Goal: Transaction & Acquisition: Purchase product/service

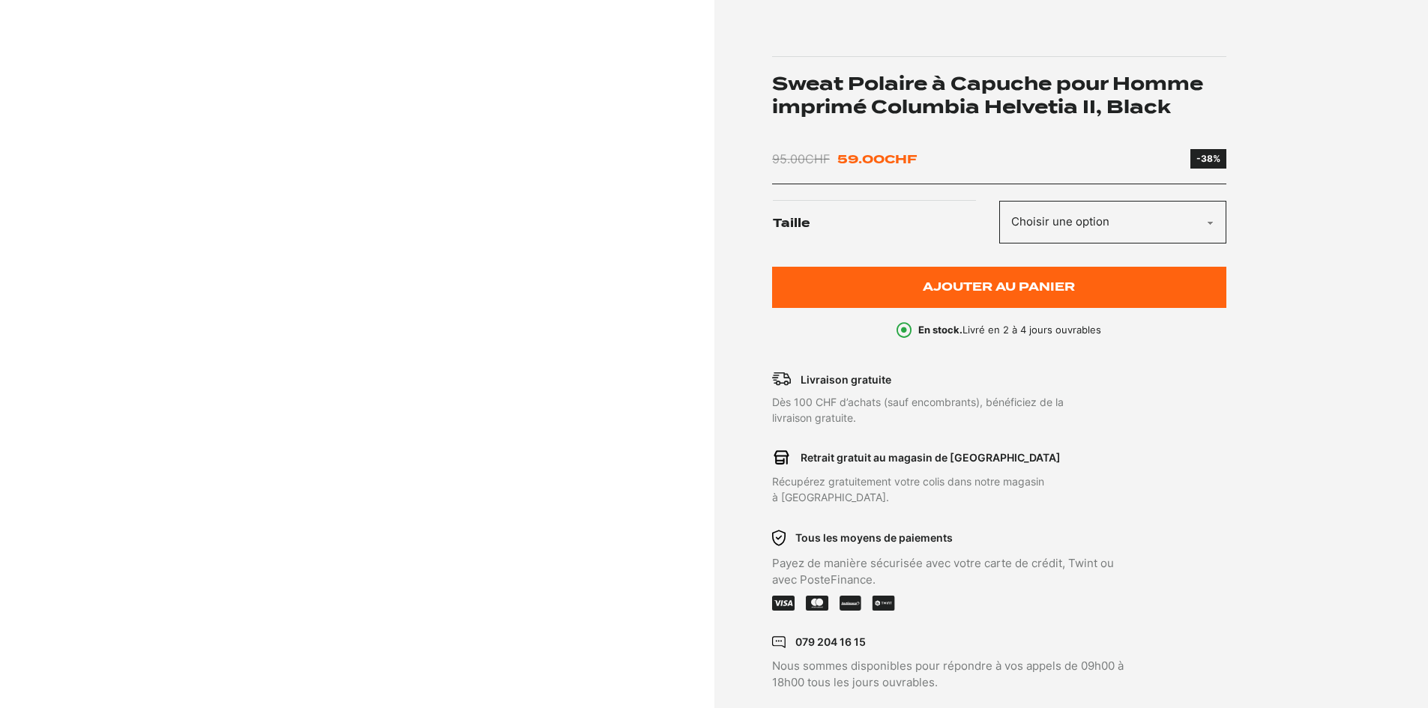
scroll to position [150, 0]
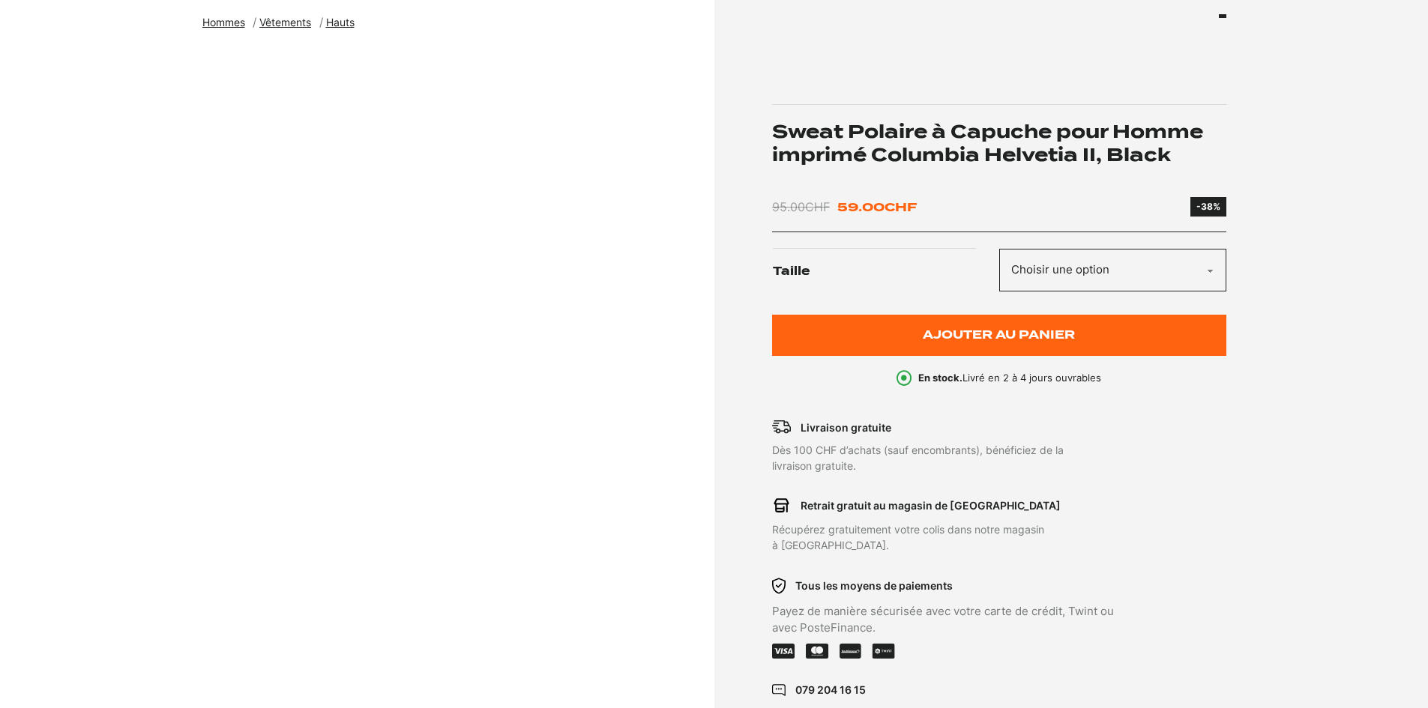
click at [1143, 254] on select "Choisir une option M S XS" at bounding box center [1112, 270] width 227 height 43
click at [1132, 263] on select "Choisir une option M S XS" at bounding box center [1112, 270] width 227 height 43
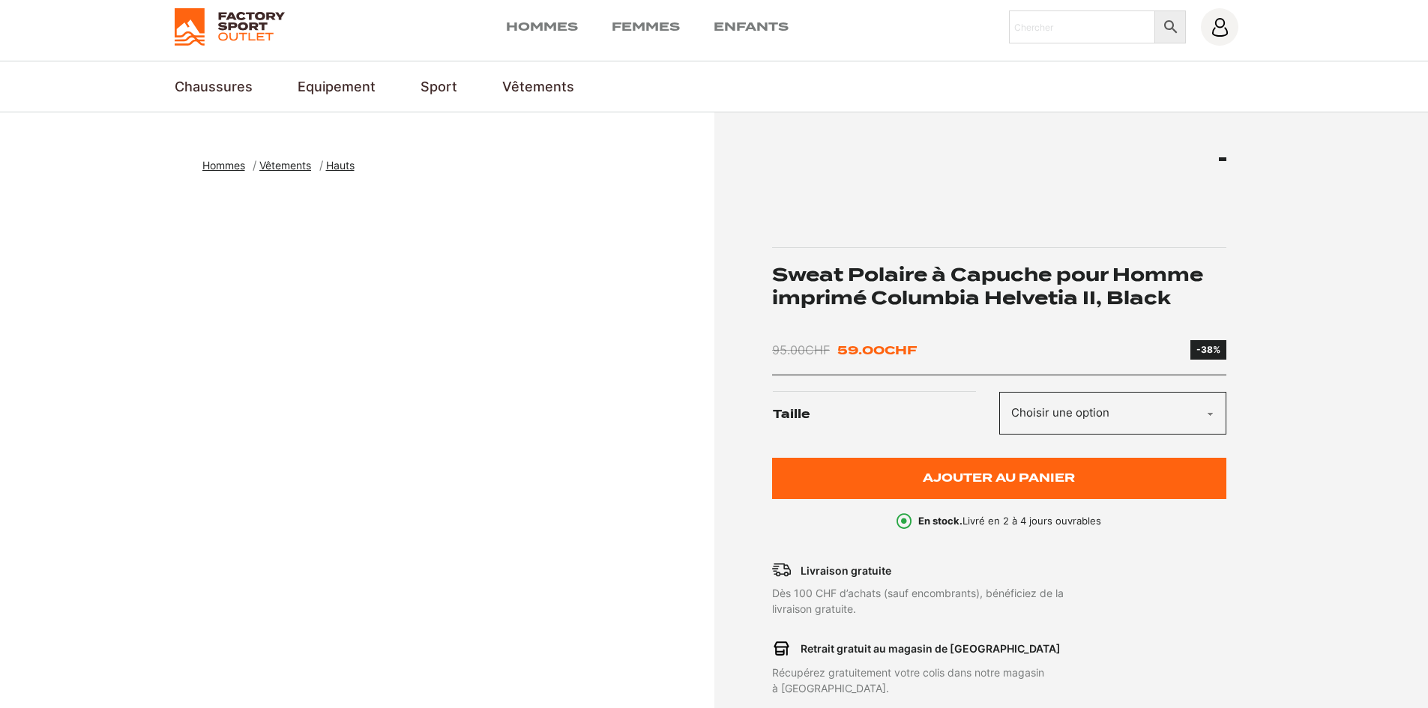
scroll to position [0, 0]
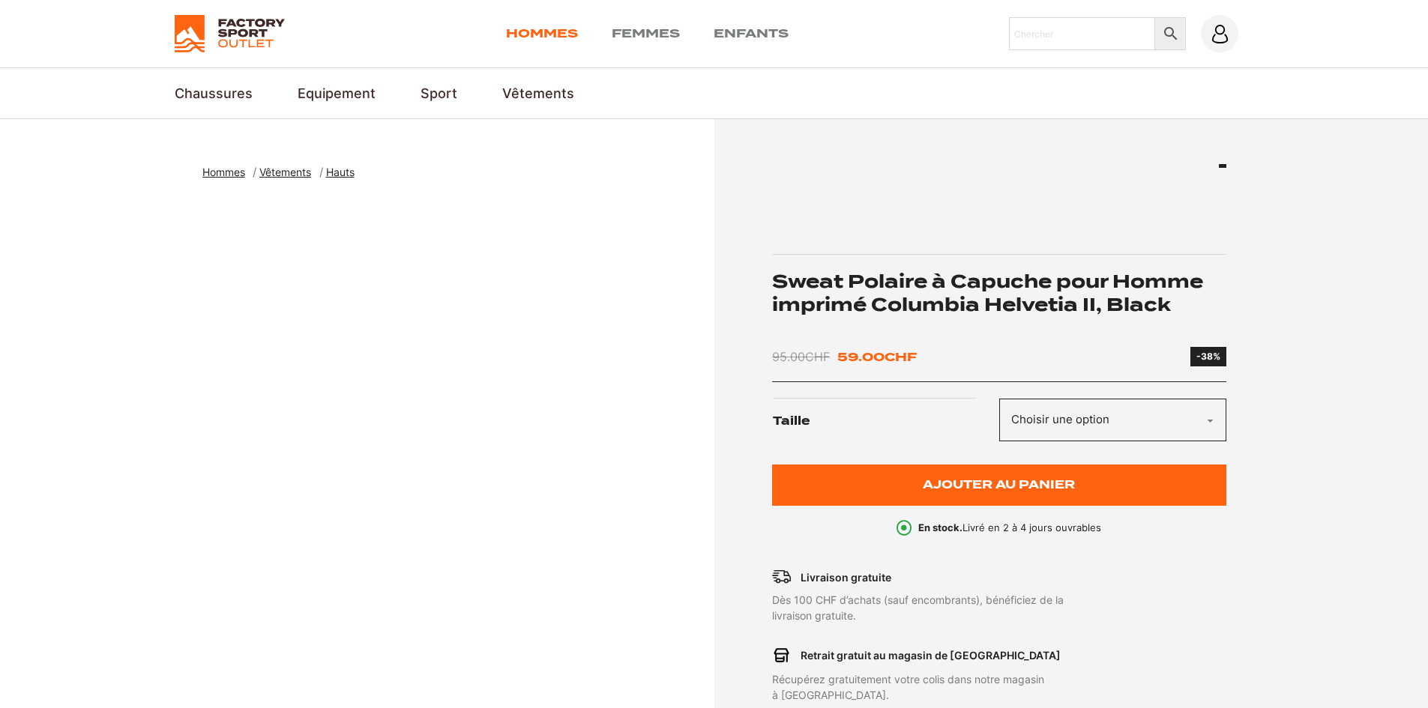
click at [565, 34] on link "Hommes" at bounding box center [542, 34] width 72 height 18
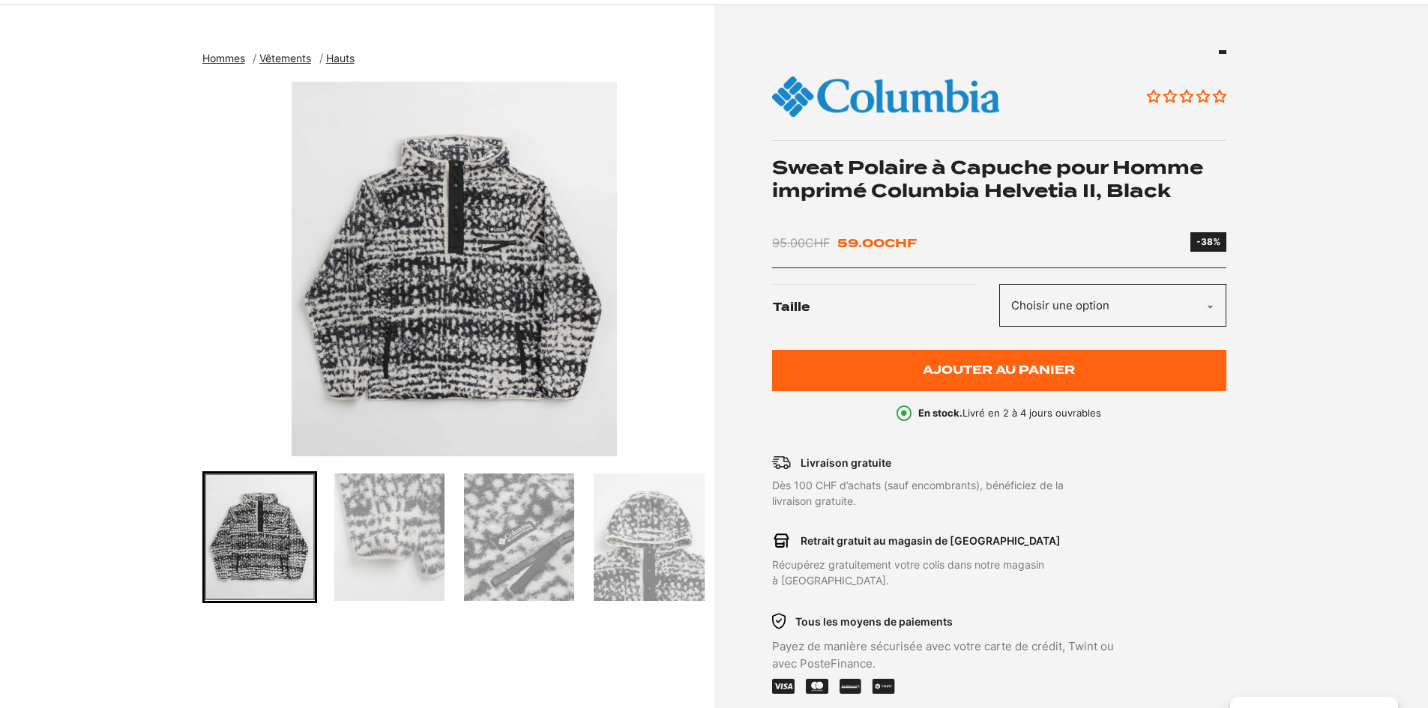
click at [423, 537] on img "Go to slide 2" at bounding box center [389, 537] width 110 height 127
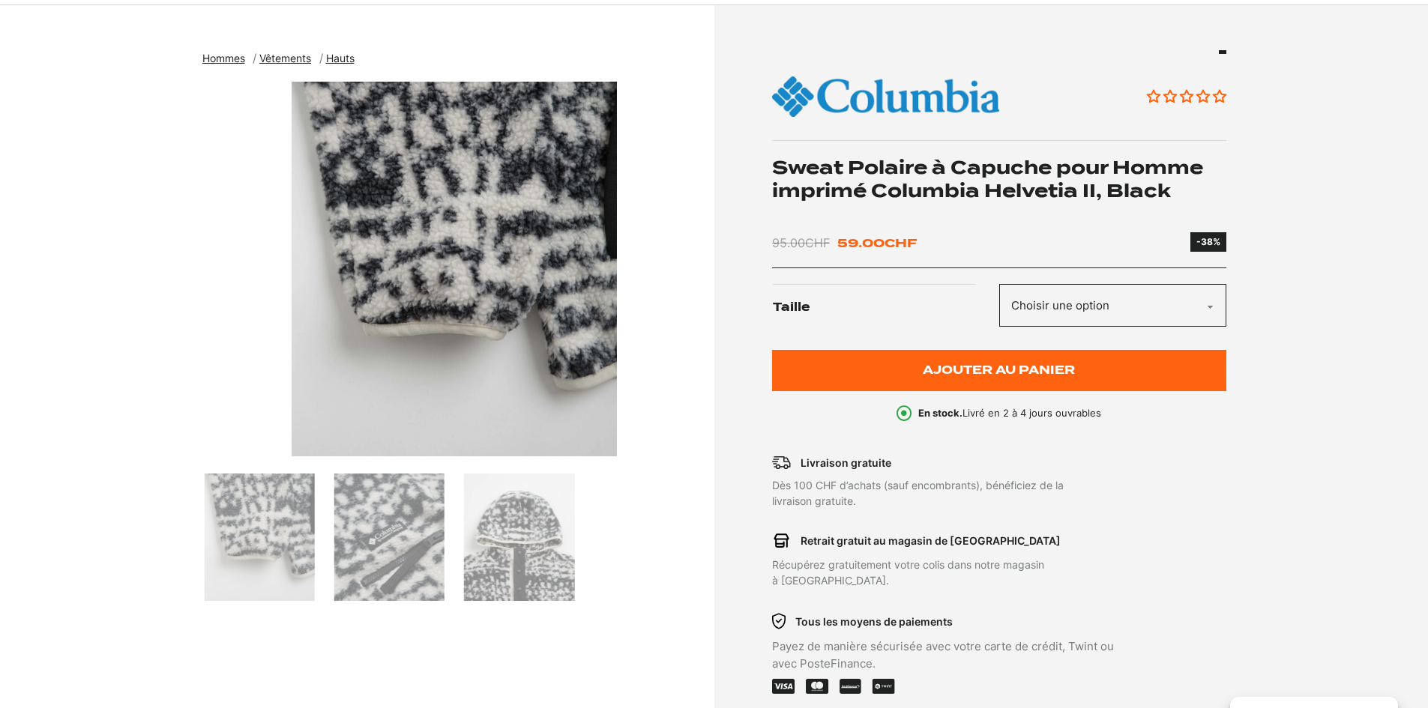
scroll to position [150, 0]
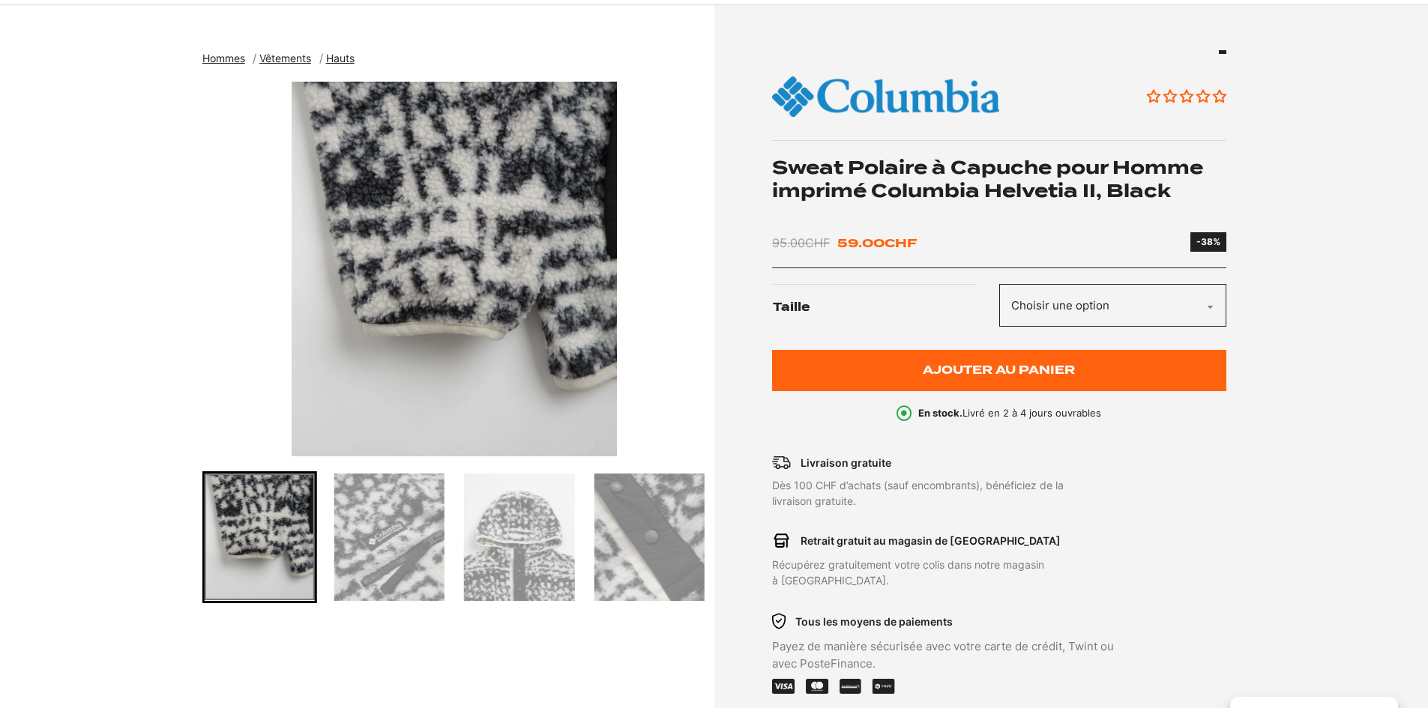
click at [430, 536] on img "Go to slide 3" at bounding box center [389, 537] width 110 height 127
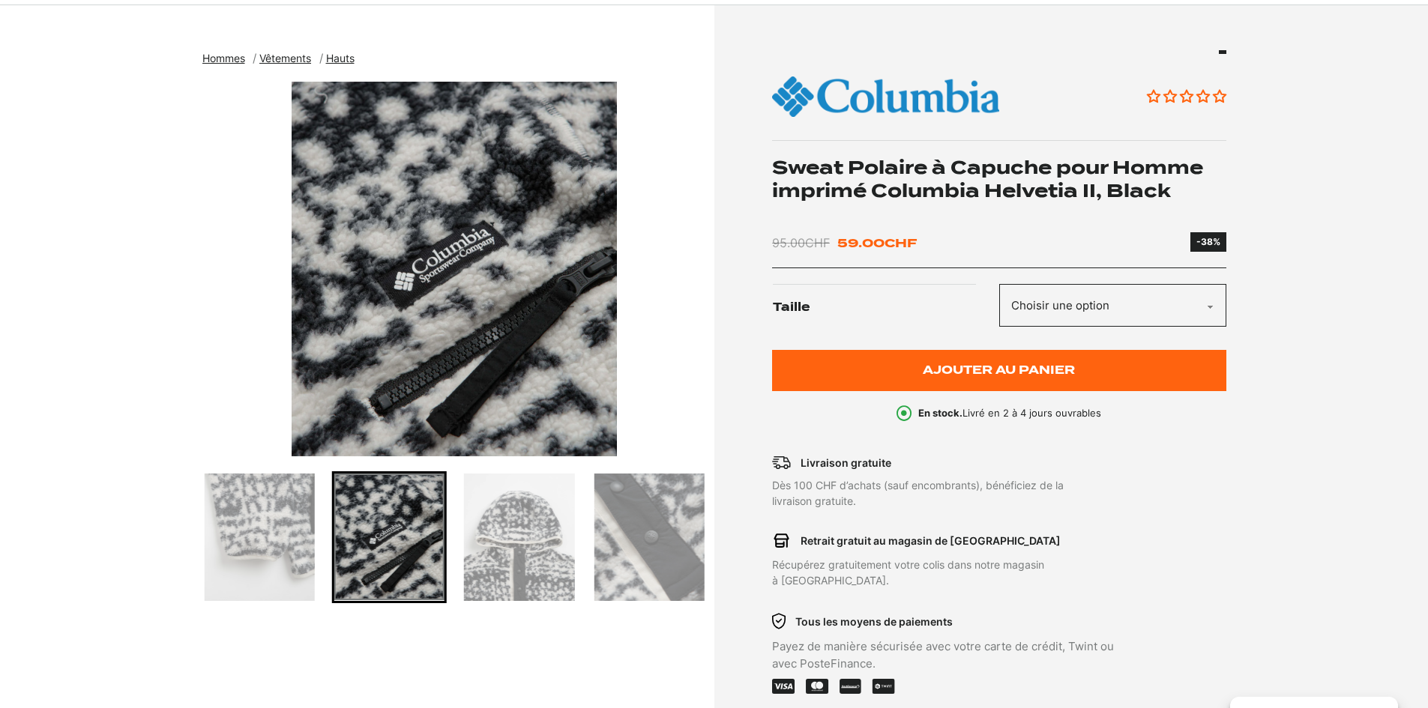
click at [572, 543] on img "Go to slide 4" at bounding box center [519, 537] width 110 height 127
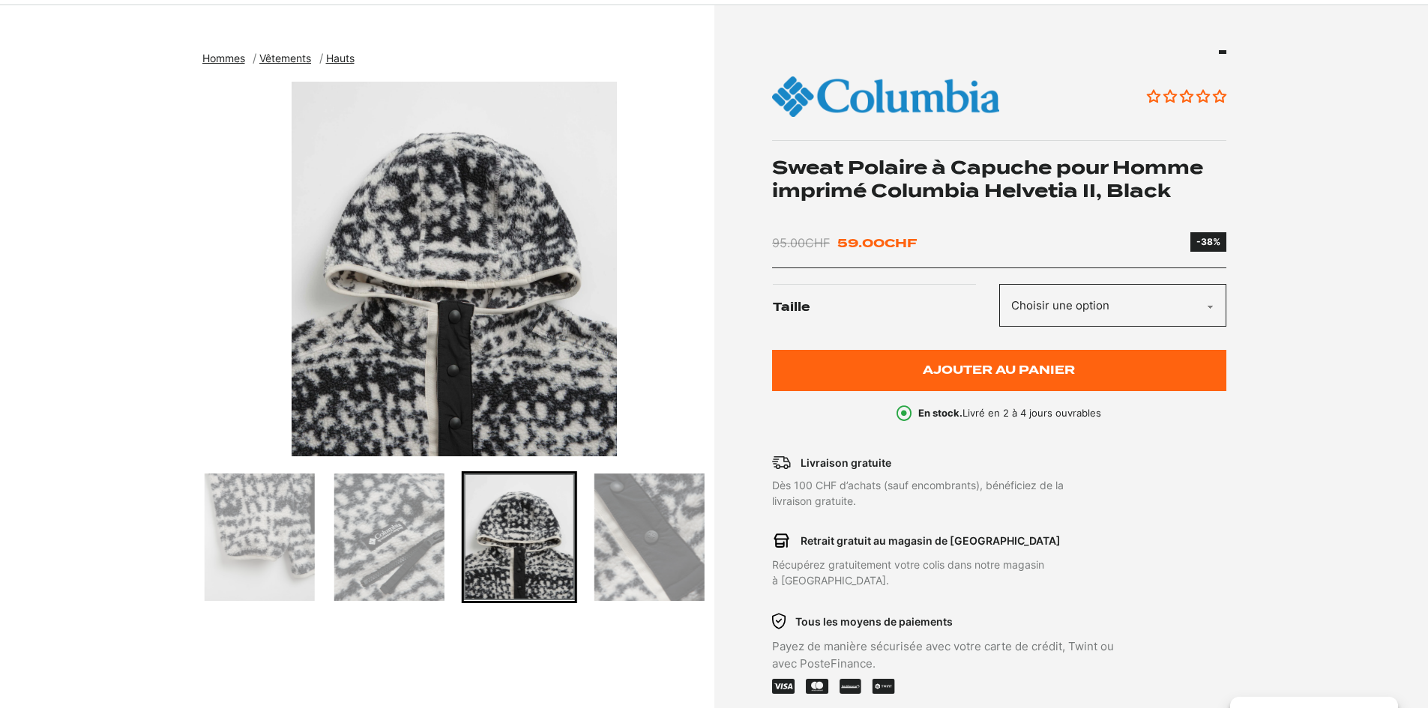
click at [650, 530] on img "Go to slide 5" at bounding box center [649, 537] width 110 height 127
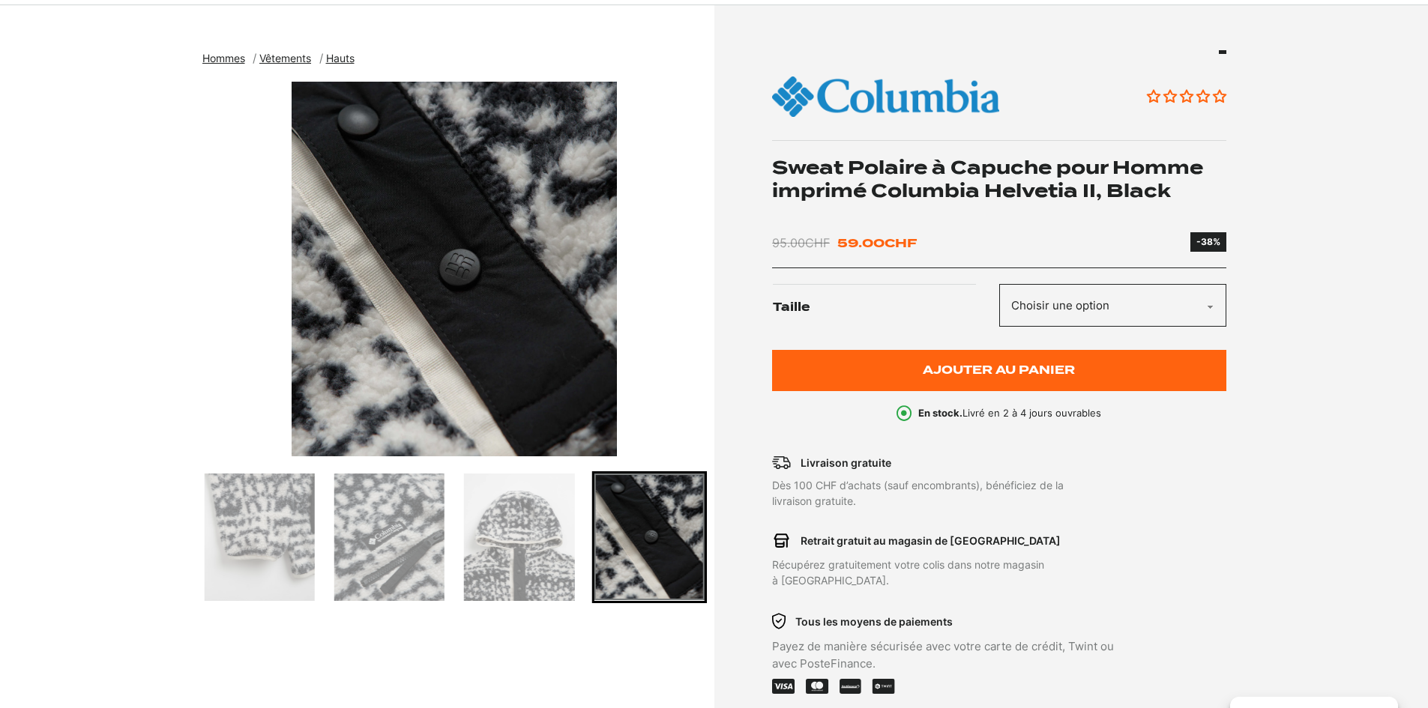
click at [244, 506] on img "Go to slide 2" at bounding box center [260, 537] width 110 height 127
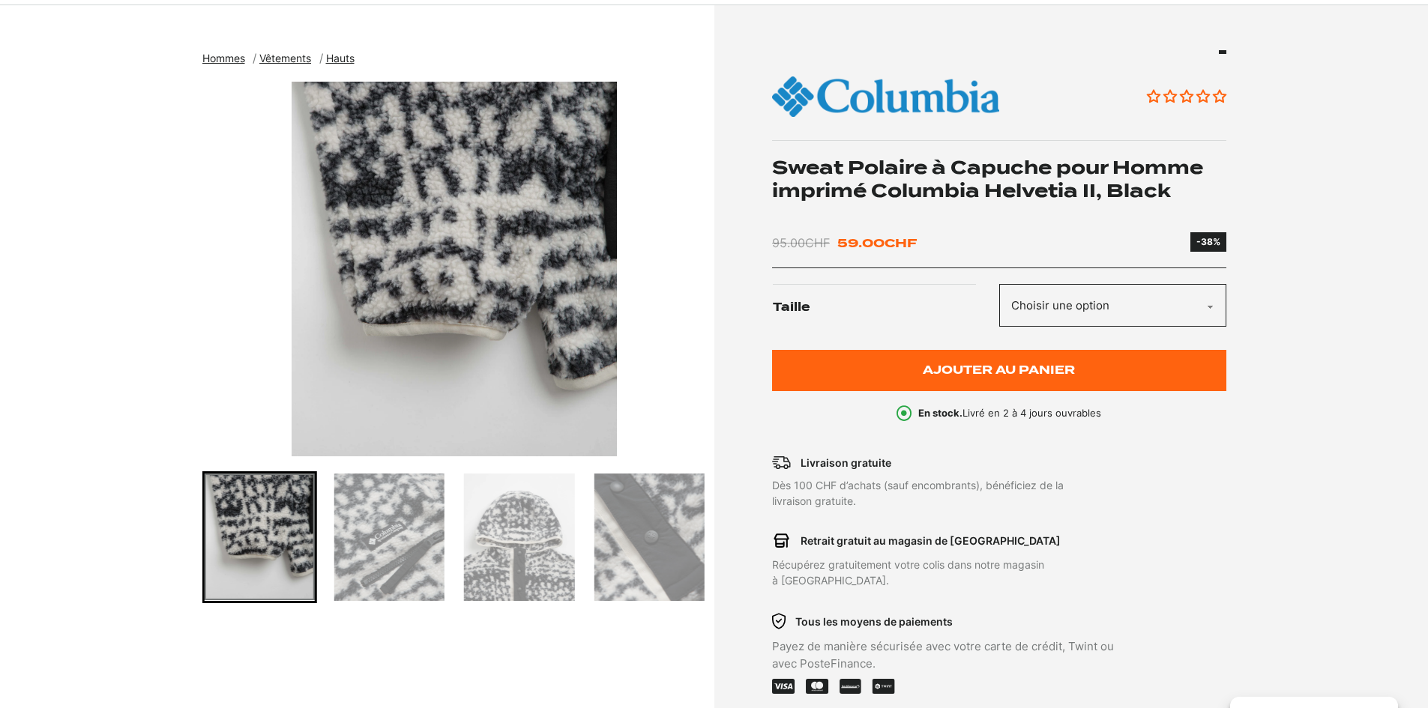
click at [203, 520] on div "Go to slide 2" at bounding box center [259, 537] width 115 height 132
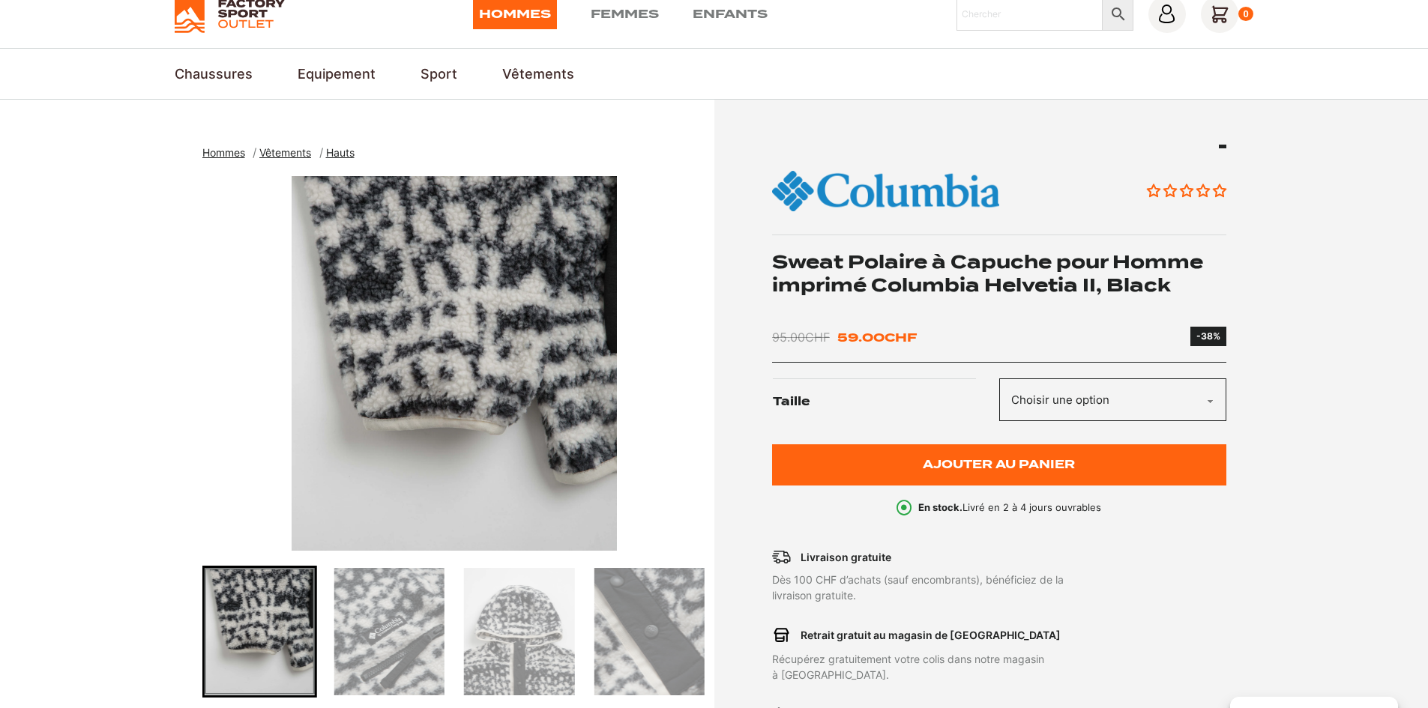
scroll to position [225, 0]
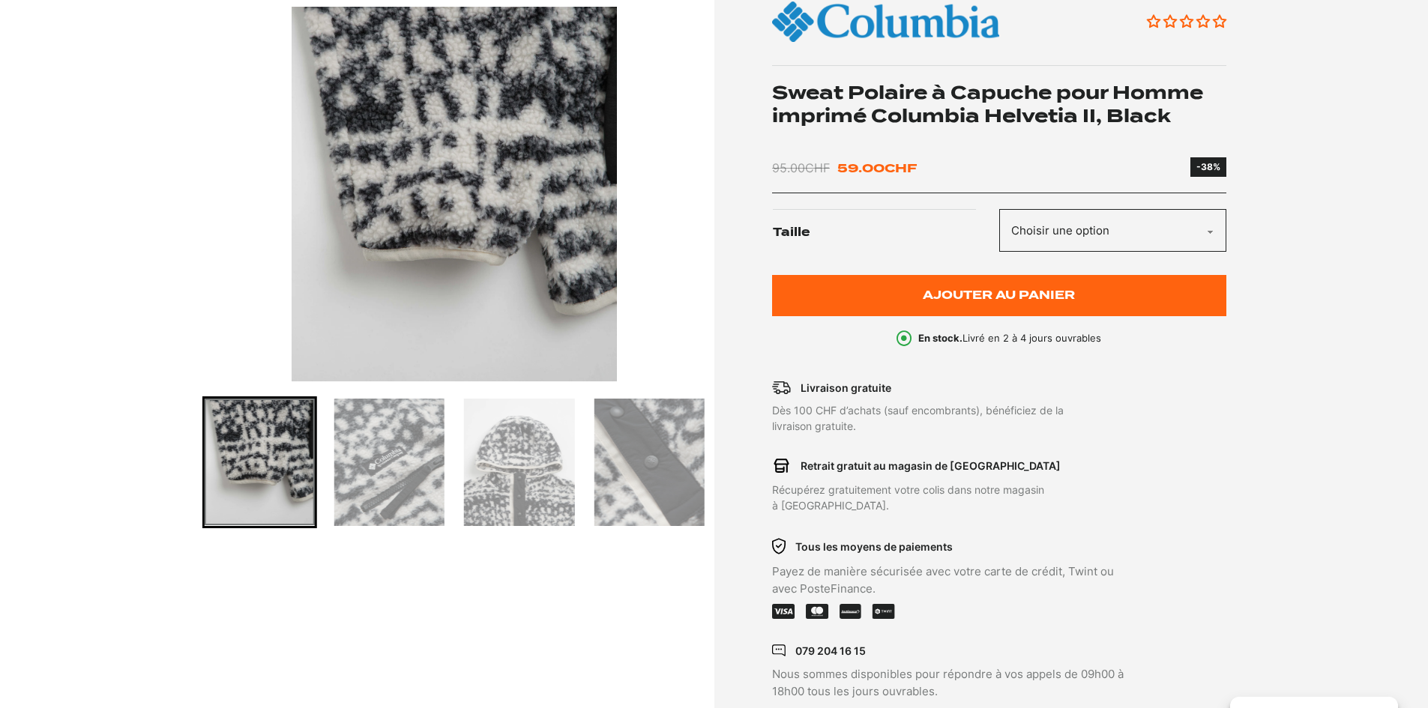
click at [246, 477] on img "Go to slide 2" at bounding box center [260, 462] width 110 height 127
click at [459, 452] on div at bounding box center [324, 462] width 504 height 132
click at [413, 463] on img "Go to slide 3" at bounding box center [389, 462] width 110 height 127
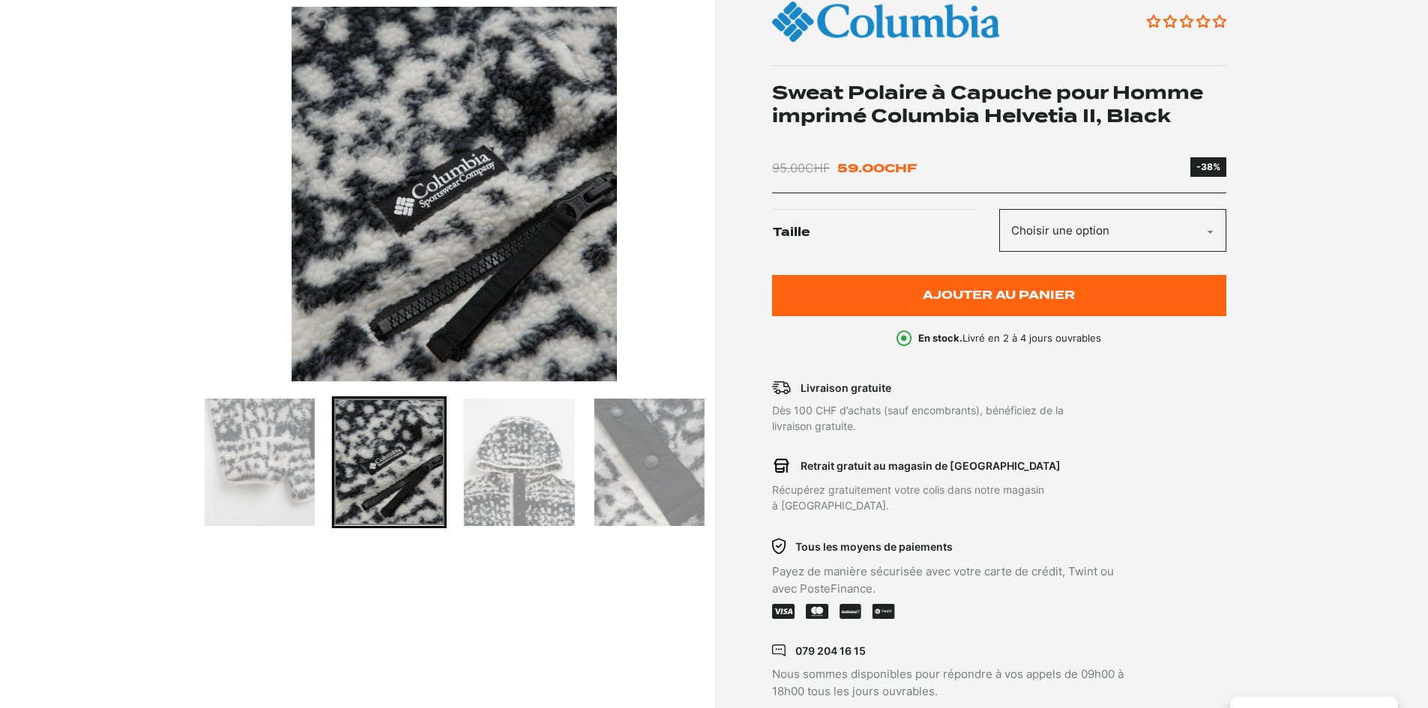
click at [503, 466] on img "Go to slide 4" at bounding box center [519, 462] width 110 height 127
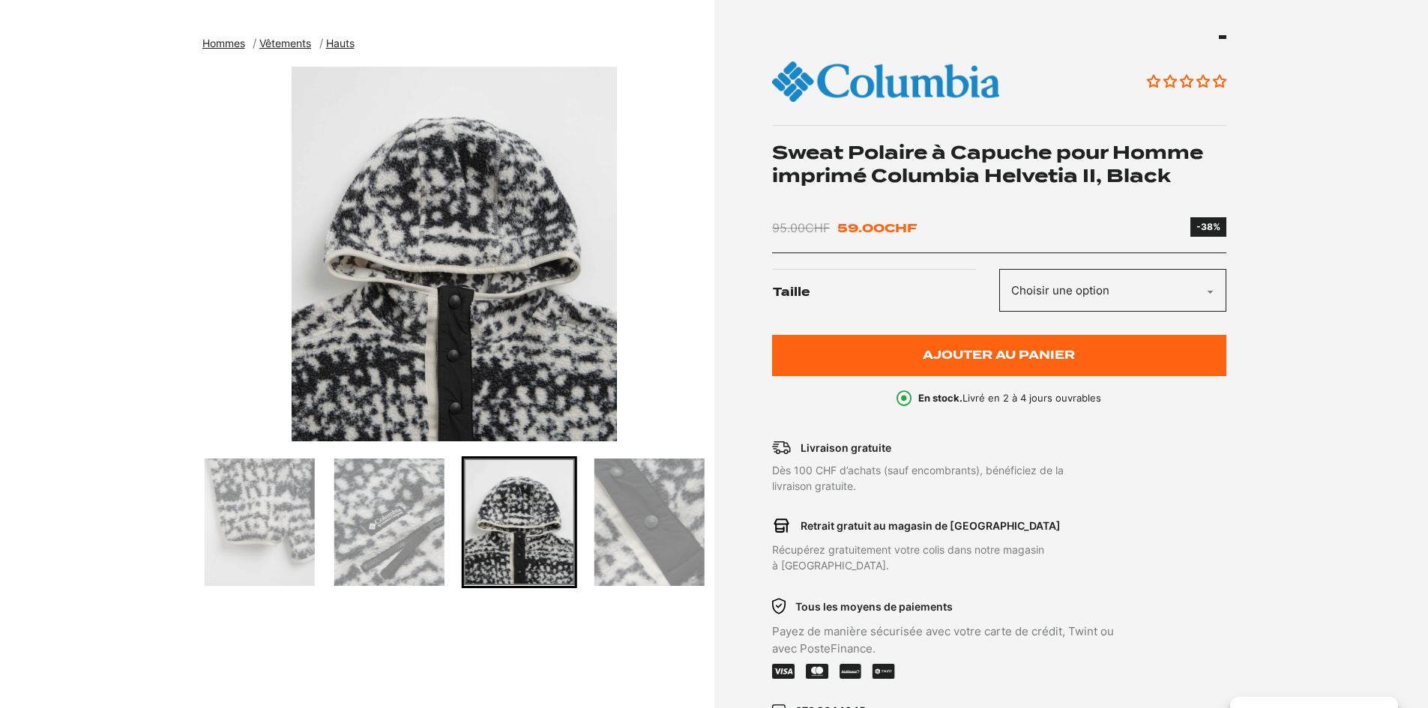
scroll to position [0, 0]
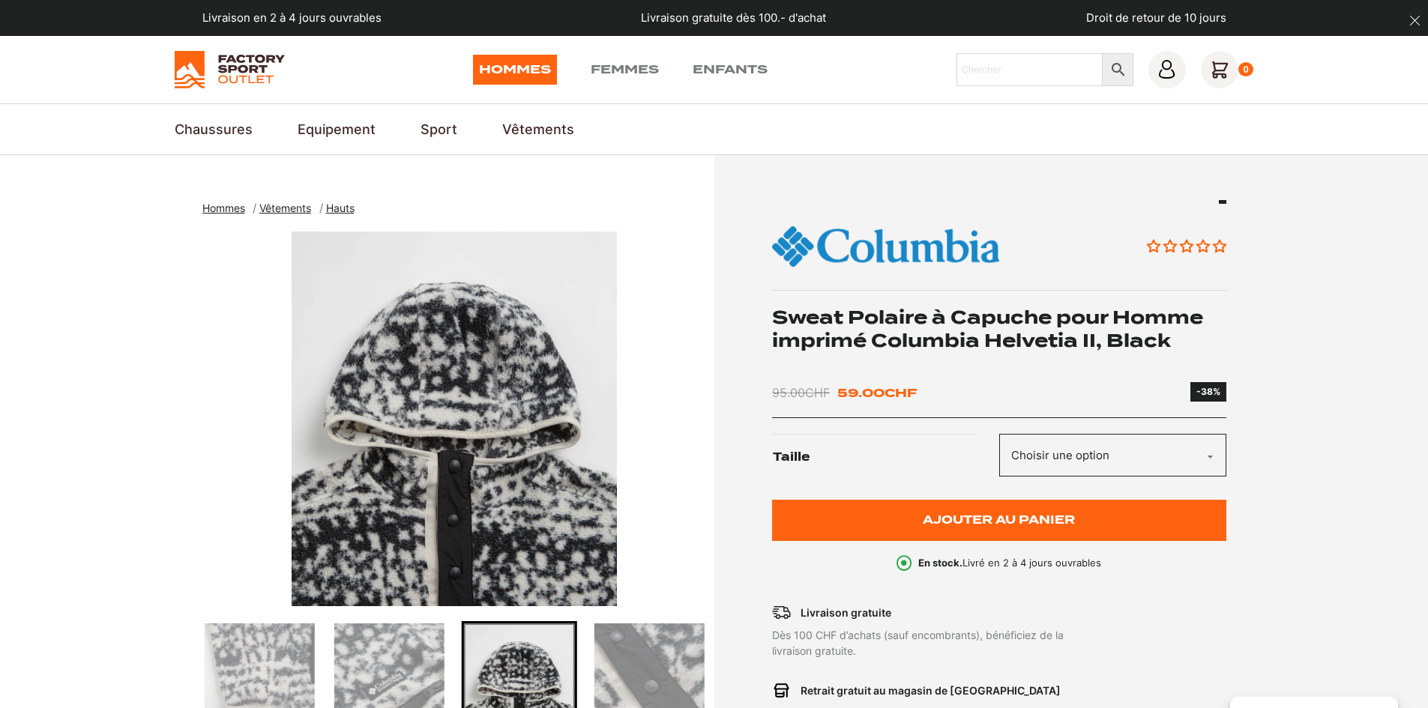
click at [1162, 472] on select "Choisir une option M S XS" at bounding box center [1112, 455] width 227 height 43
click at [999, 434] on select "Choisir une option M S XS" at bounding box center [1112, 455] width 227 height 43
select select "M"
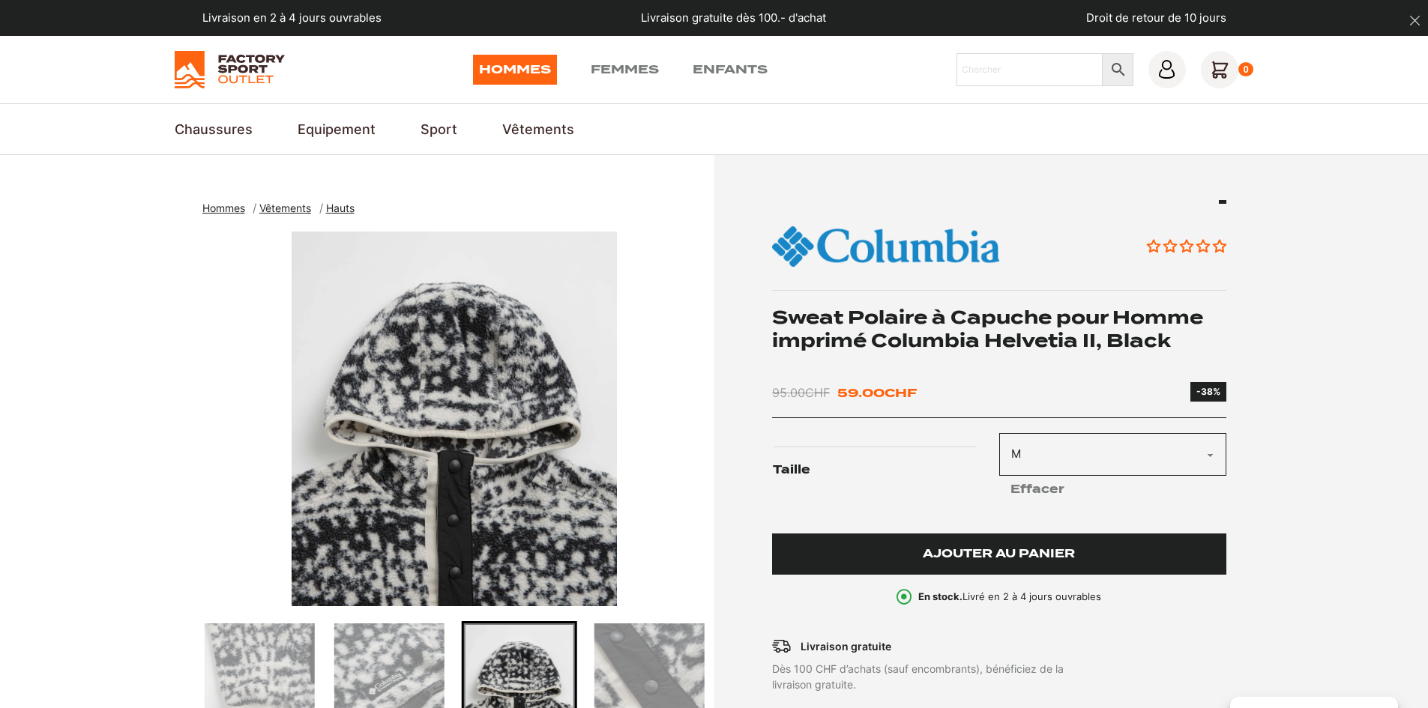
click at [971, 549] on span "Ajouter au panier" at bounding box center [999, 554] width 152 height 13
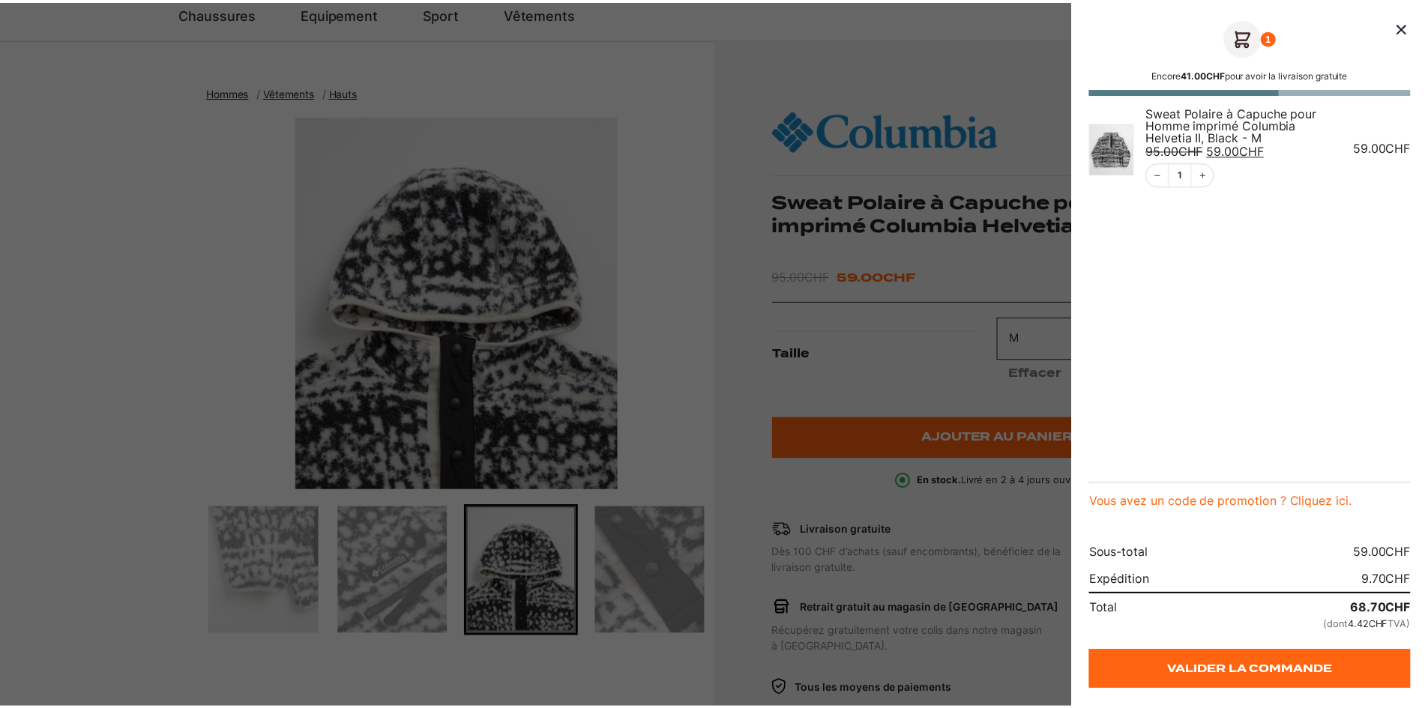
scroll to position [150, 0]
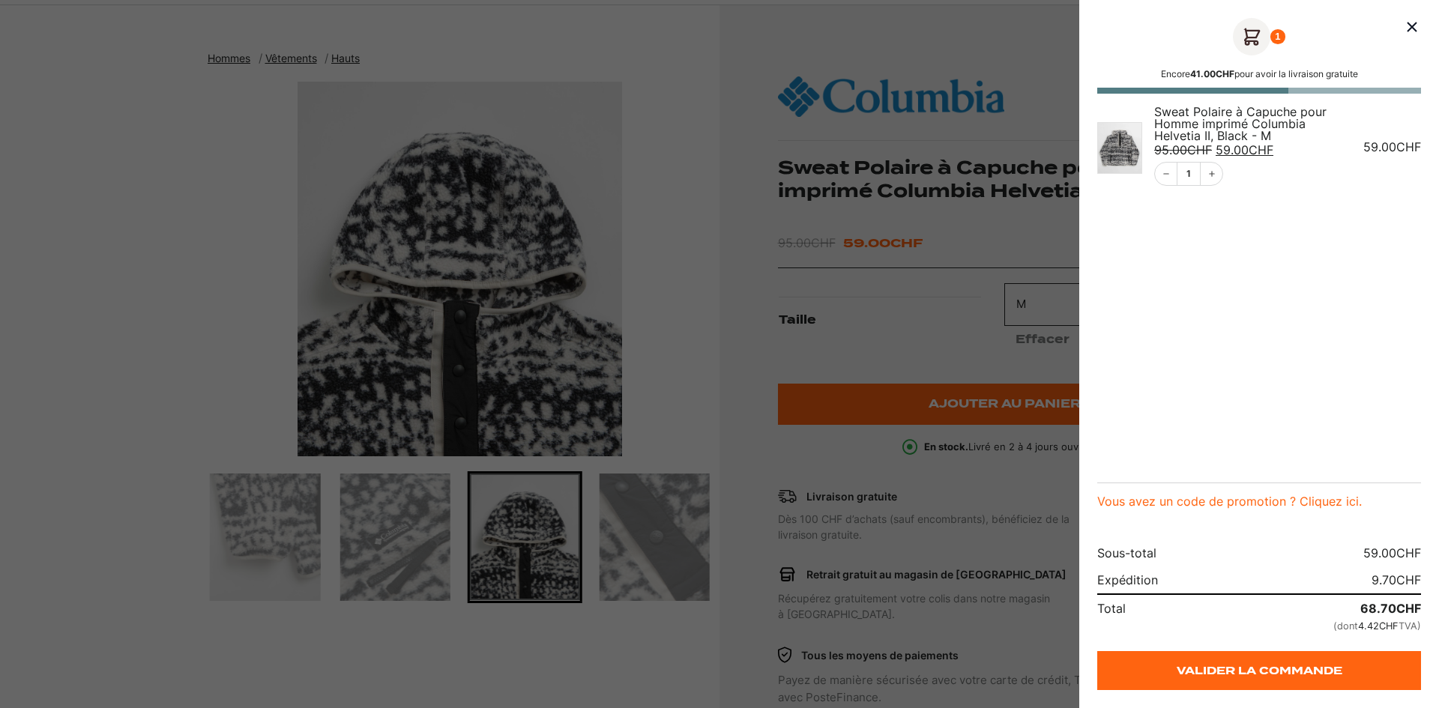
click at [636, 342] on div at bounding box center [719, 354] width 1439 height 708
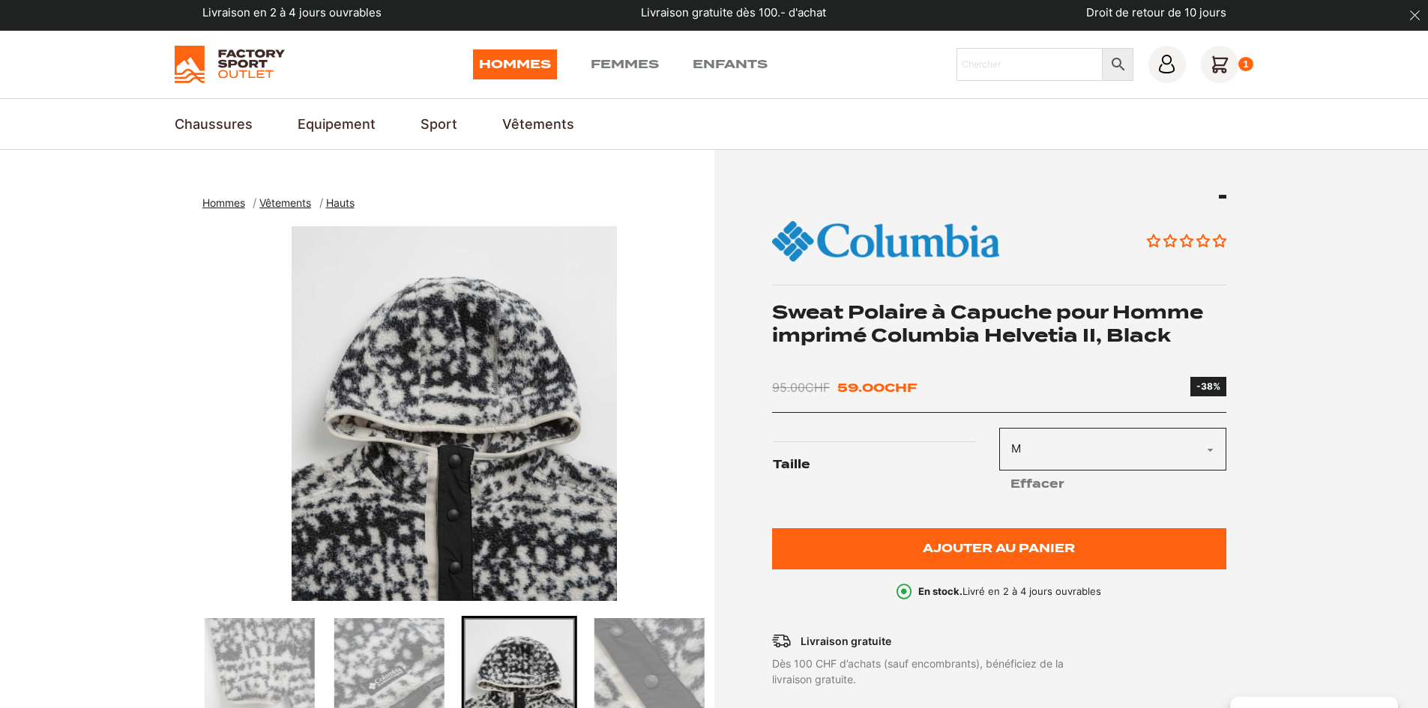
scroll to position [0, 0]
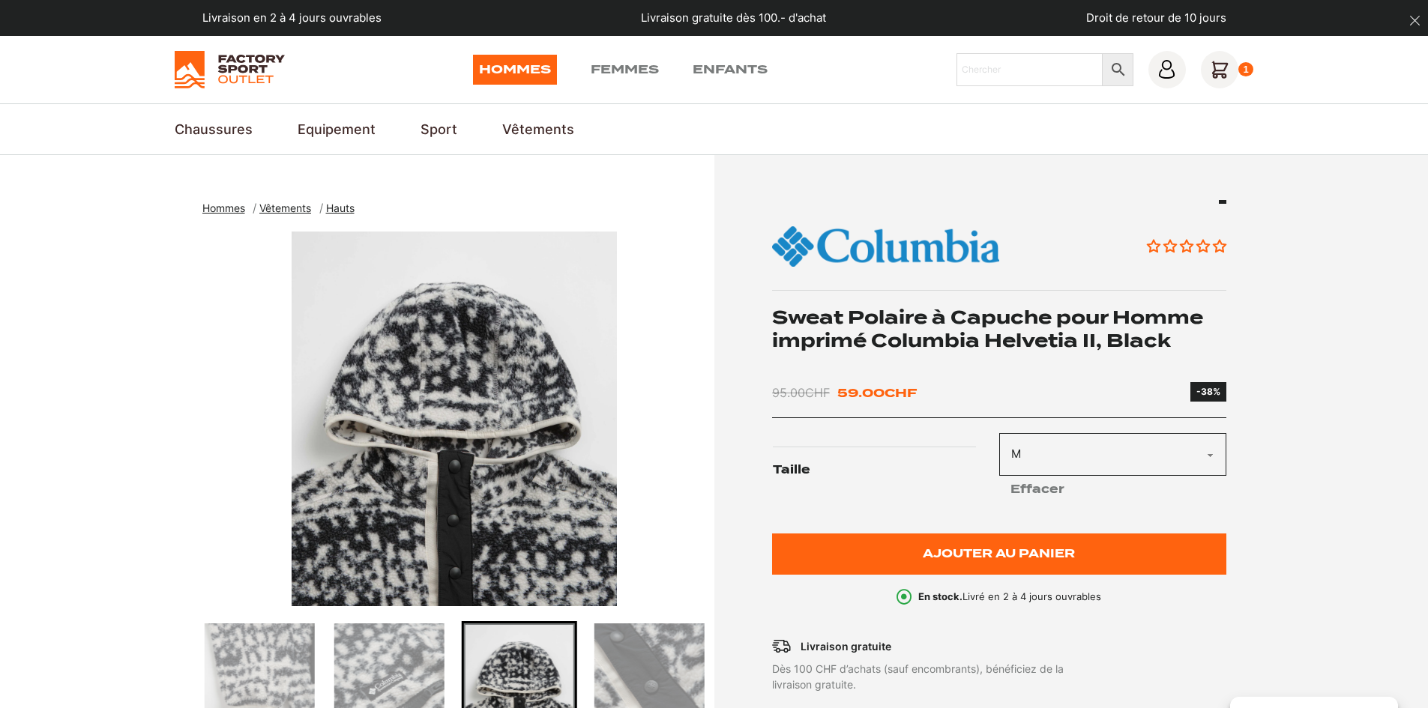
click at [107, 274] on section "Hommes Vêtements Hauts Sweat Polaire à Capuche pour Homme imprimé Columbia Helv…" at bounding box center [714, 579] width 1428 height 849
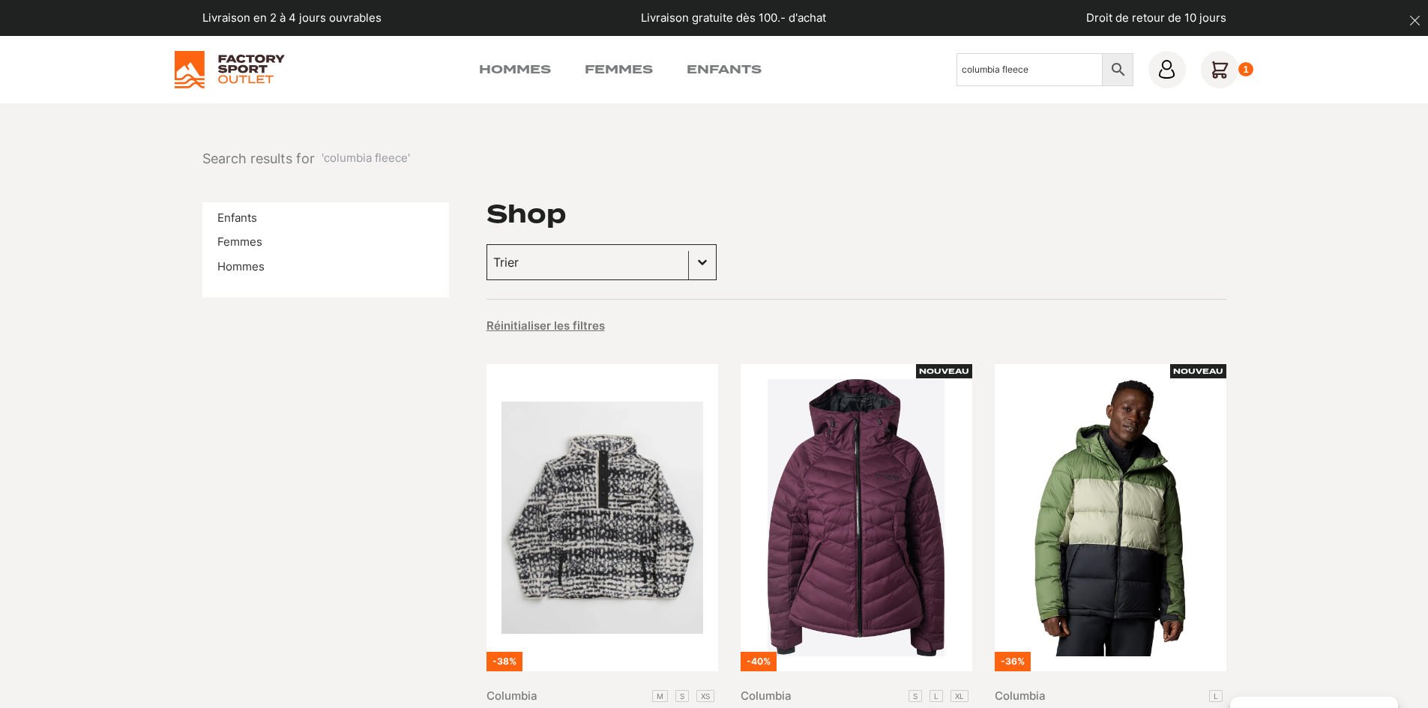
click at [658, 259] on input "Trier le contenu" at bounding box center [587, 262] width 189 height 19
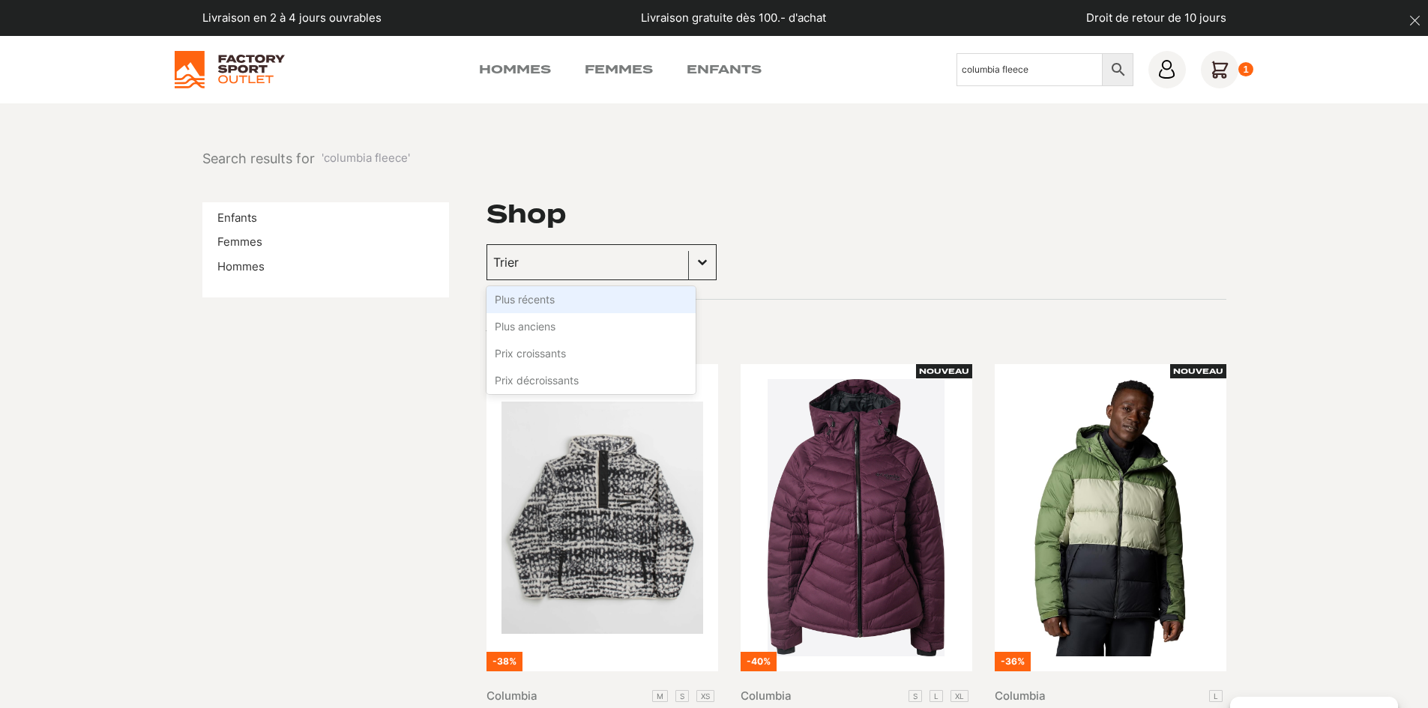
click at [658, 259] on input "Trier le contenu" at bounding box center [587, 262] width 189 height 19
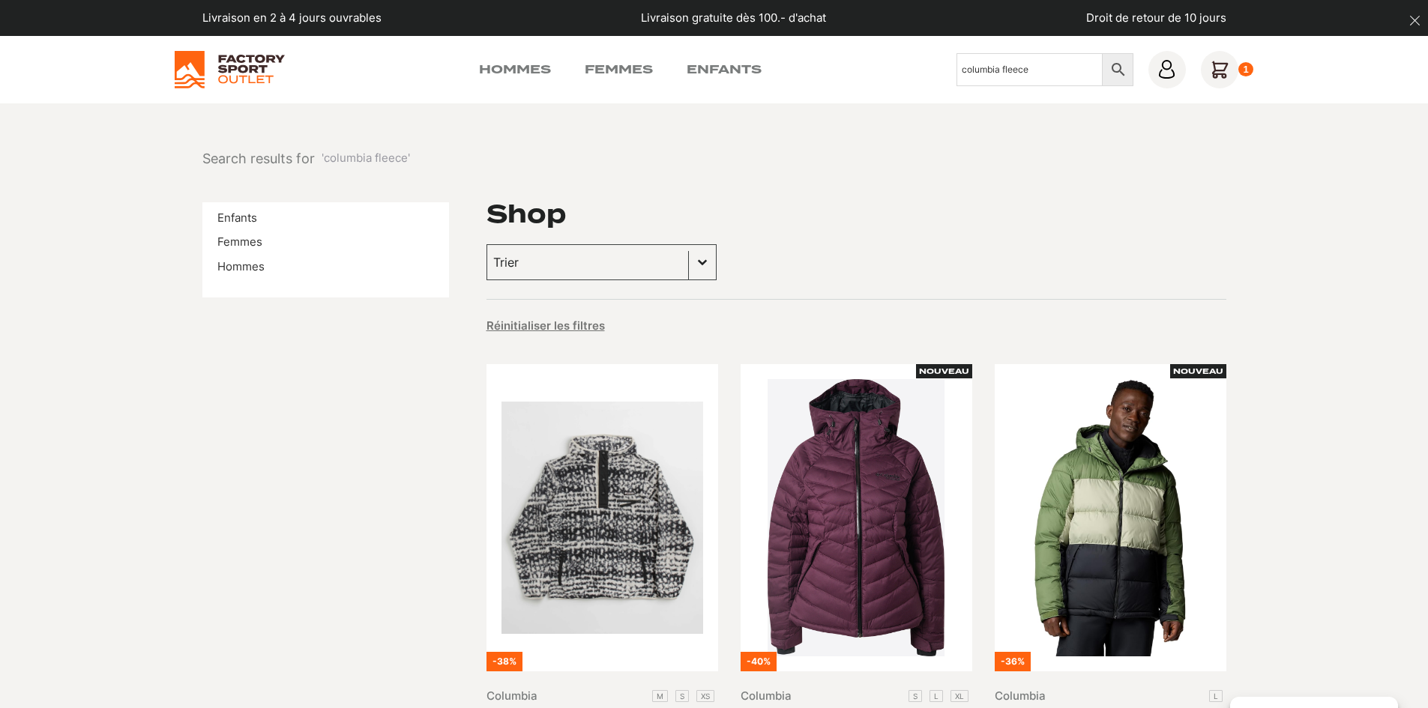
click at [1020, 63] on input "columbia fleece" at bounding box center [1029, 69] width 146 height 33
type input "columbia"
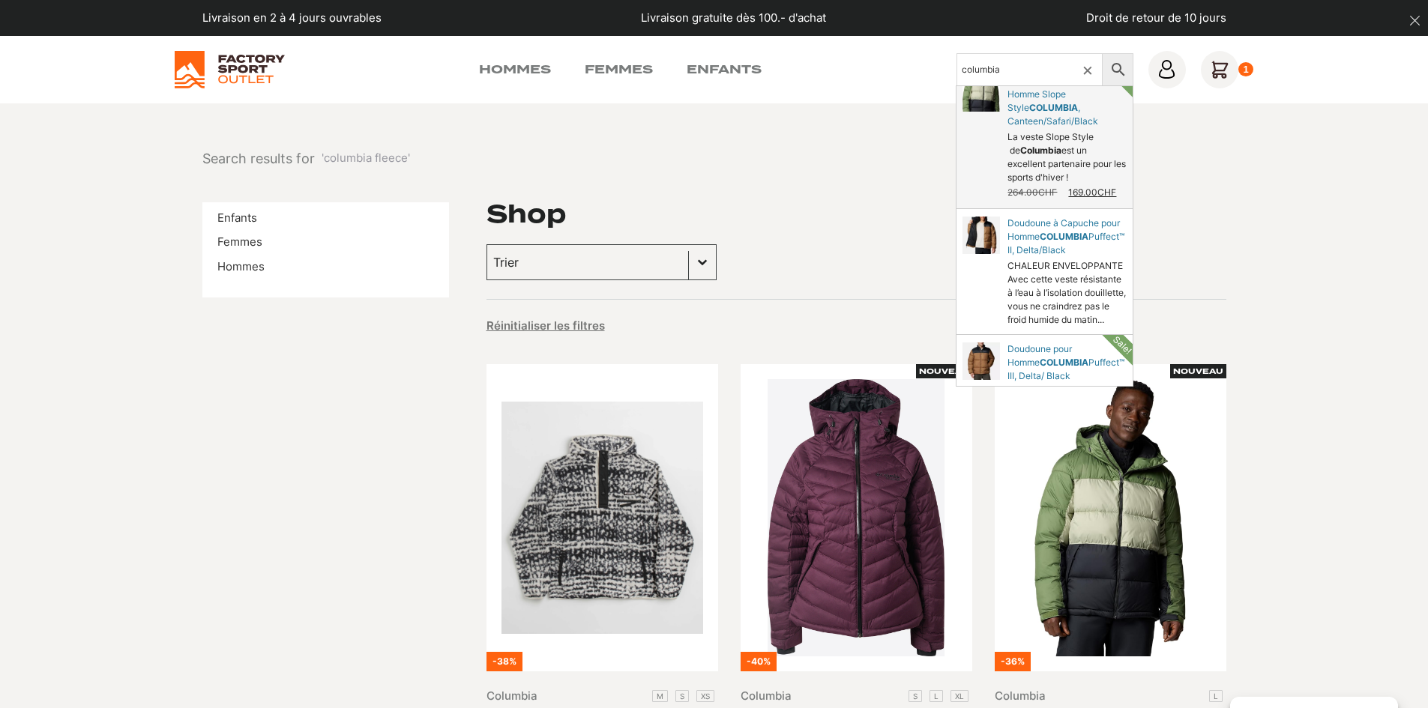
scroll to position [502, 0]
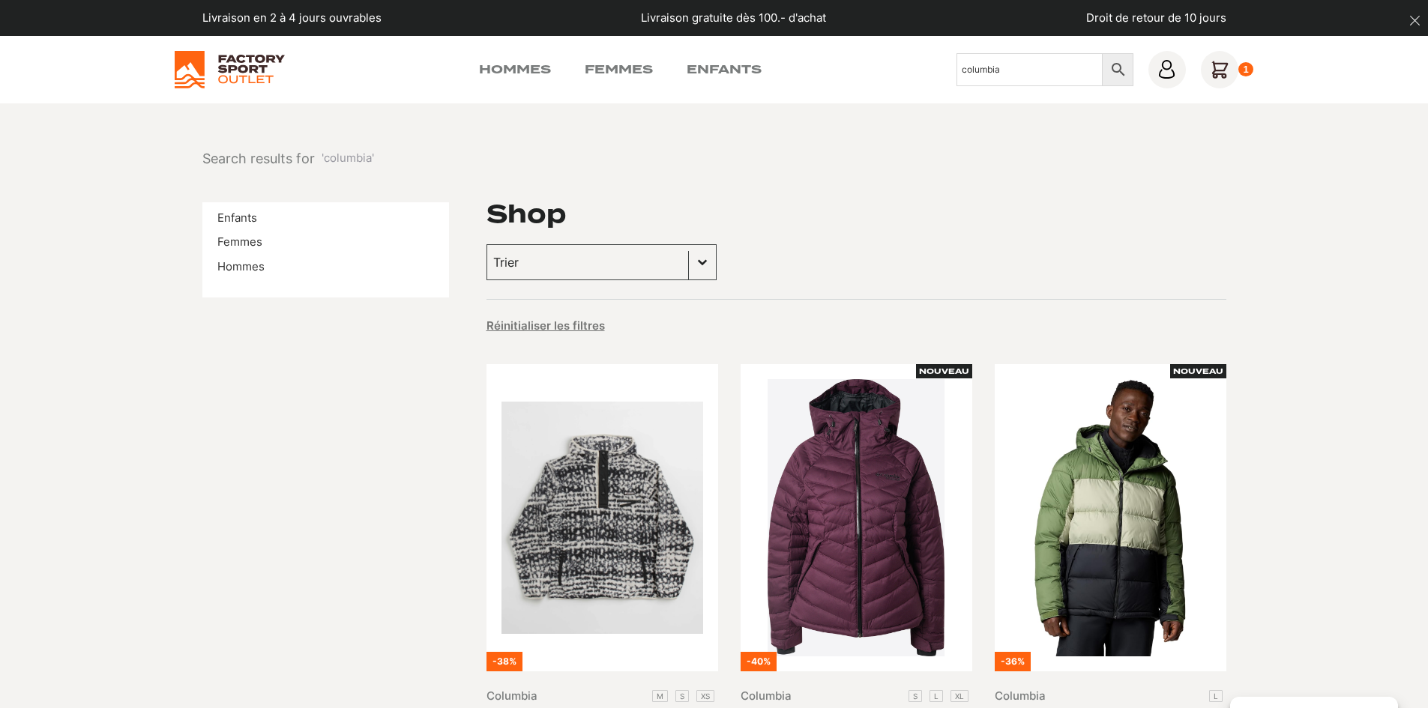
click at [940, 59] on div "Hommes Femmes Enfants Chercher columbia × 1" at bounding box center [714, 69] width 1079 height 37
click at [998, 57] on input "columbia" at bounding box center [1029, 69] width 146 height 33
type input "p"
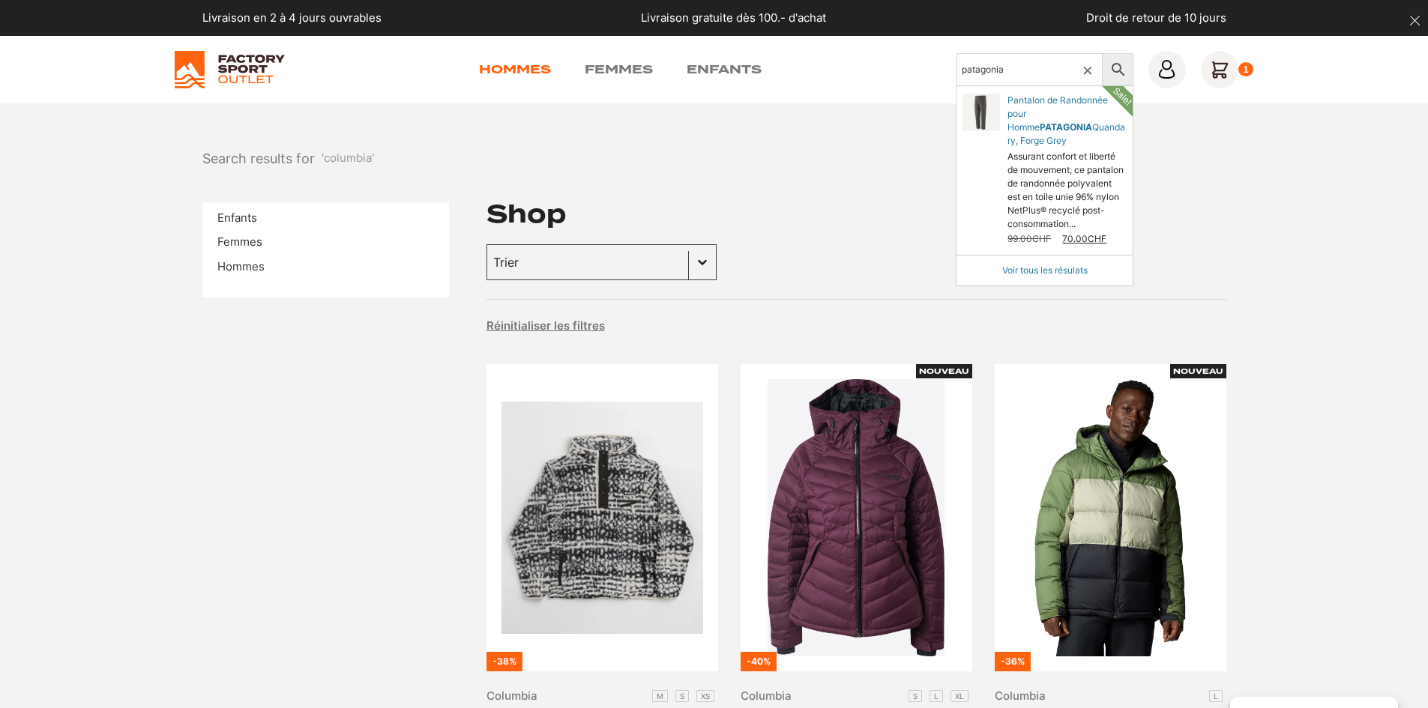
type input "patagonia"
click at [531, 70] on link "Hommes" at bounding box center [515, 70] width 72 height 18
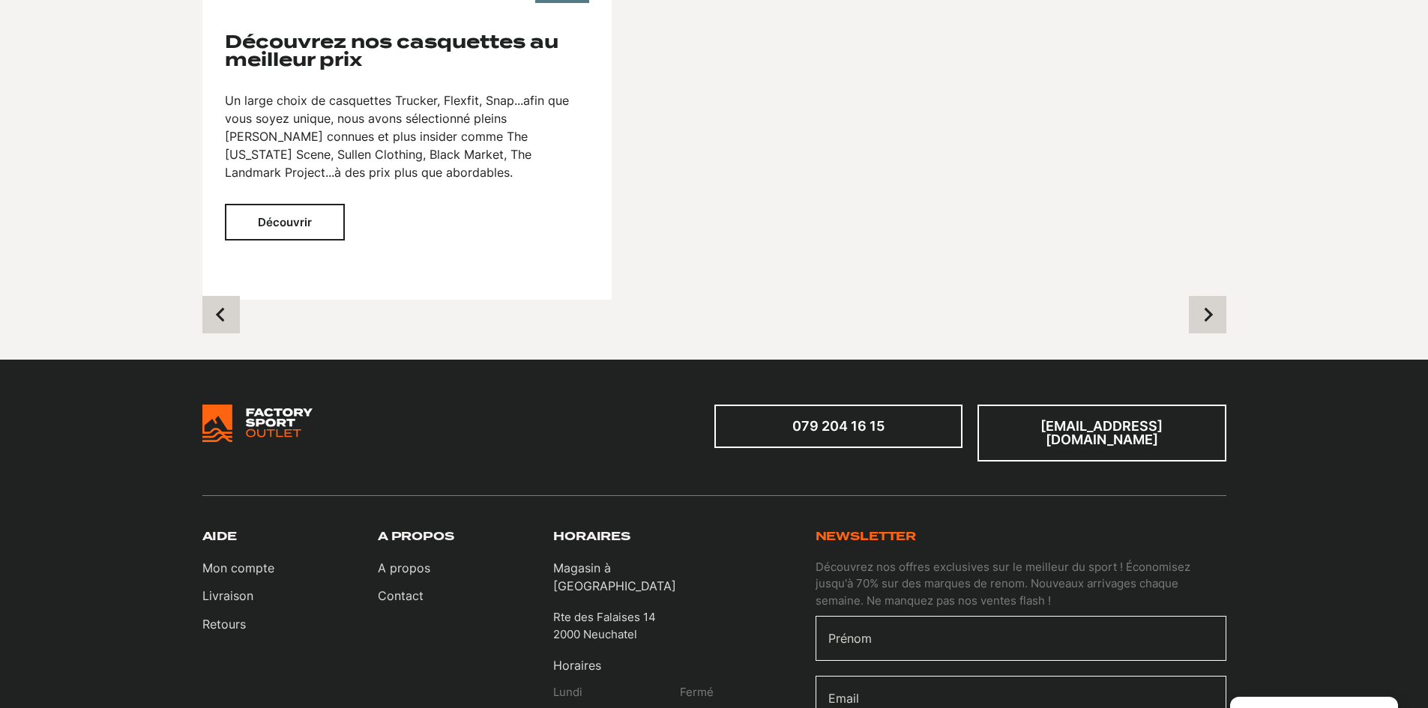
scroll to position [1649, 0]
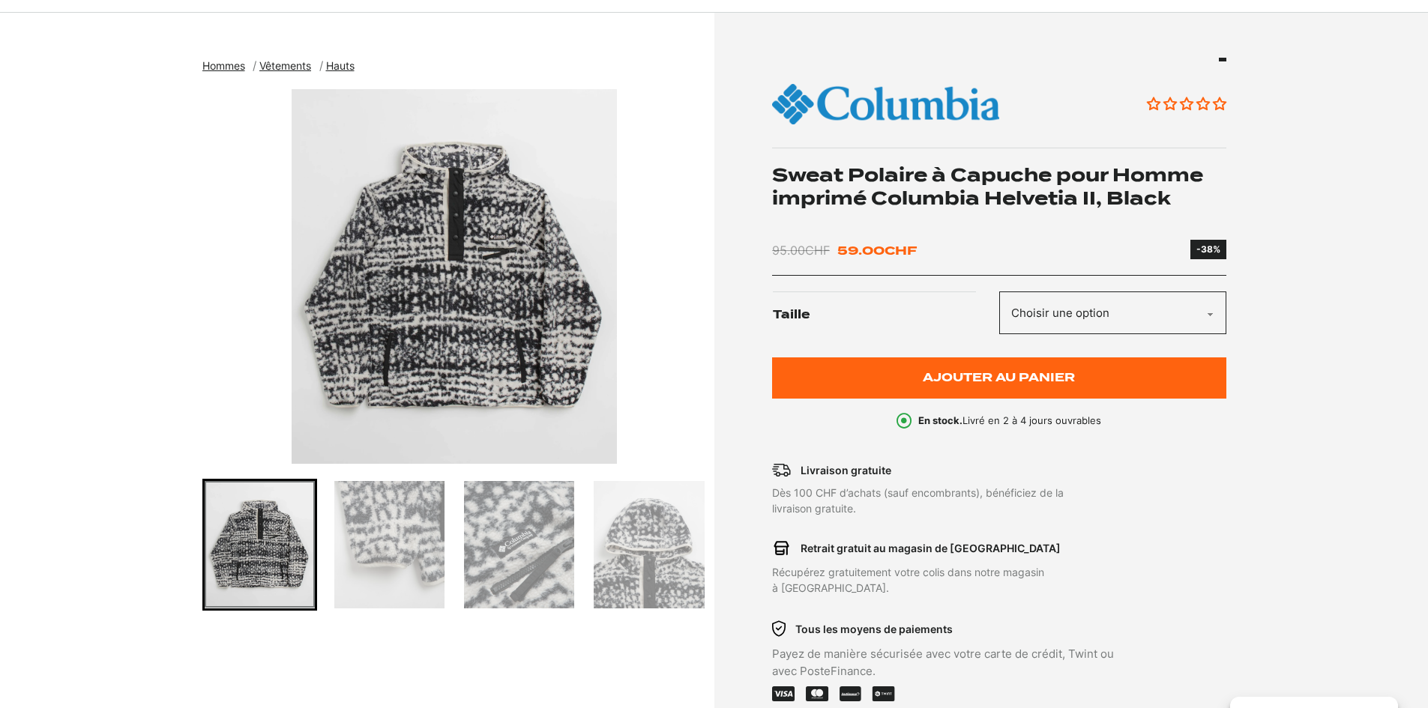
scroll to position [150, 0]
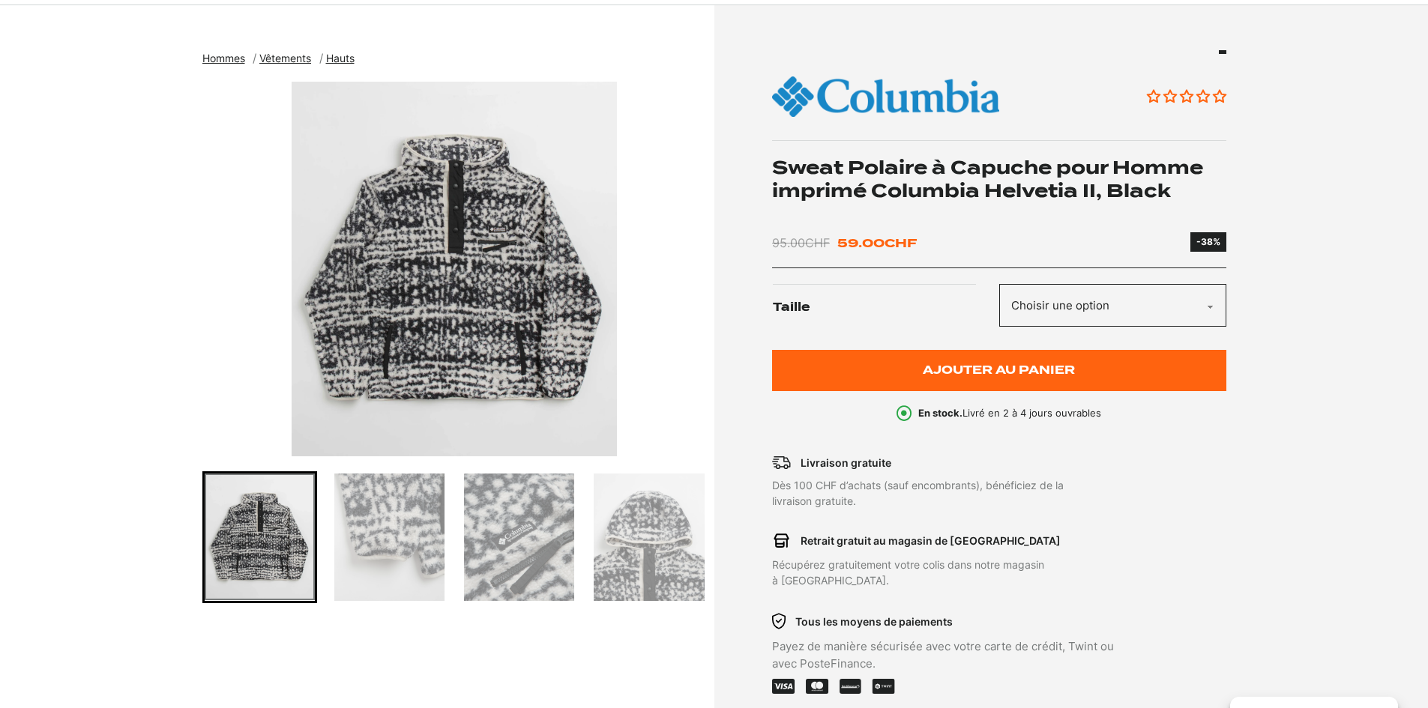
click at [1071, 321] on select "Choisir une option M S XS" at bounding box center [1112, 305] width 227 height 43
click at [999, 284] on select "Choisir une option M S XS" at bounding box center [1112, 305] width 227 height 43
select select "M"
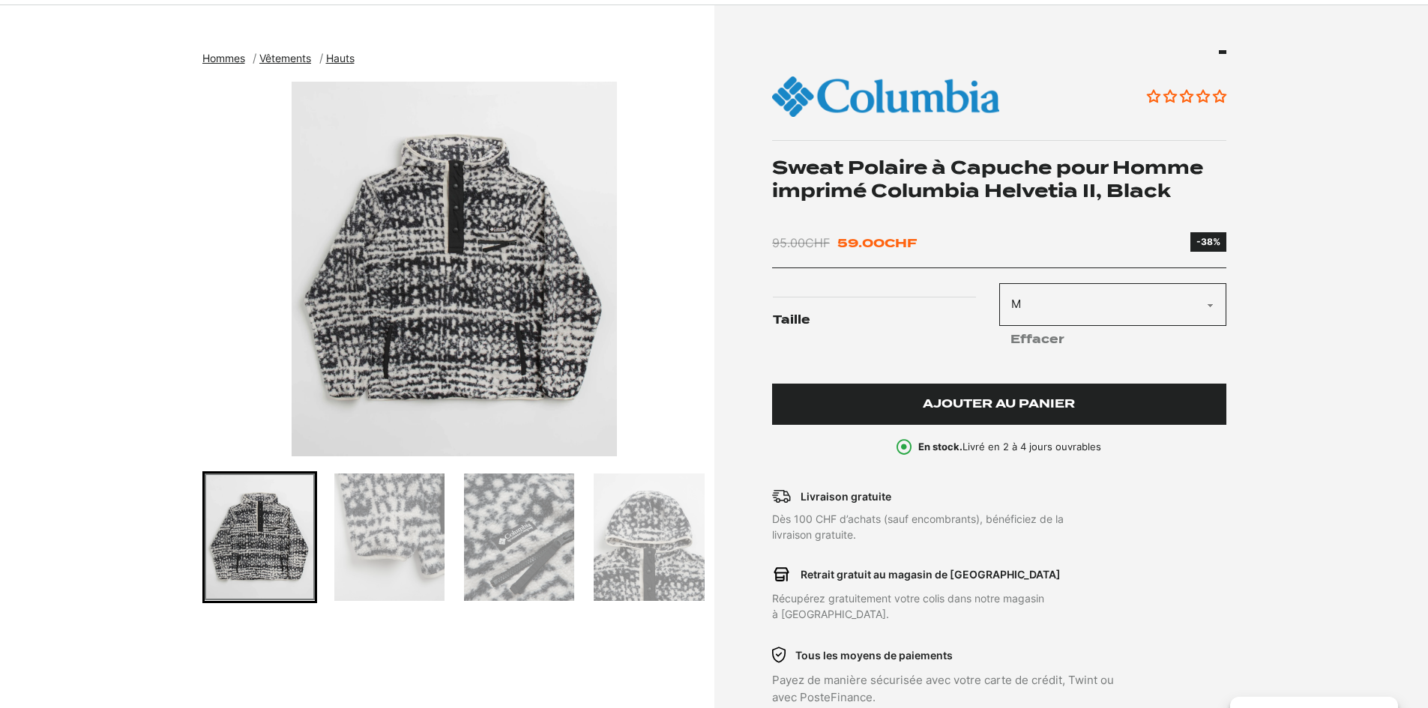
click at [1081, 397] on button "Ajouter au panier" at bounding box center [999, 404] width 454 height 41
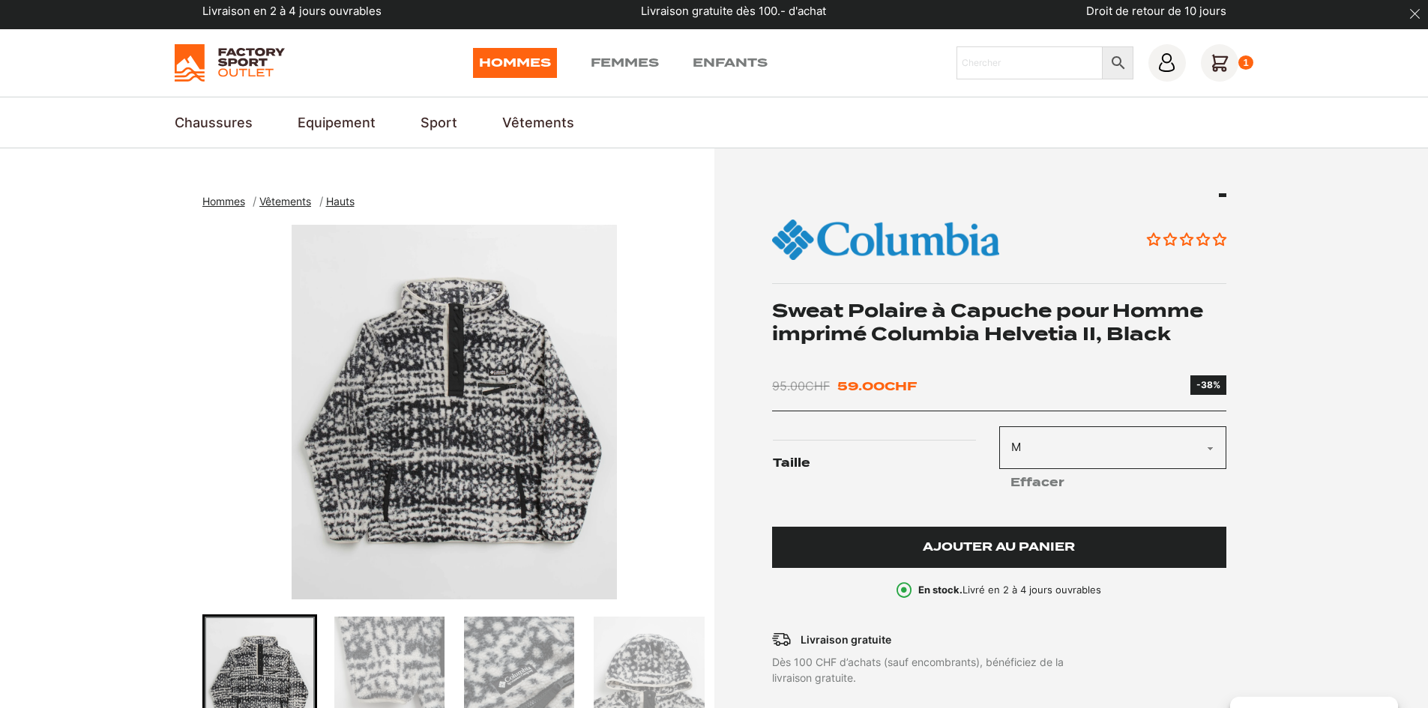
scroll to position [0, 0]
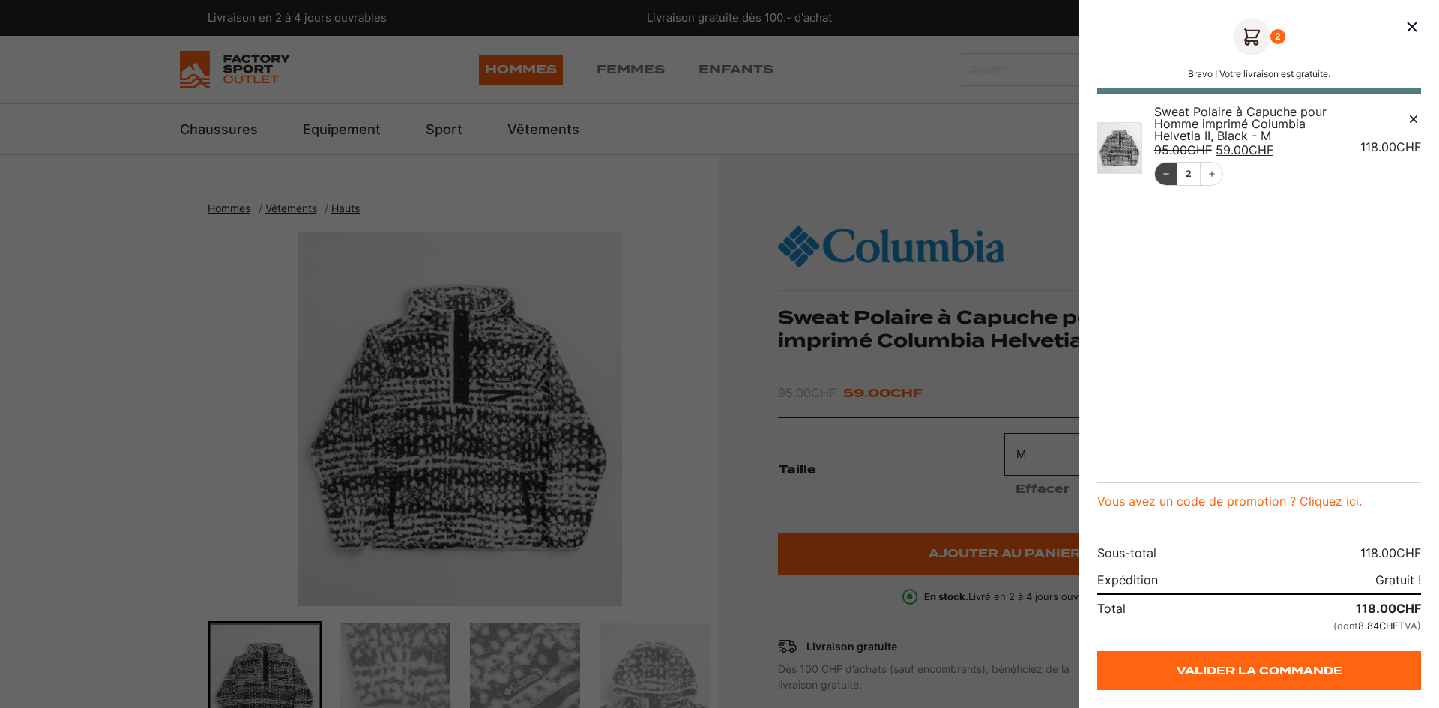
click at [1174, 184] on button "Décrémentation" at bounding box center [1166, 174] width 22 height 22
click at [867, 348] on div at bounding box center [719, 354] width 1439 height 708
click at [731, 360] on div at bounding box center [719, 354] width 1439 height 708
click at [1409, 22] on icon "Fermer le panier" at bounding box center [1412, 27] width 18 height 18
click at [1410, 28] on div "1 Encore 41.00 CHF pour avoir la livraison gratuite Sweat Polaire à Capuche pou…" at bounding box center [1259, 354] width 360 height 708
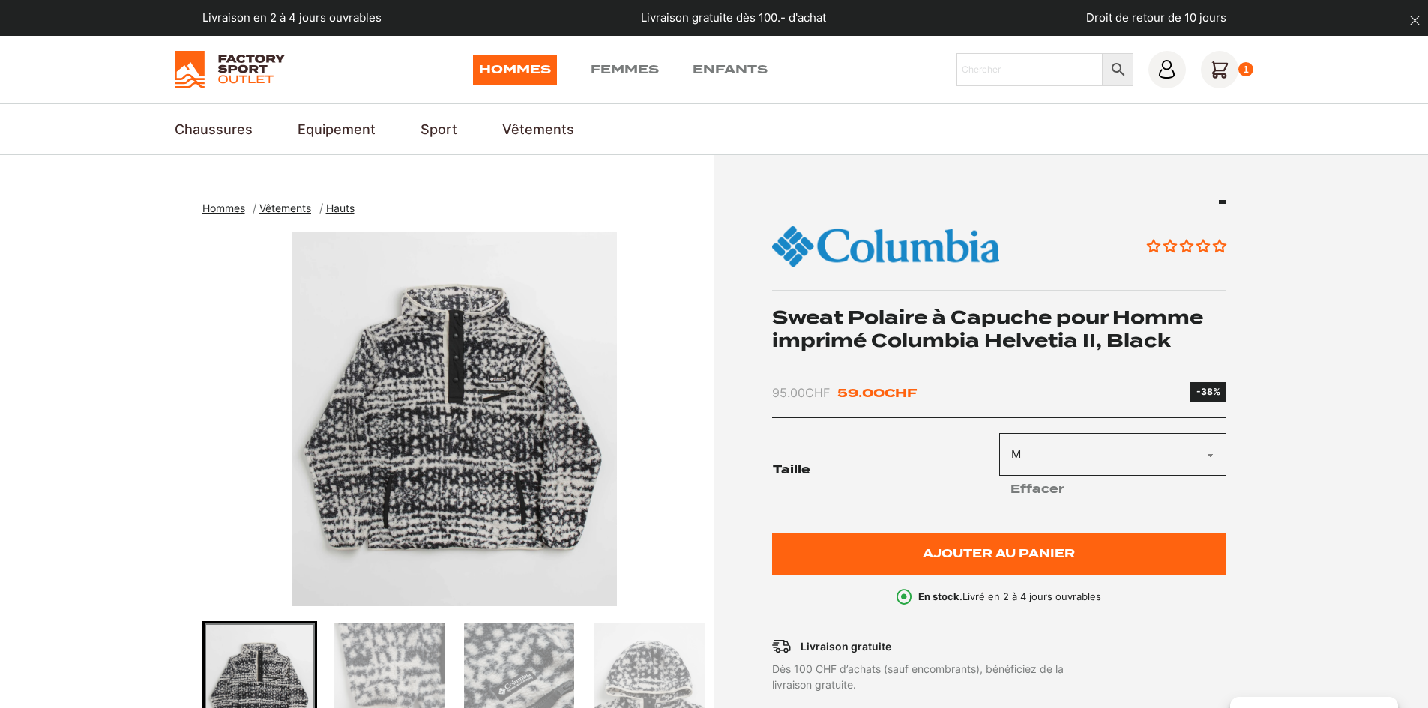
click at [528, 416] on img "1 of 5" at bounding box center [454, 419] width 504 height 375
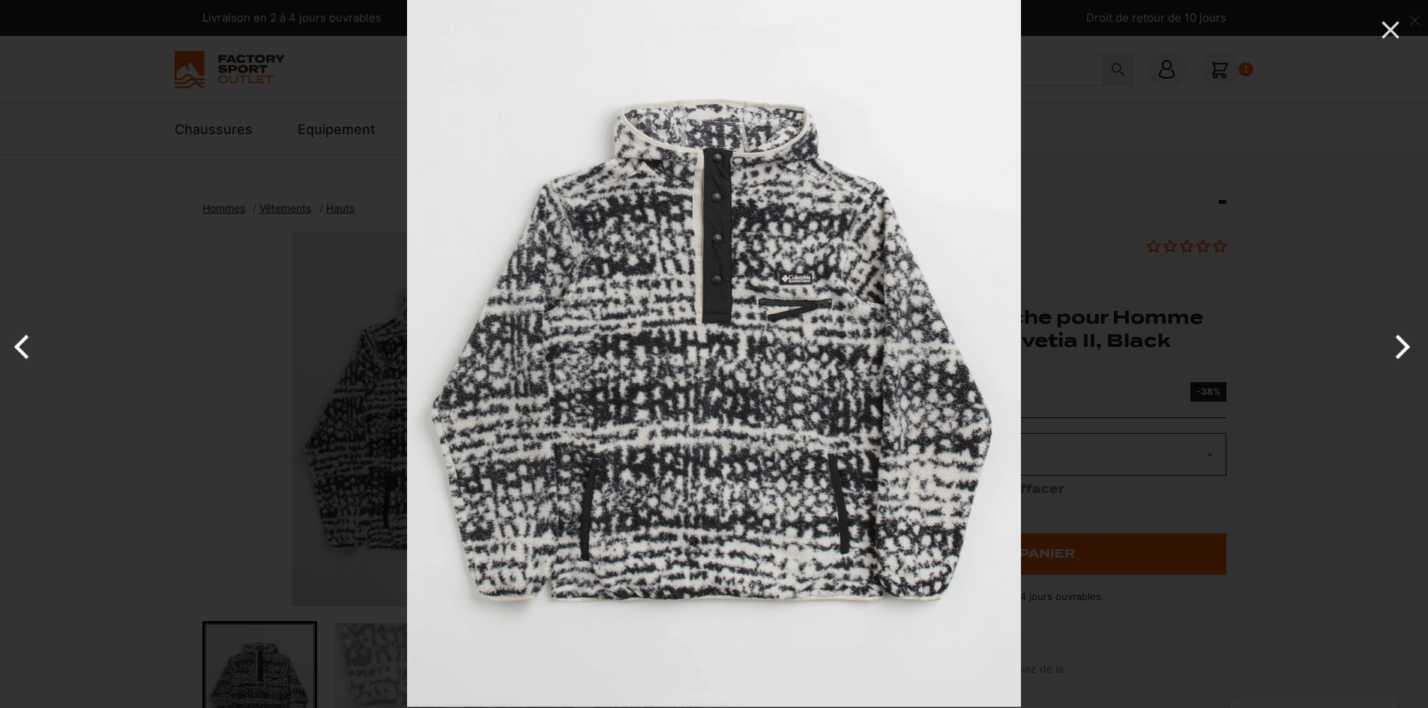
click at [501, 399] on img at bounding box center [714, 354] width 614 height 708
click at [1170, 243] on div at bounding box center [1121, 354] width 1428 height 708
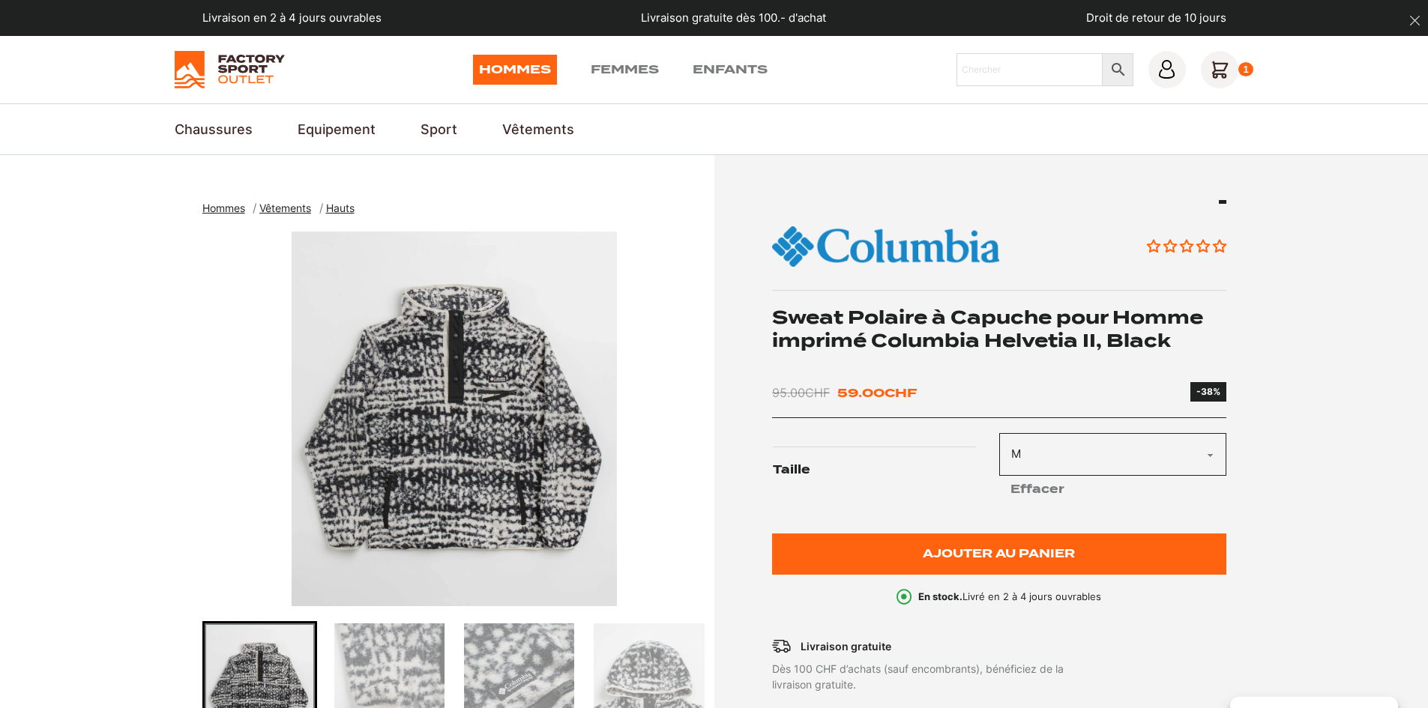
click at [920, 131] on nav "Chaussures Chaussures de Ski & Snowboard Bottes de Snowboard Chaussures de Ski …" at bounding box center [714, 129] width 1079 height 20
click at [1210, 77] on icon at bounding box center [1219, 69] width 37 height 37
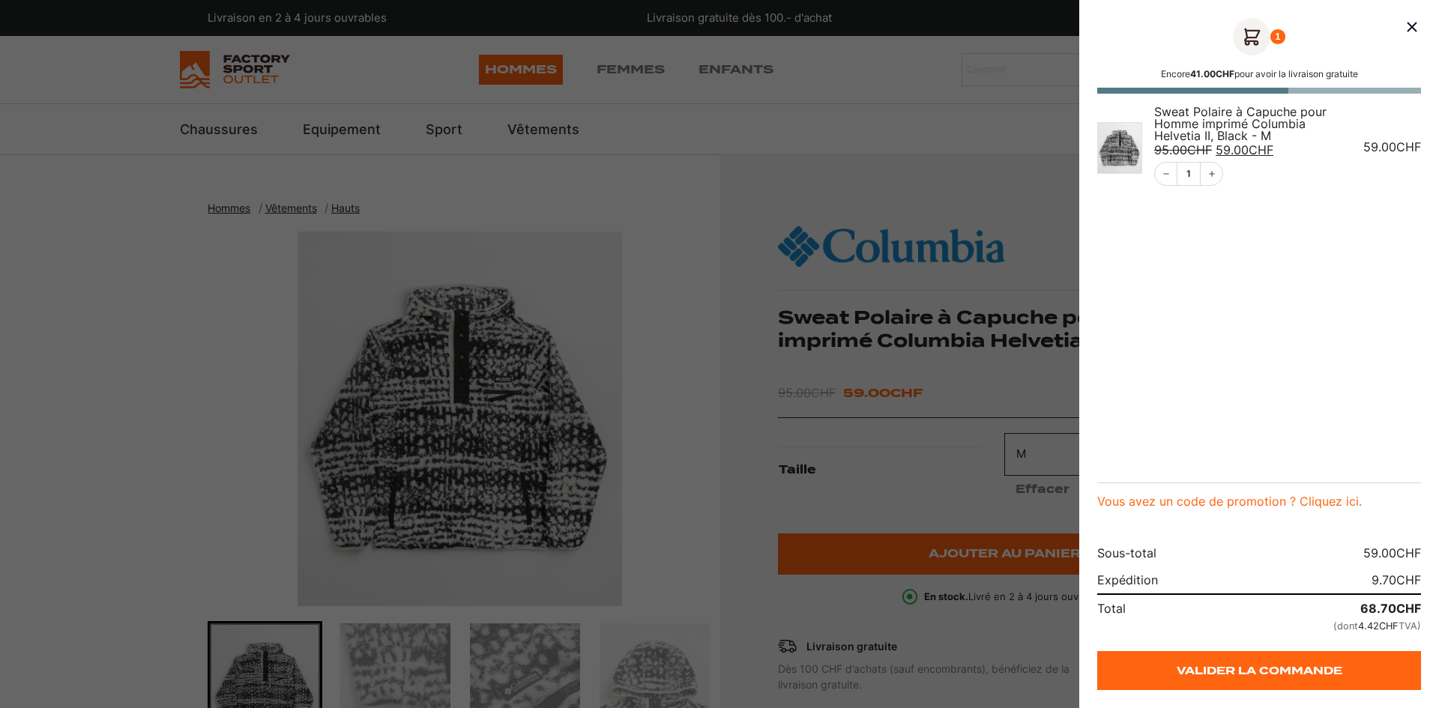
click at [890, 89] on div at bounding box center [719, 354] width 1439 height 708
click at [464, 64] on div at bounding box center [719, 354] width 1439 height 708
click at [367, 82] on div at bounding box center [719, 354] width 1439 height 708
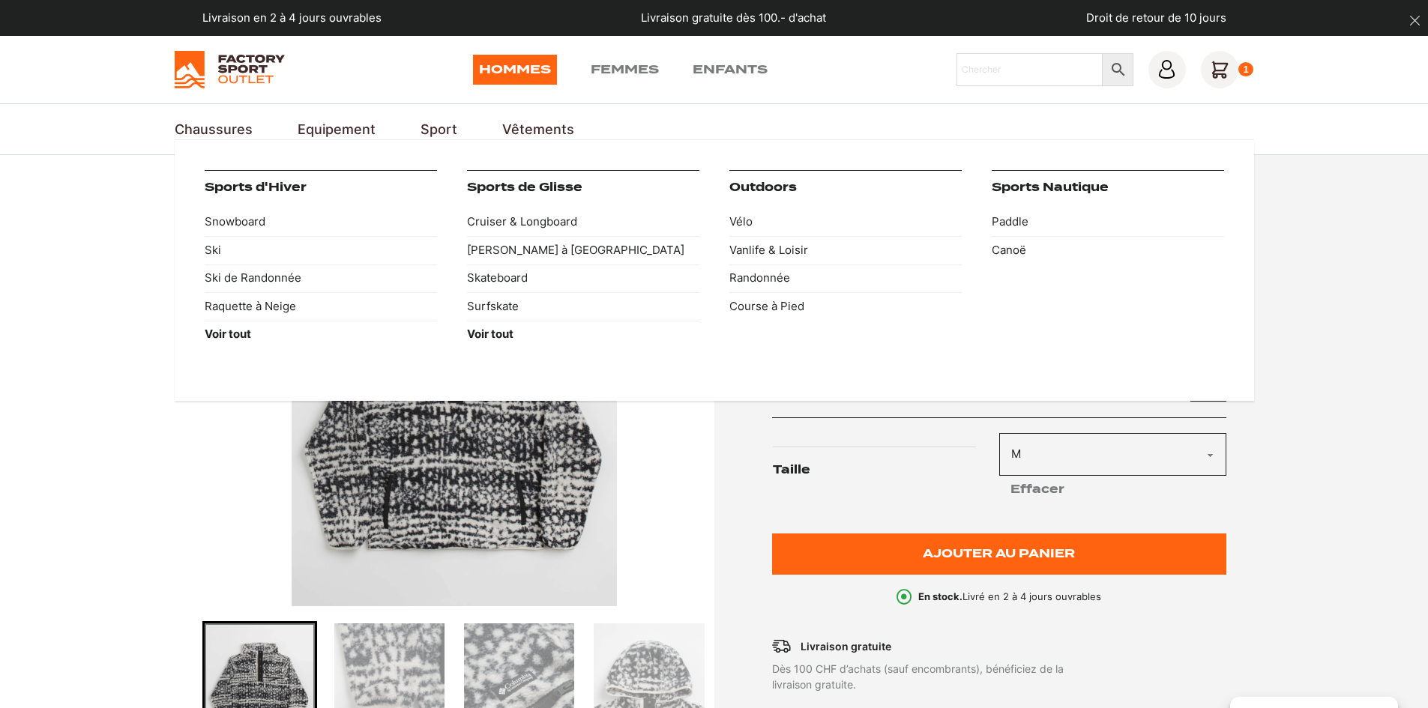
click at [429, 125] on link "Sport" at bounding box center [438, 129] width 37 height 20
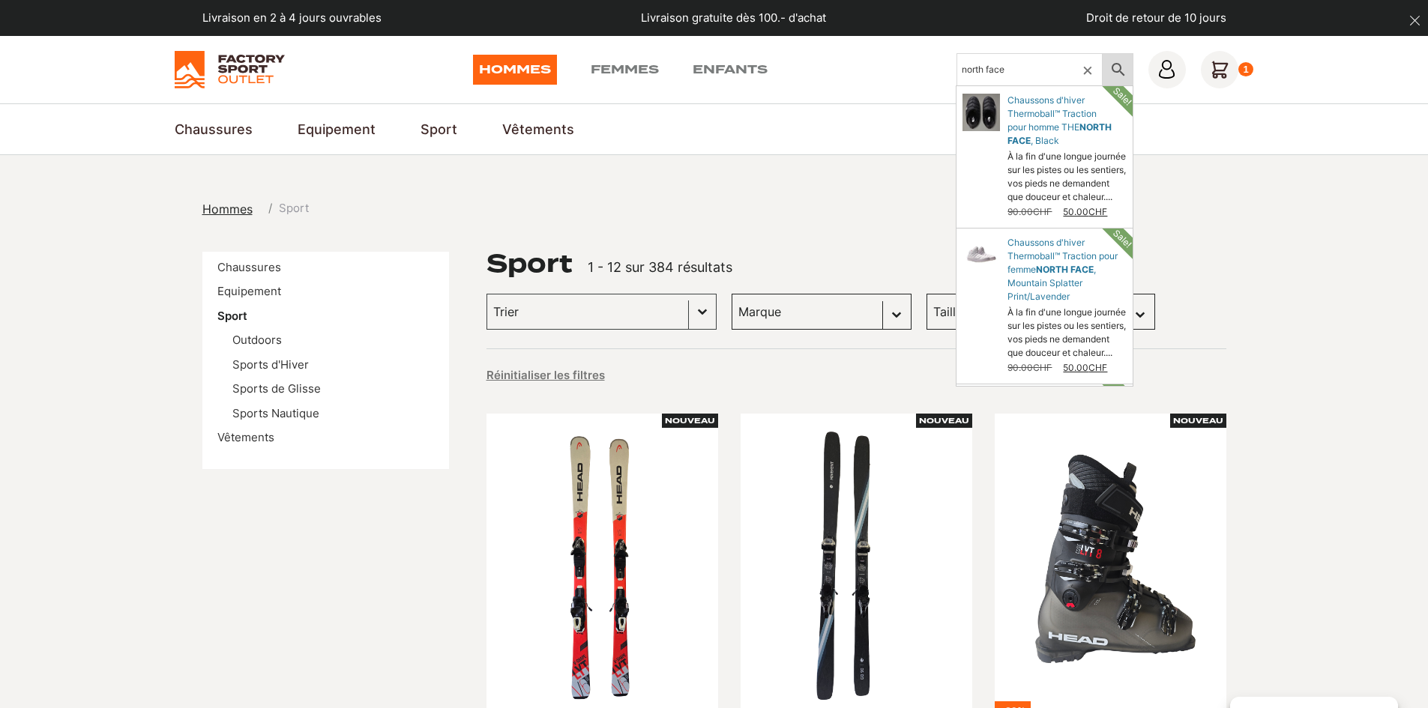
type input "north face"
click at [1133, 73] on icon at bounding box center [1117, 70] width 31 height 18
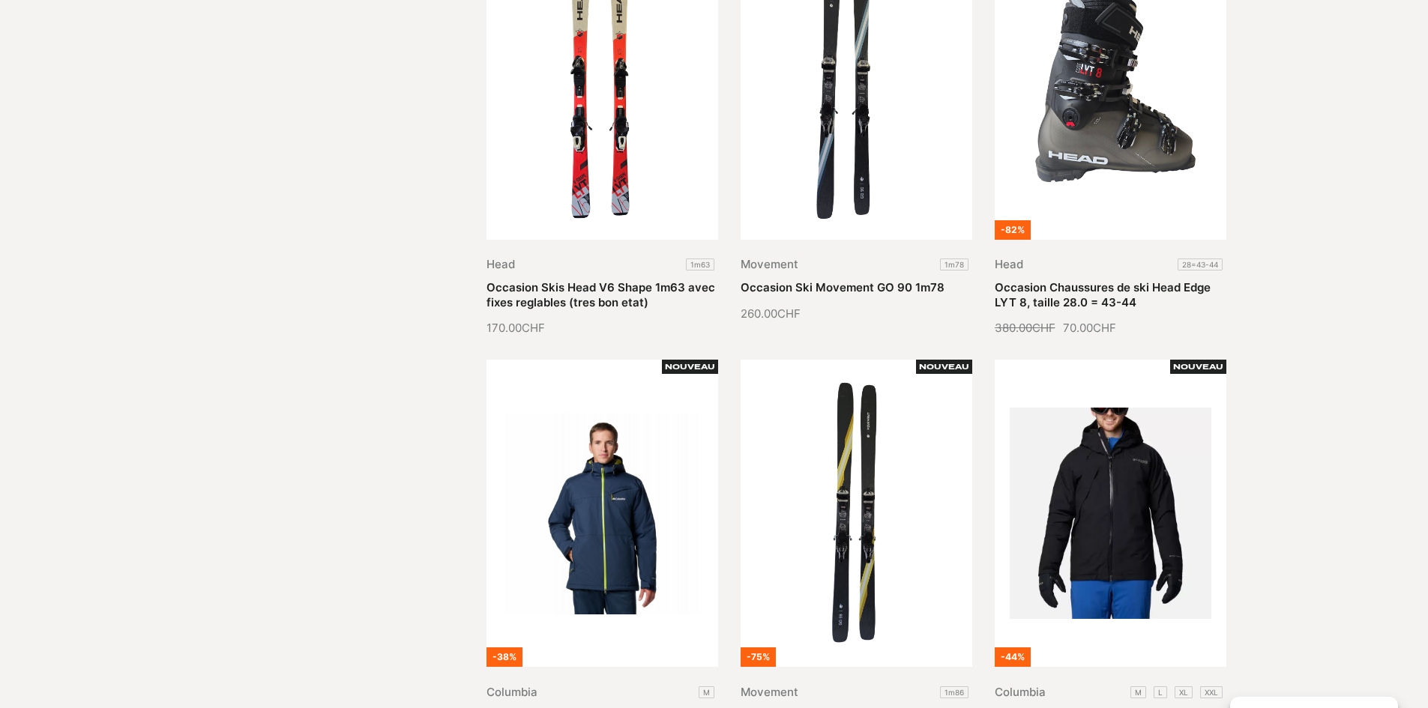
scroll to position [525, 0]
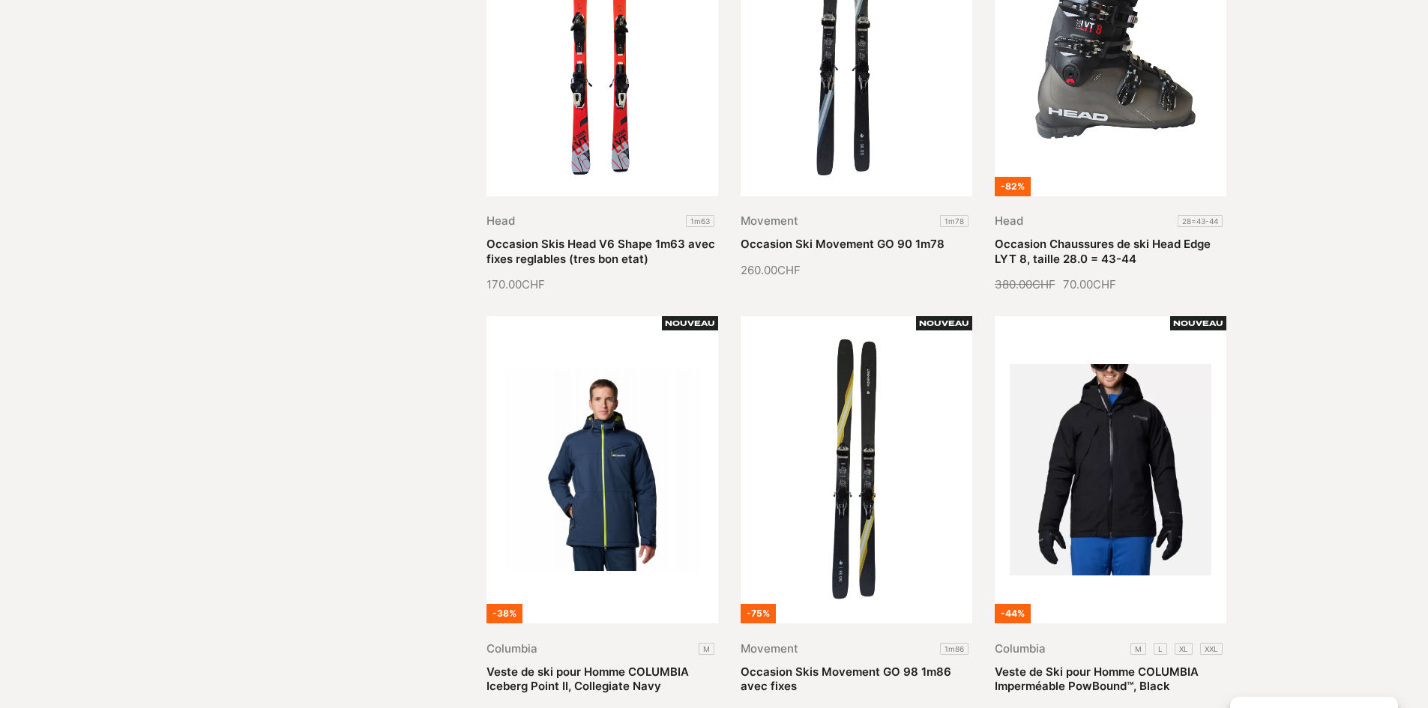
click at [1340, 535] on section "Hommes Sport Chaussures Equipement Sport Outdoors Sports d'Hiver Sports de Glis…" at bounding box center [714, 677] width 1428 height 2092
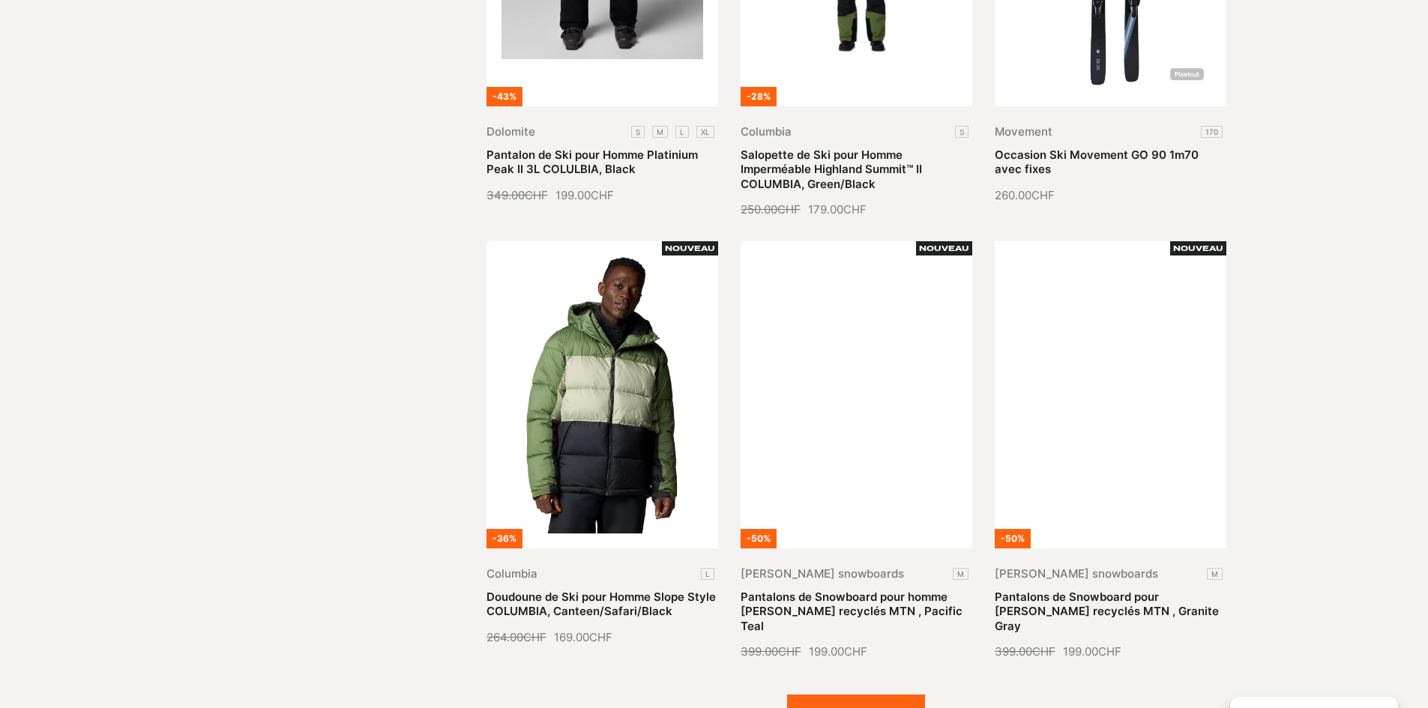
scroll to position [1124, 0]
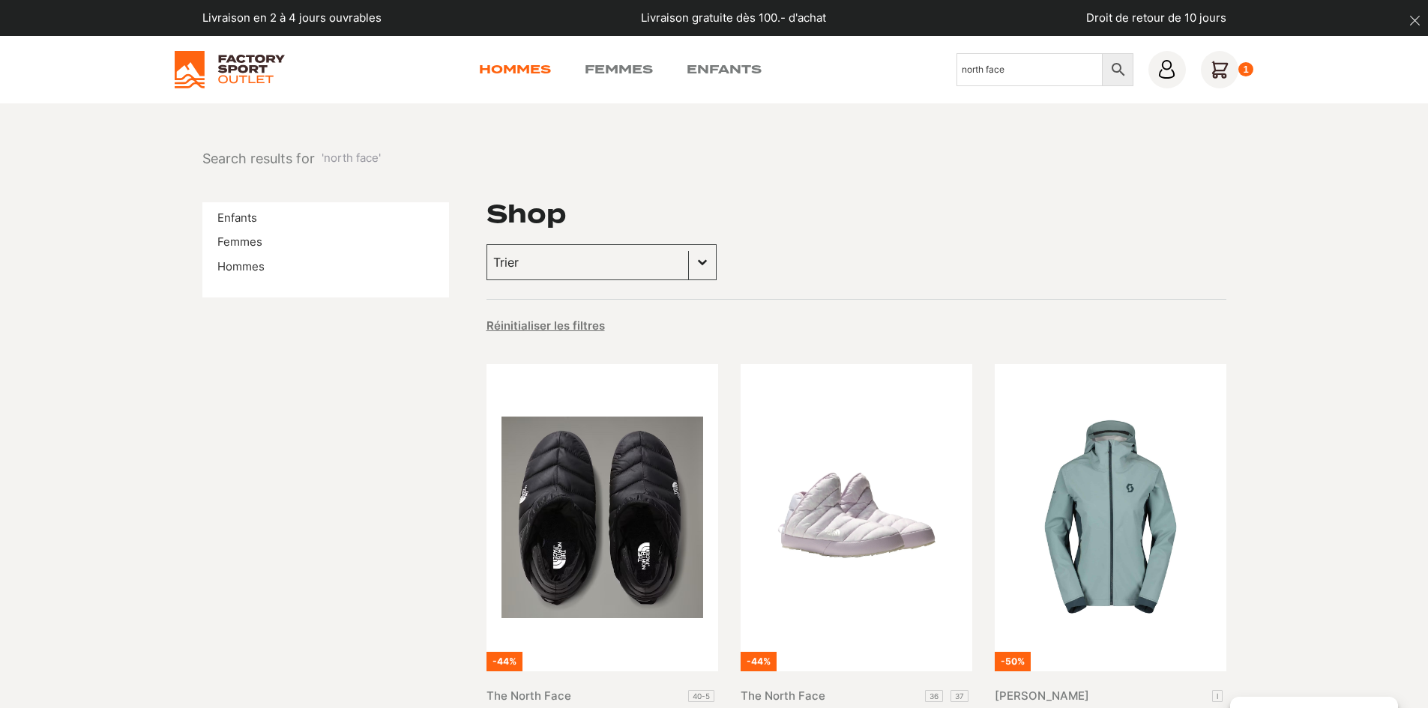
click at [527, 63] on link "Hommes" at bounding box center [515, 70] width 72 height 18
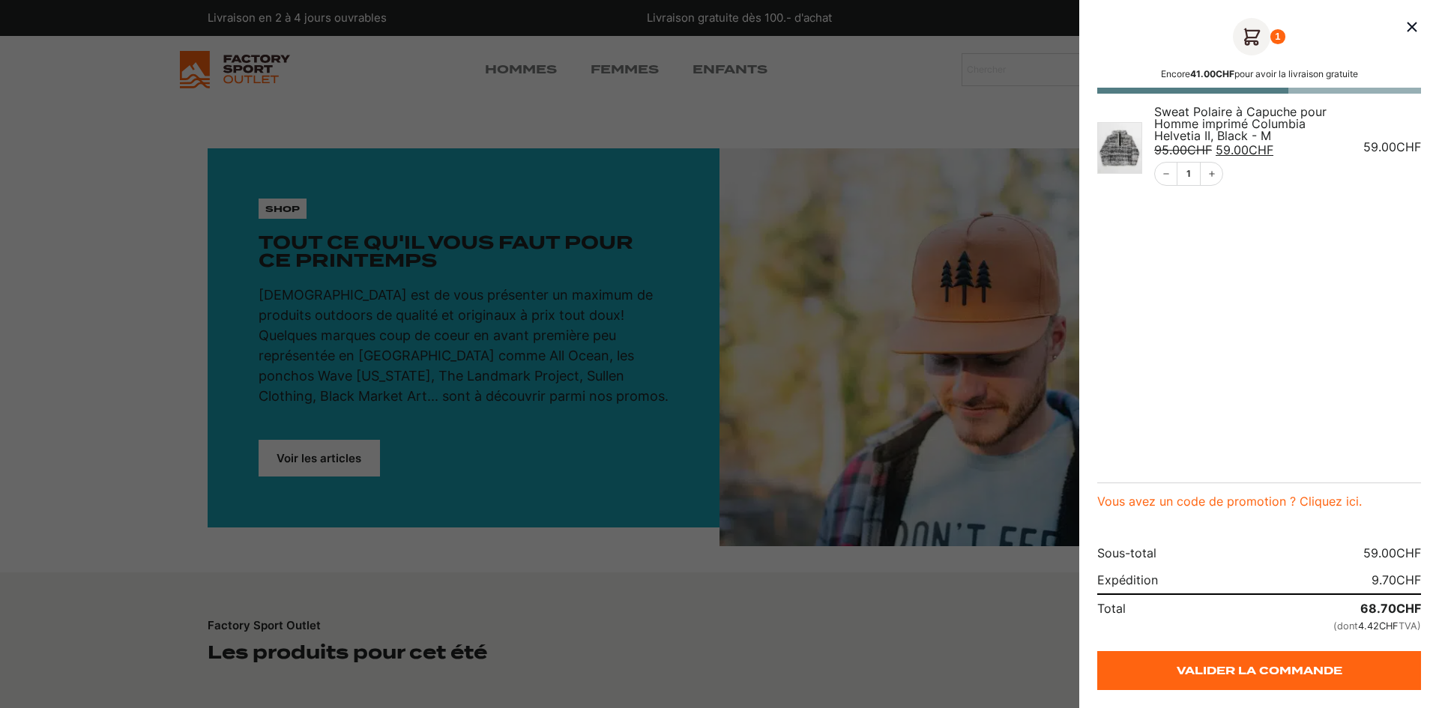
click at [1121, 139] on img "Panier" at bounding box center [1119, 148] width 45 height 52
click at [710, 96] on div at bounding box center [719, 354] width 1439 height 708
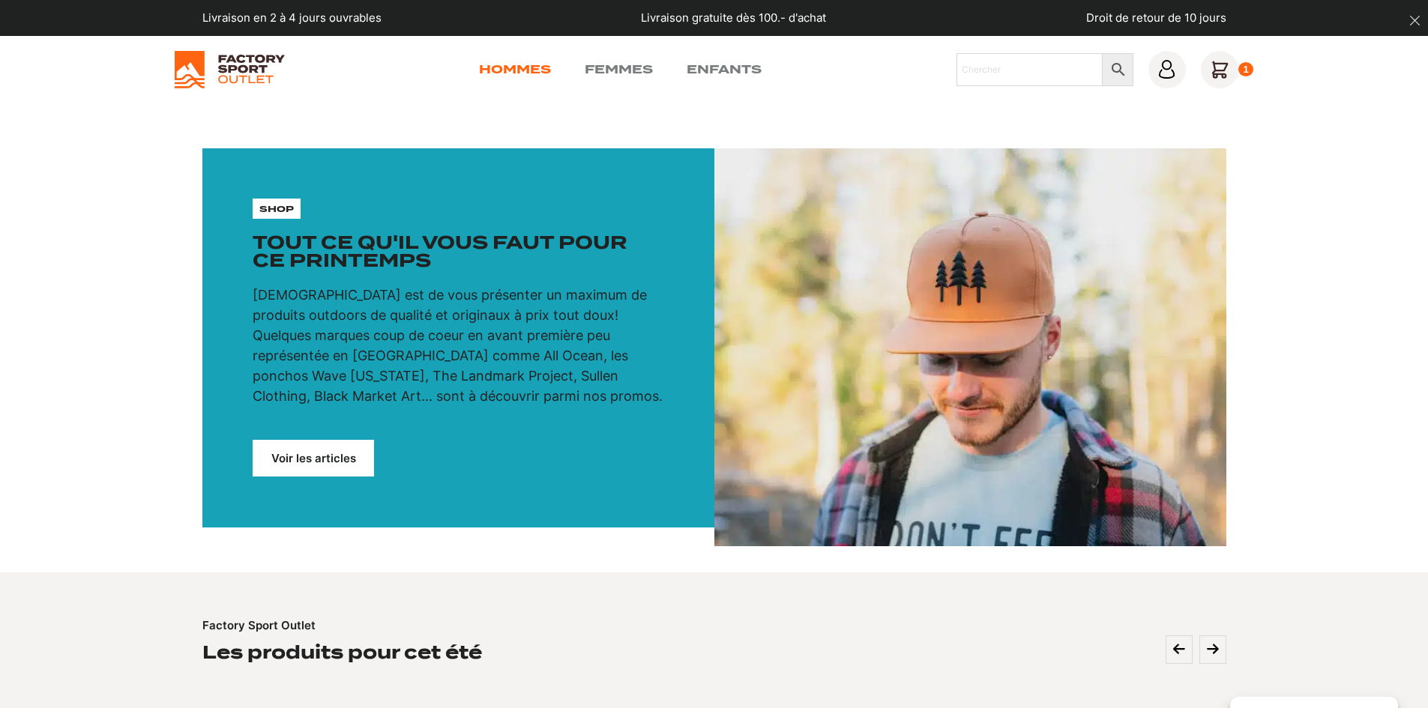
click at [522, 65] on link "Hommes" at bounding box center [515, 70] width 72 height 18
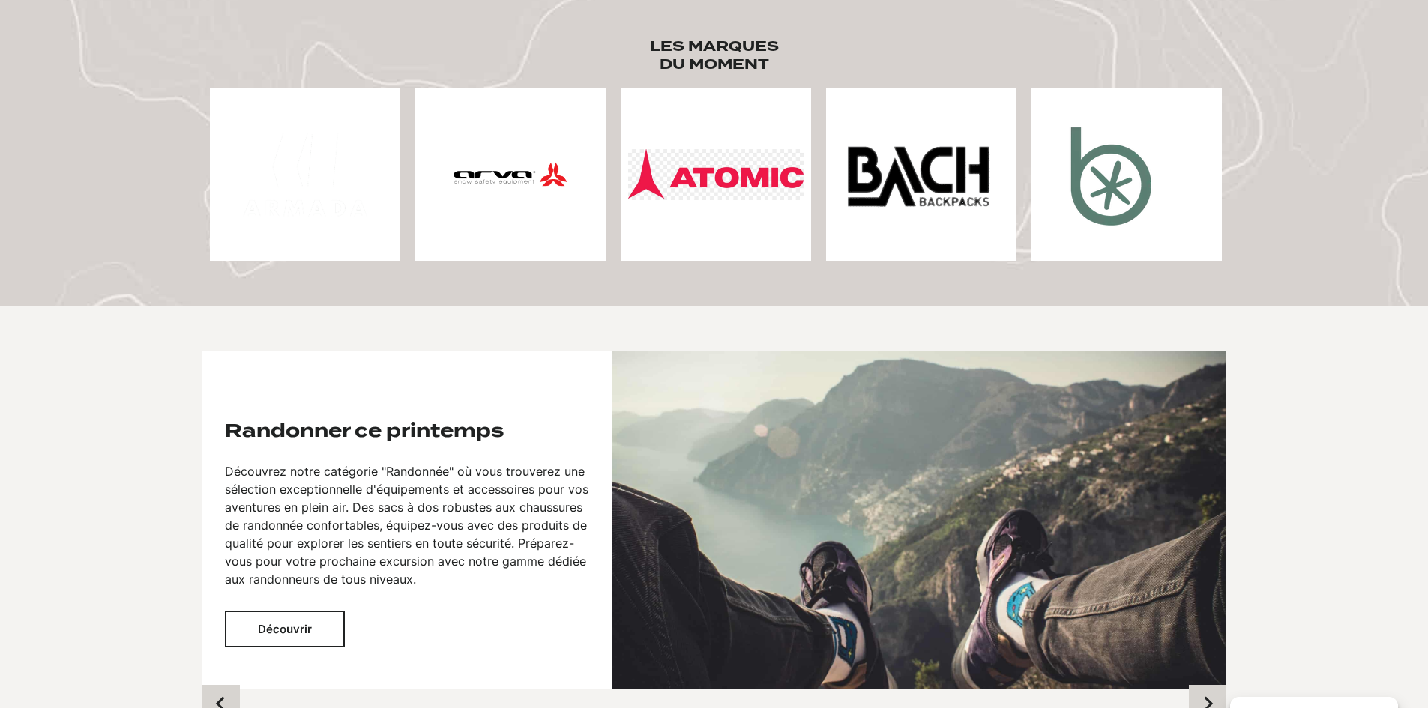
scroll to position [749, 0]
click at [274, 633] on button "Découvrir" at bounding box center [285, 630] width 120 height 37
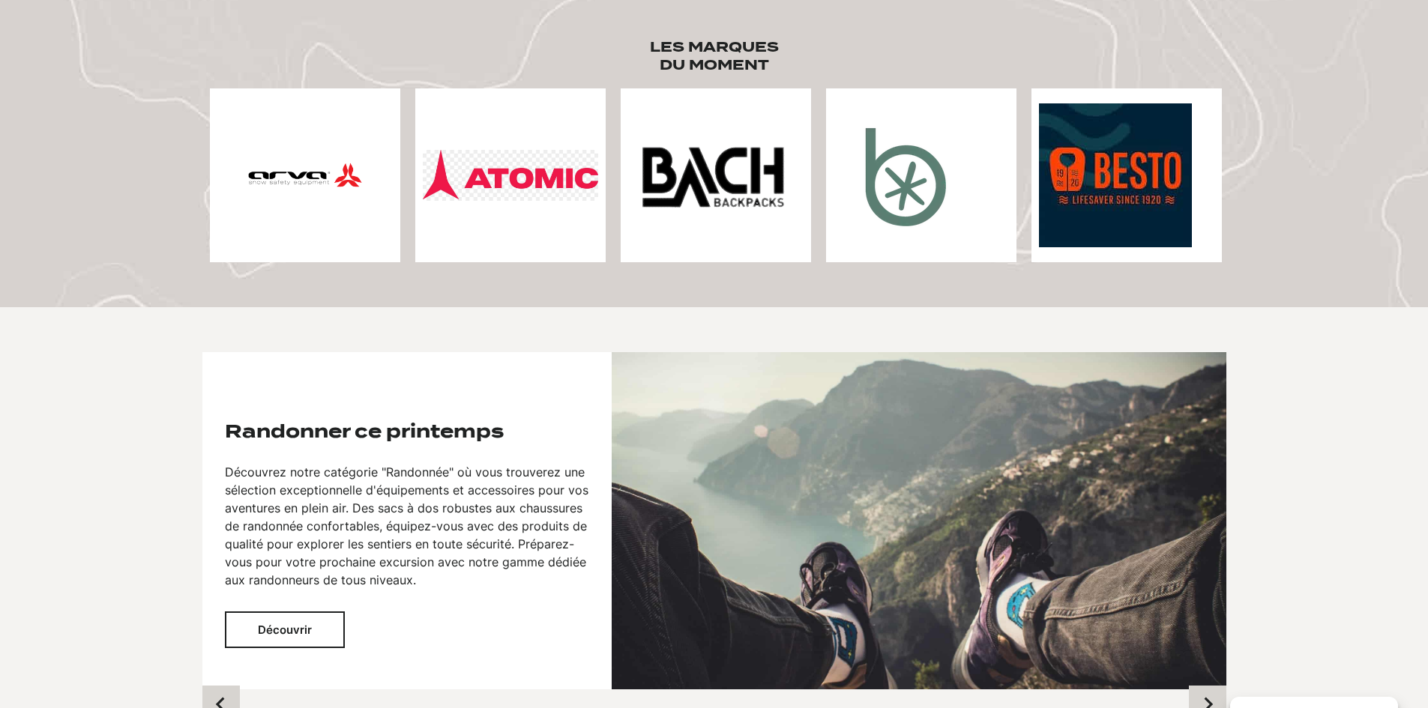
scroll to position [824, 0]
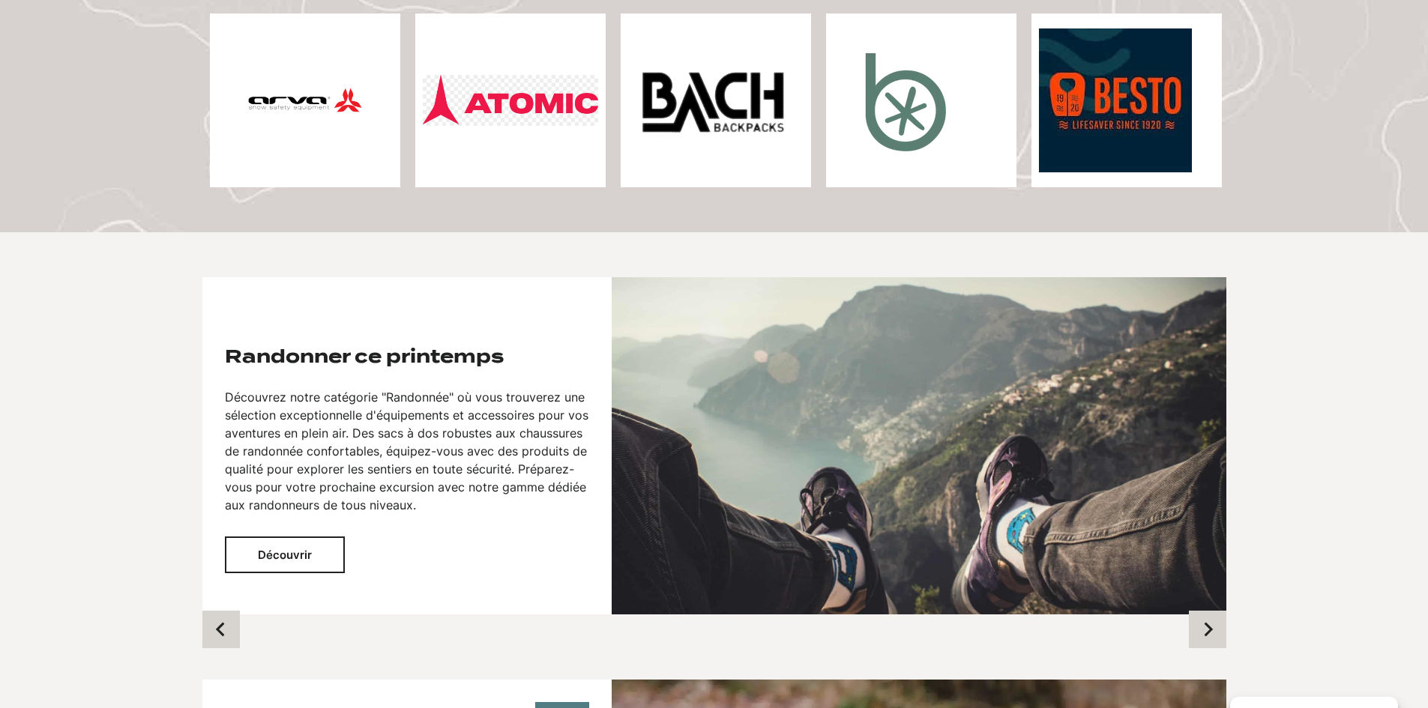
click at [301, 561] on button "Découvrir" at bounding box center [285, 555] width 120 height 37
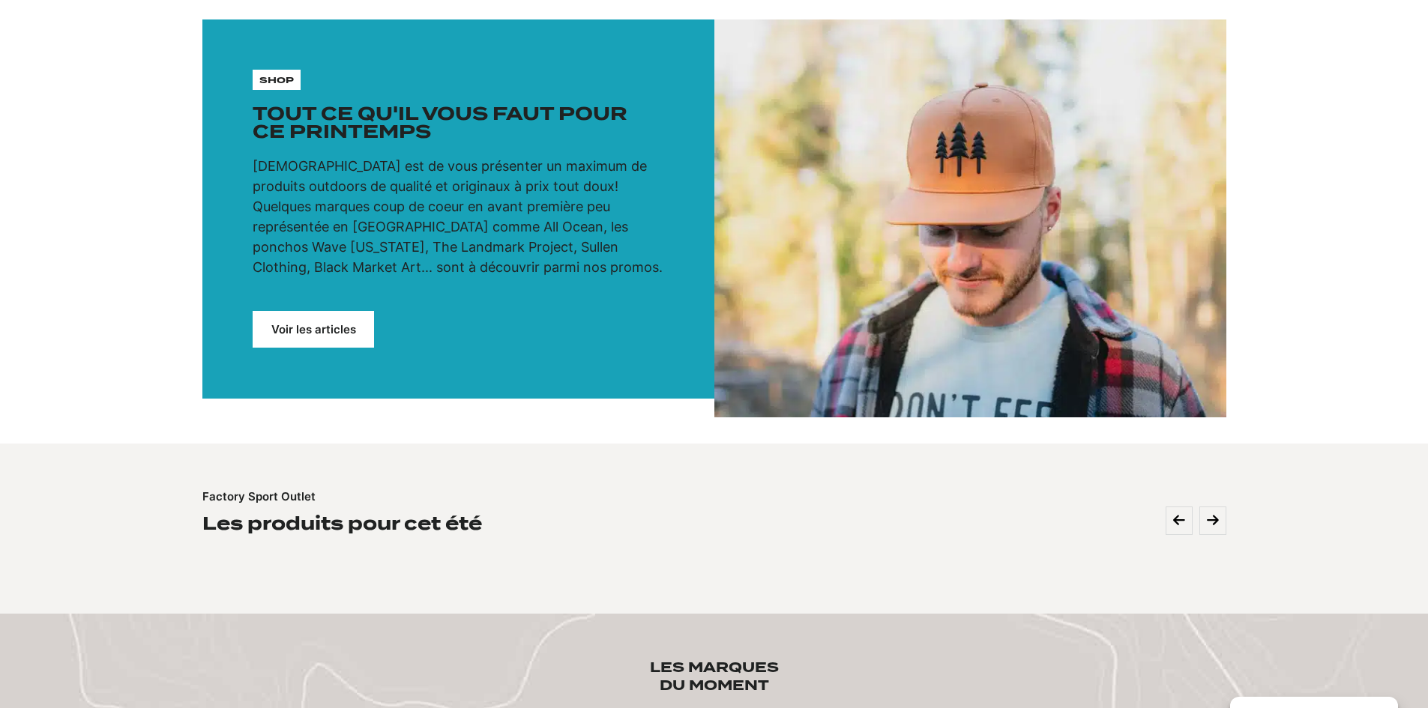
scroll to position [0, 0]
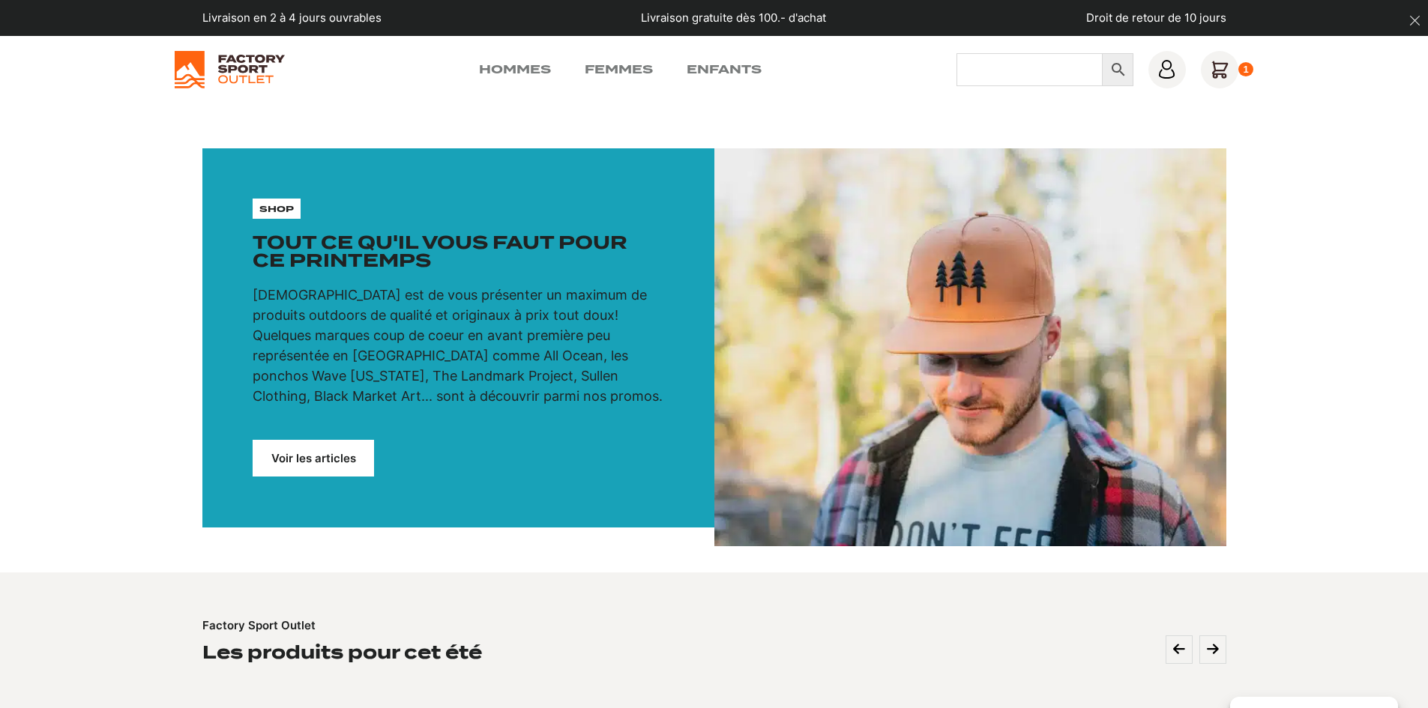
click at [1072, 70] on input "Chercher" at bounding box center [1029, 69] width 146 height 33
type input "shirt"
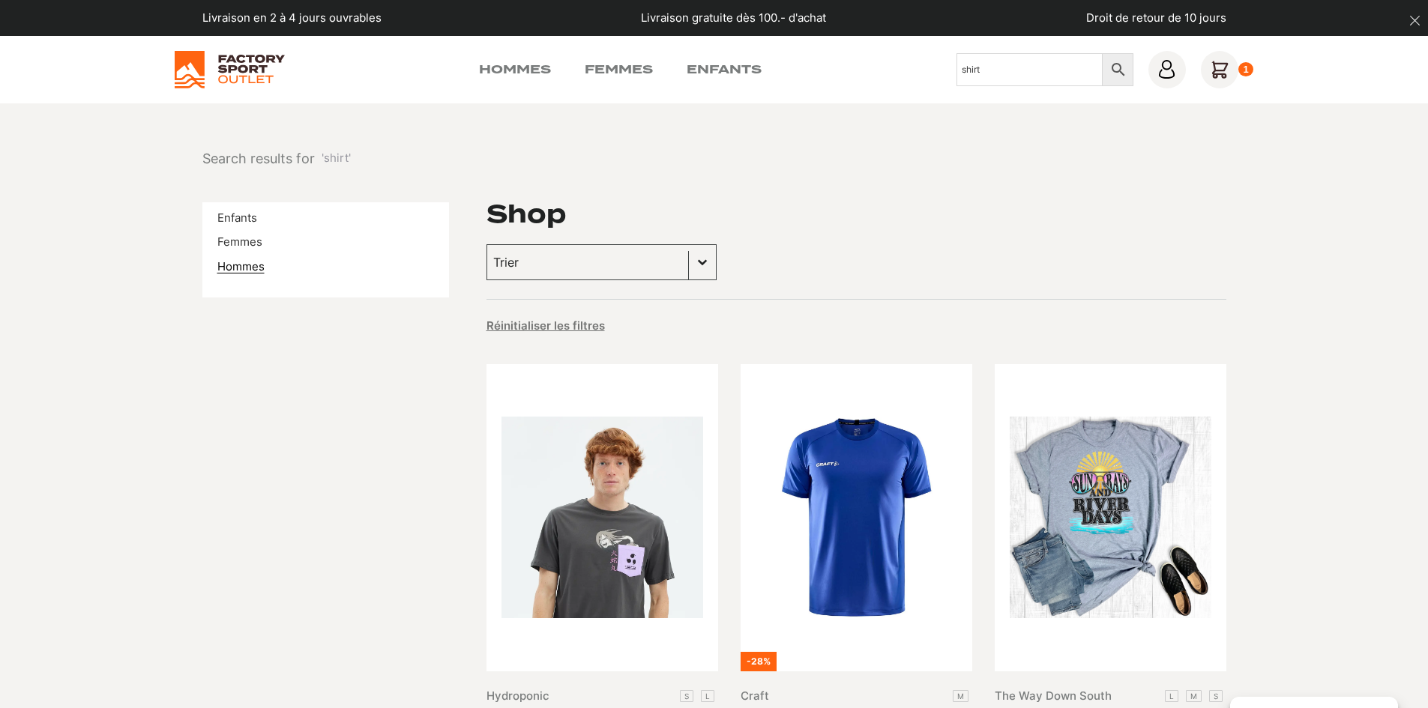
click at [244, 262] on link "Hommes" at bounding box center [240, 266] width 47 height 14
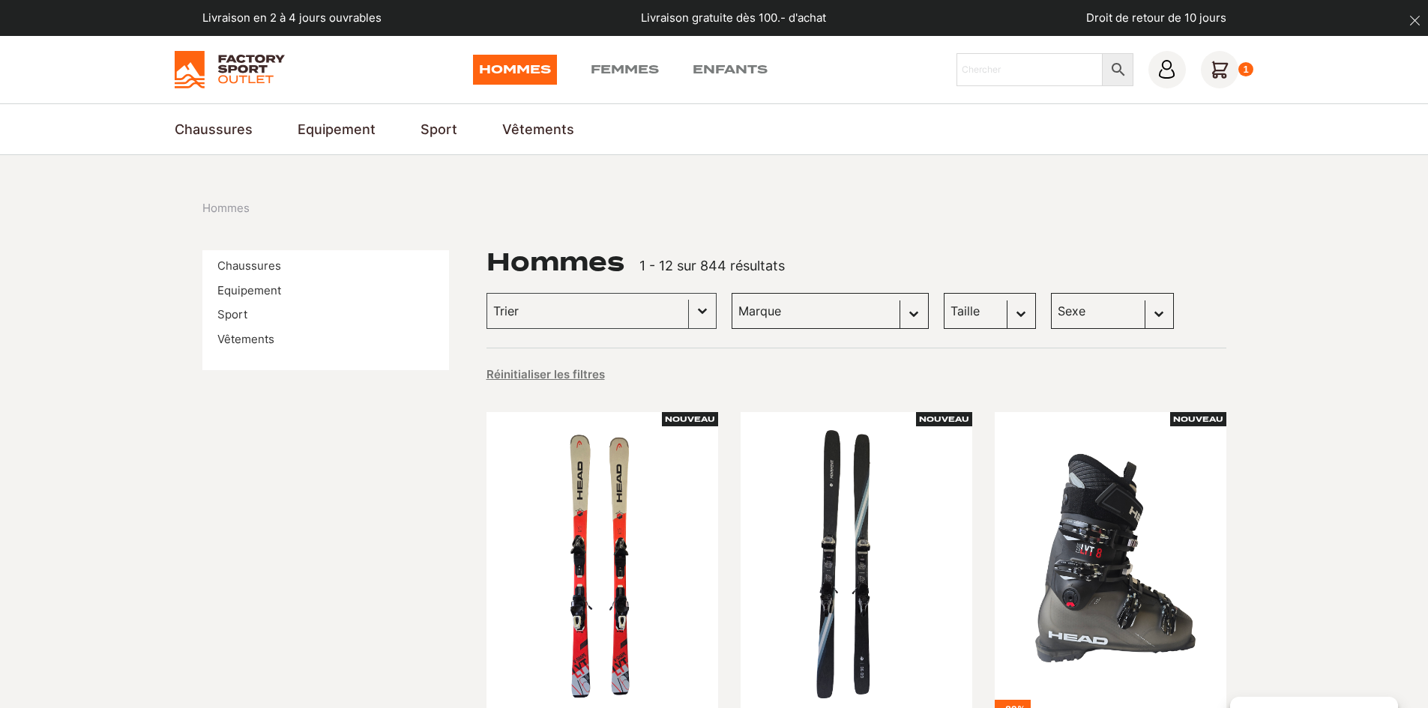
click at [851, 313] on select "[PERSON_NAME] (106) Globe Skateboards (66) Dakine (56) Columbia (47) Dolomite (…" at bounding box center [829, 311] width 197 height 36
select select "dolomite"
click at [731, 293] on select "[PERSON_NAME] (106) Globe Skateboards (66) Dakine (56) Columbia (47) Dolomite (…" at bounding box center [829, 311] width 197 height 36
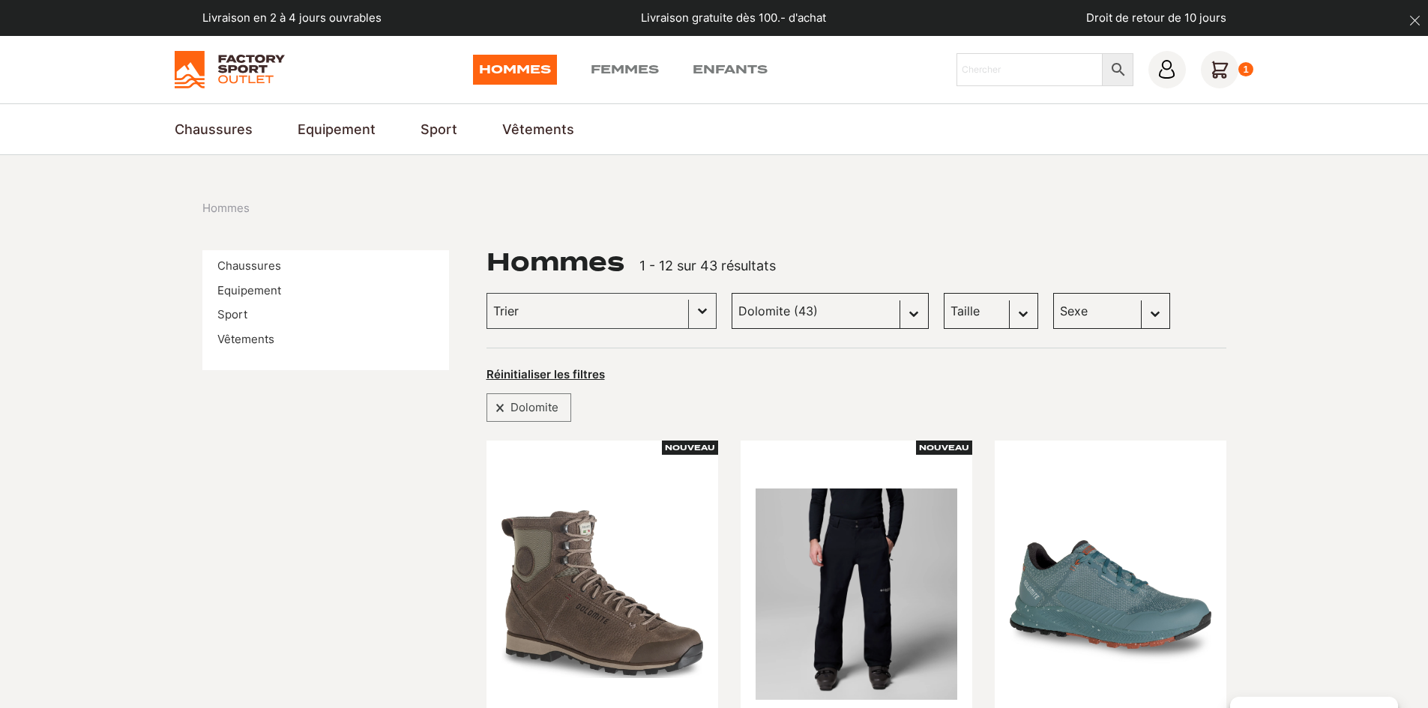
click at [813, 313] on select "[PERSON_NAME] (106) Globe Skateboards (66) Dakine (56) Columbia (47) Dolomite (…" at bounding box center [829, 311] width 197 height 36
click at [983, 310] on select "Taille L (10) M (2) XL (0) S (1) 38 (0) 40 (0) 42 (0) L/XL (0) 37 (0) 39 (0) 41…" at bounding box center [991, 311] width 94 height 36
select select "l"
click at [944, 293] on select "Taille L (10) M (2) XL (0) S (1) 38 (0) 40 (0) 42 (0) L/XL (0) 37 (0) 39 (0) 41…" at bounding box center [991, 311] width 94 height 36
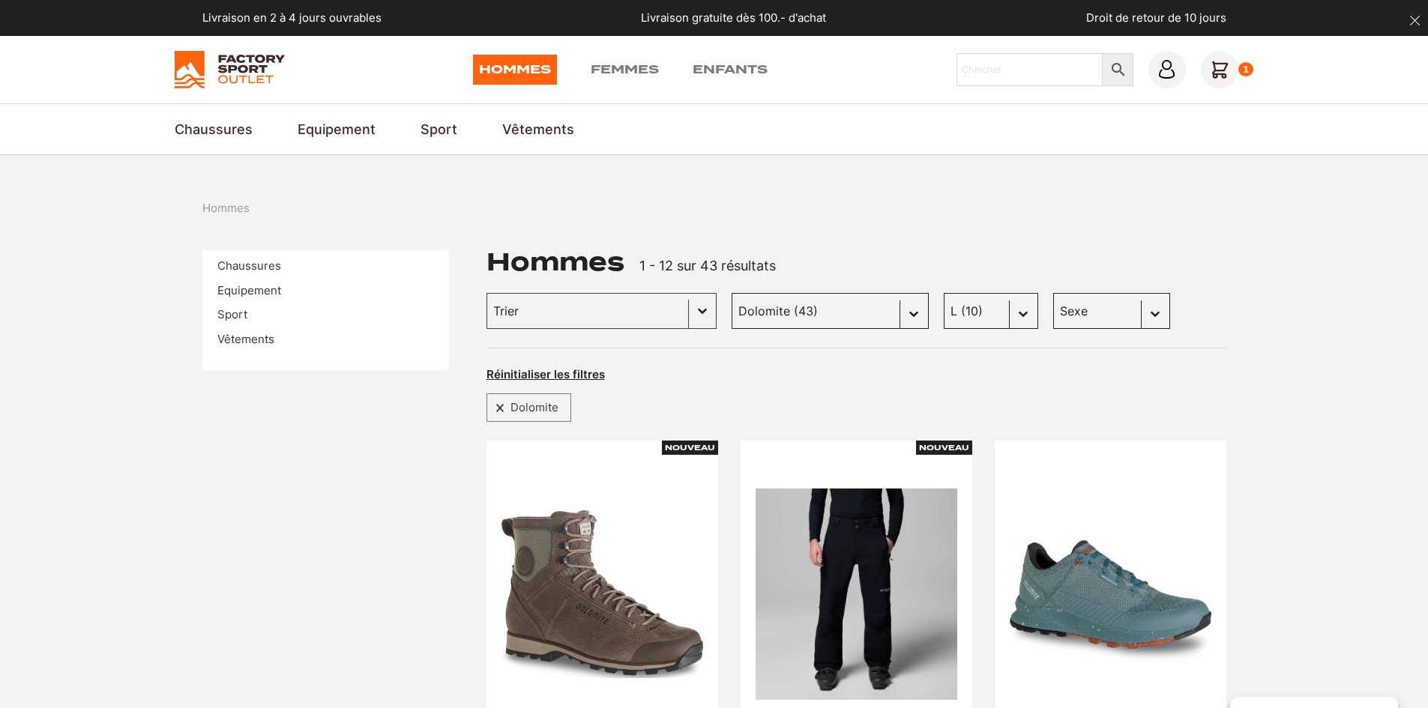
click at [1135, 316] on div "Sexe Sélectionnez le contenu Sexe Hommes (42) Femmes (1) Enfants (0)" at bounding box center [1111, 311] width 117 height 36
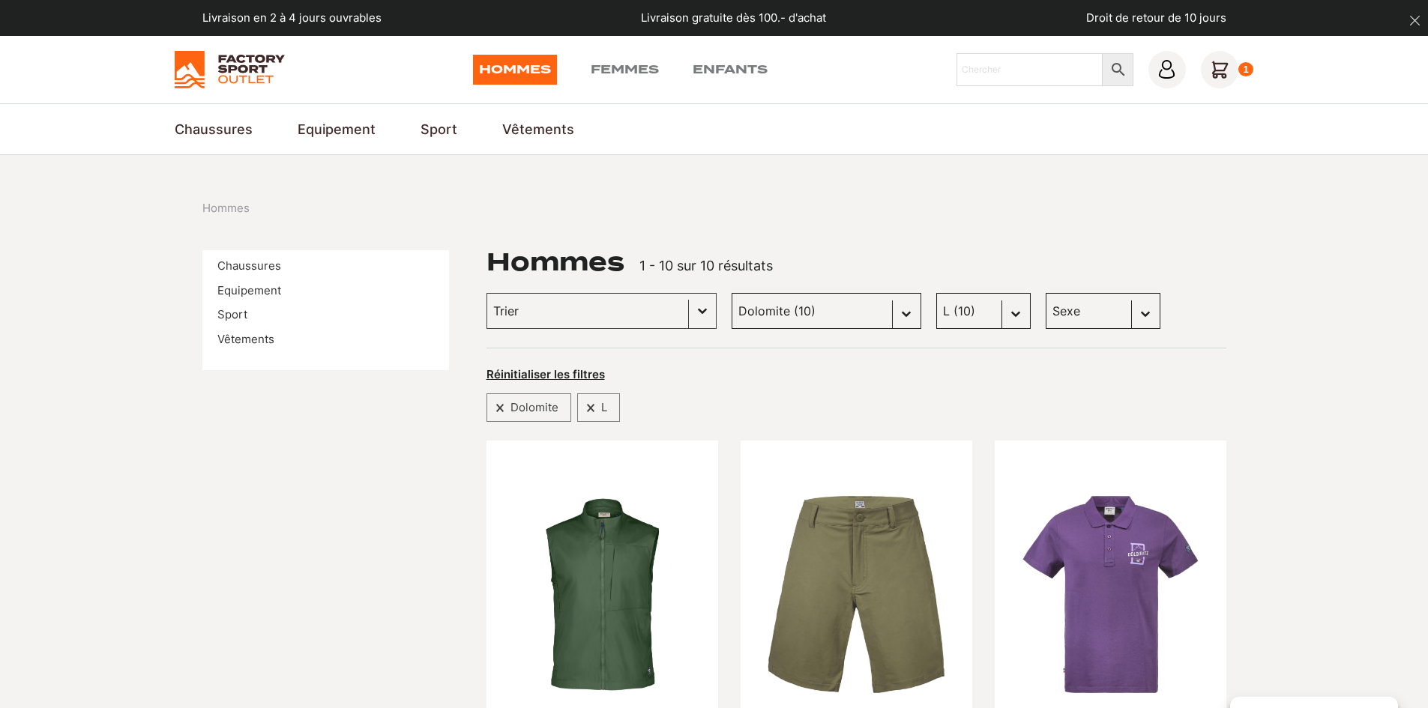
click at [1122, 325] on select "Sexe Hommes (10) Femmes (0) Enfants (0)" at bounding box center [1102, 311] width 115 height 36
drag, startPoint x: 1246, startPoint y: 303, endPoint x: 1229, endPoint y: 308, distance: 17.3
click at [830, 307] on select "Marque Scott (0) Globe Skateboards (0) Dakine (0) Columbia (12) Dolomite (10) S…" at bounding box center [826, 311] width 190 height 36
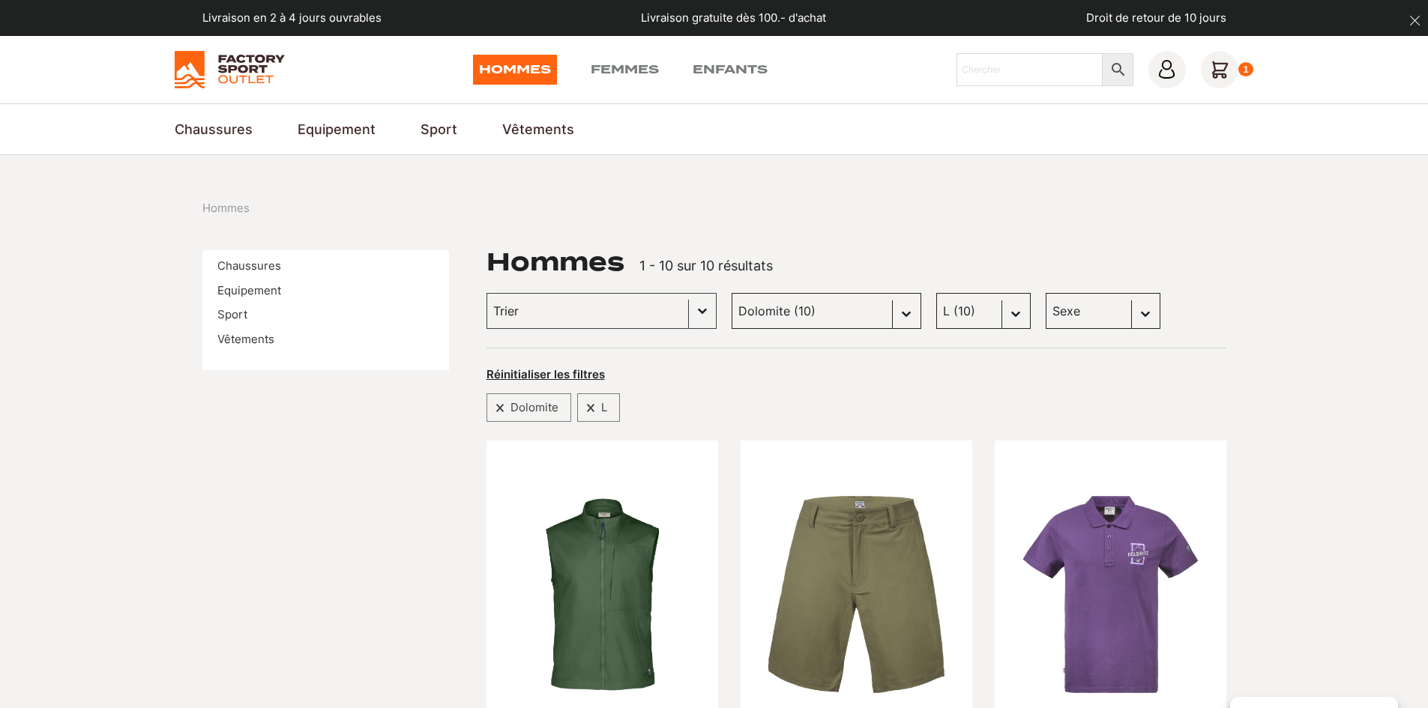
select select "columbia"
click at [731, 293] on select "Marque Scott (0) Globe Skateboards (0) Dakine (0) Columbia (12) Dolomite (10) S…" at bounding box center [826, 311] width 190 height 36
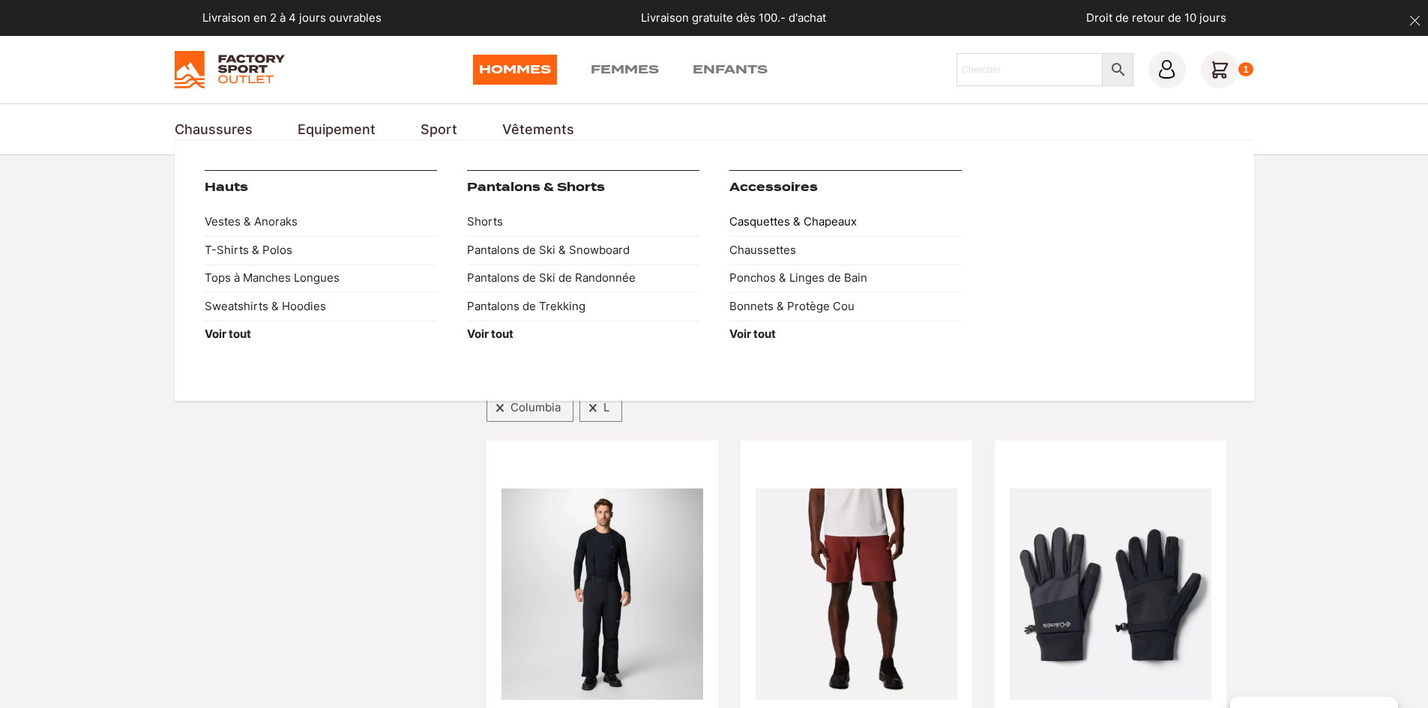
click at [831, 222] on link "Casquettes & Chapeaux" at bounding box center [845, 222] width 232 height 28
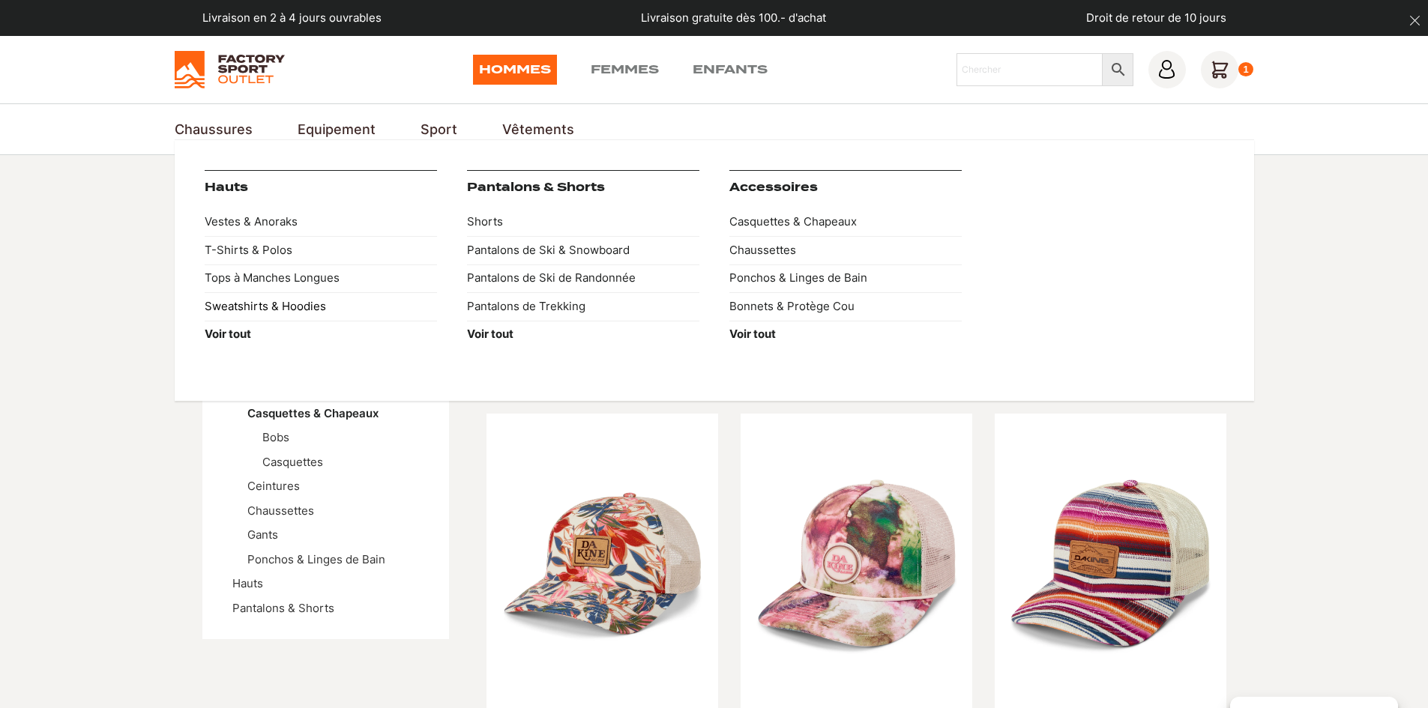
click at [339, 307] on link "Sweatshirts & Hoodies" at bounding box center [321, 306] width 232 height 28
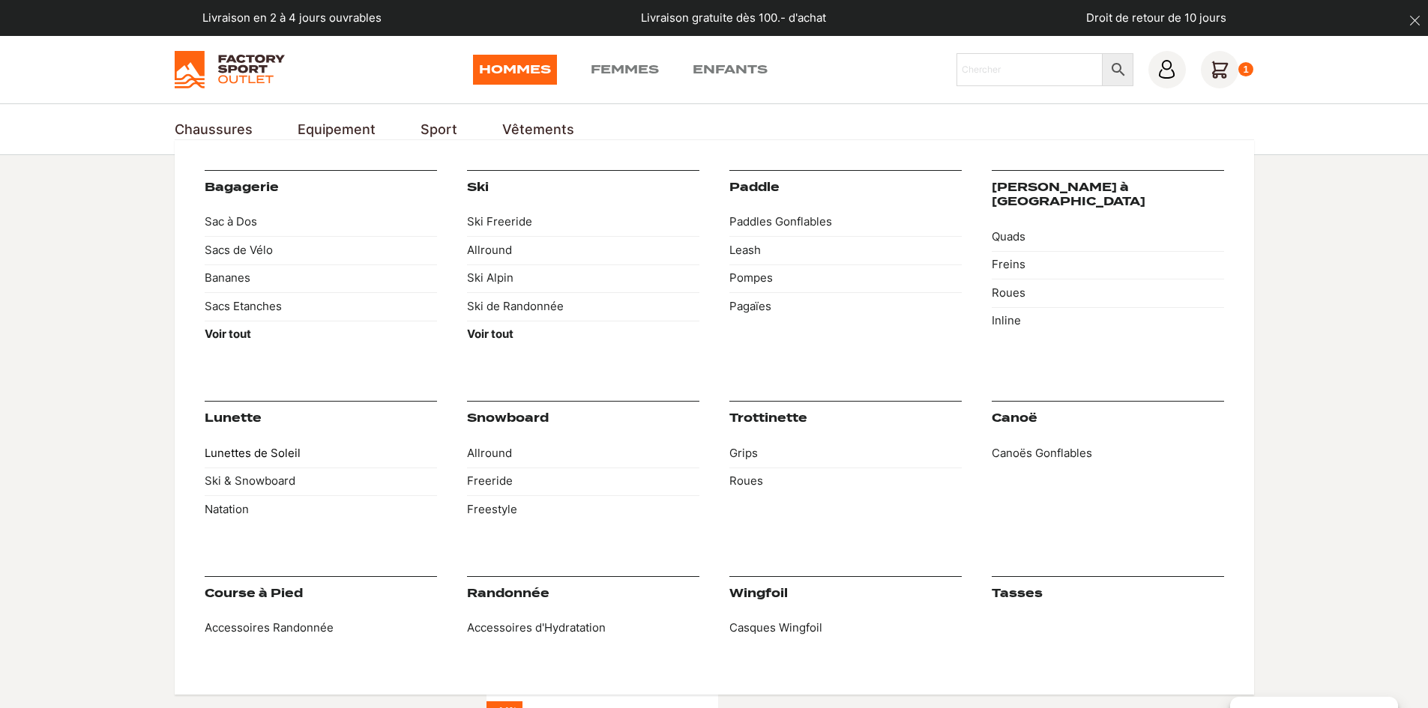
click at [251, 454] on link "Lunettes de Soleil" at bounding box center [321, 453] width 232 height 28
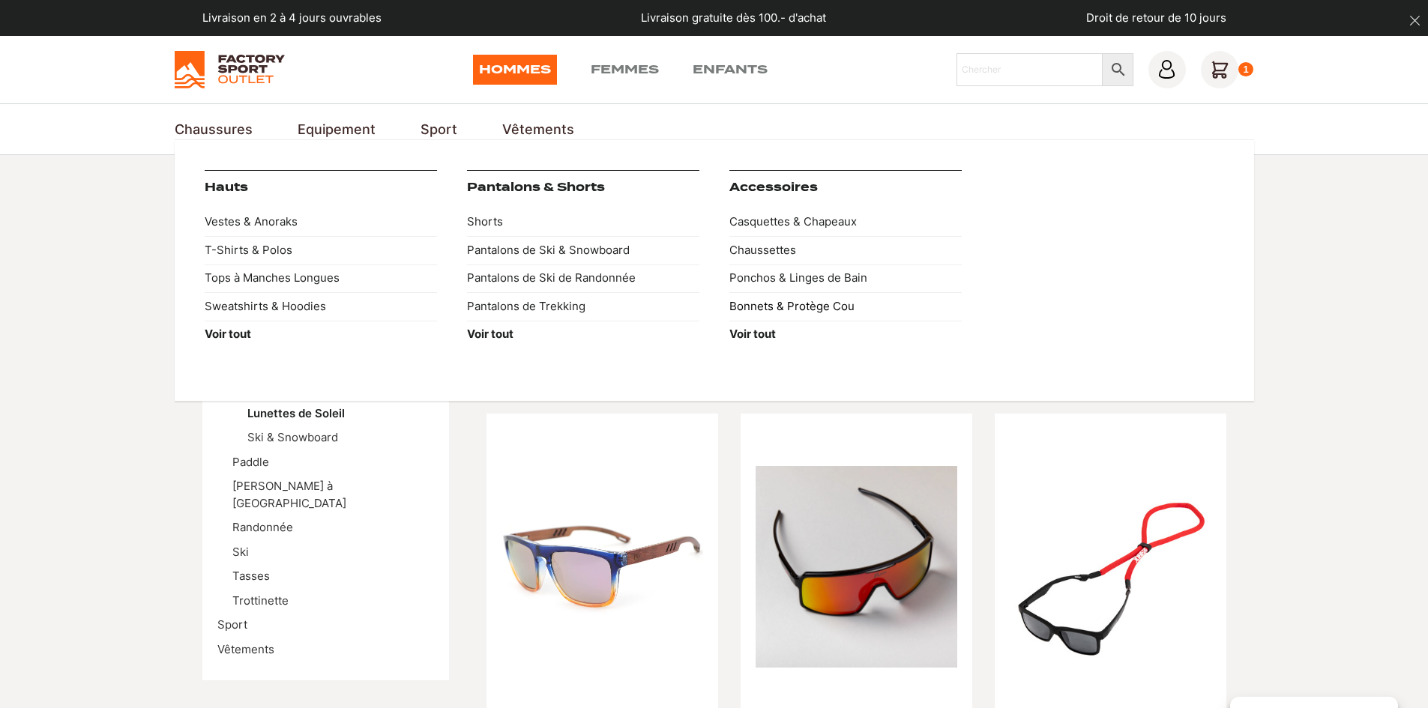
click at [791, 302] on link "Bonnets & Protège Cou" at bounding box center [845, 306] width 232 height 28
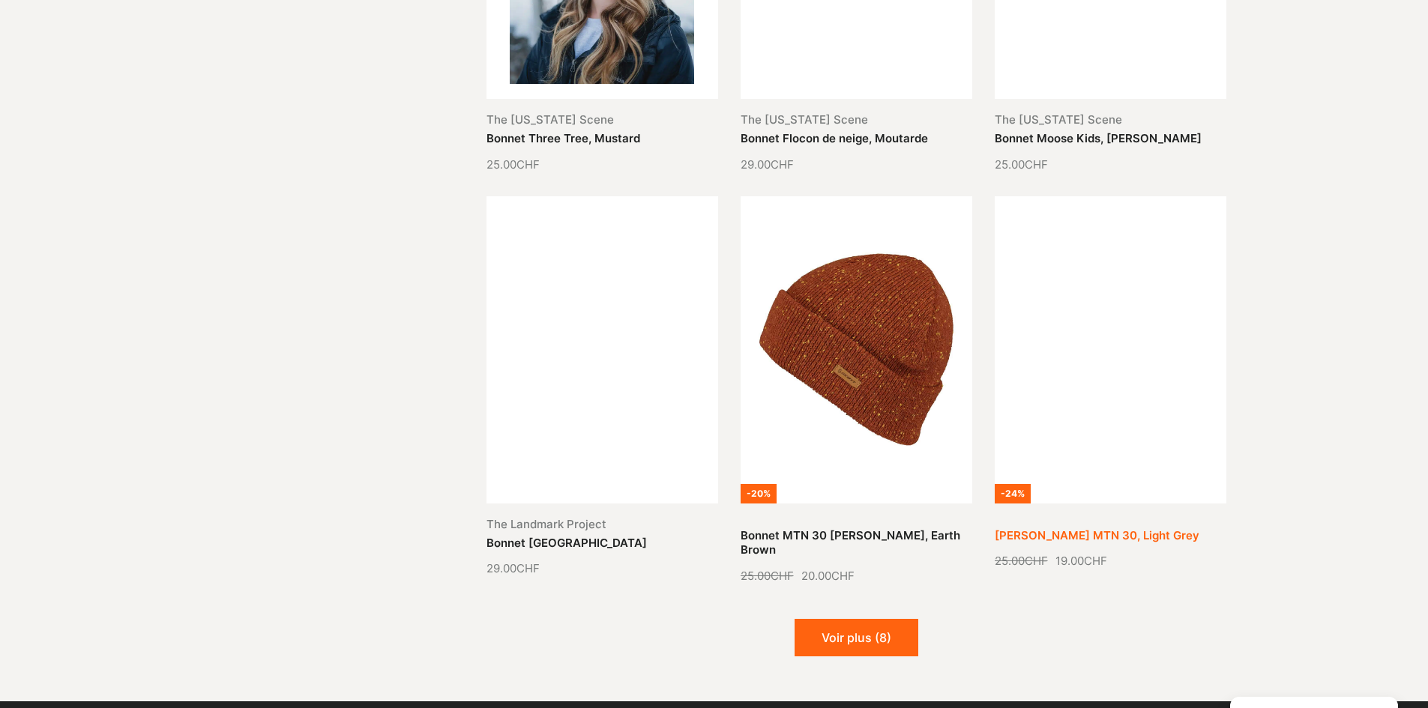
scroll to position [1574, 0]
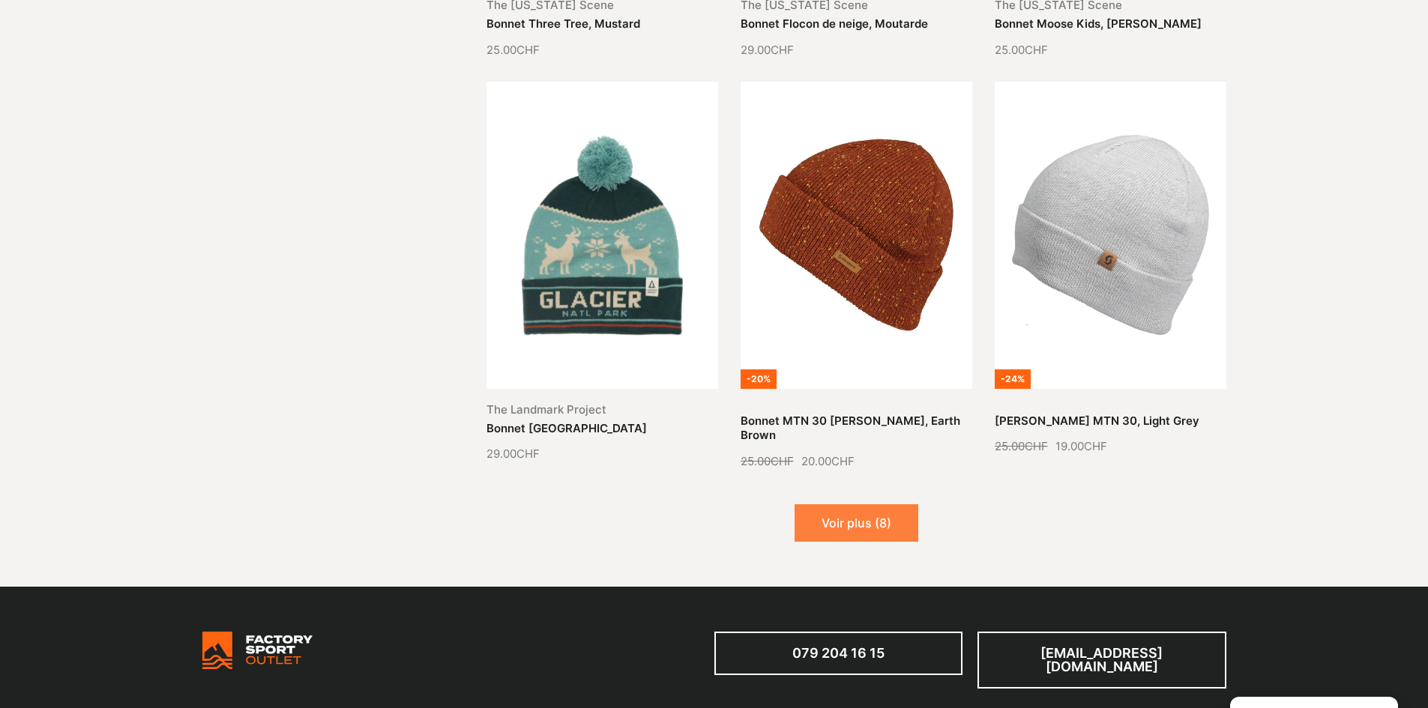
click at [874, 513] on button "Voir plus (8)" at bounding box center [856, 522] width 124 height 37
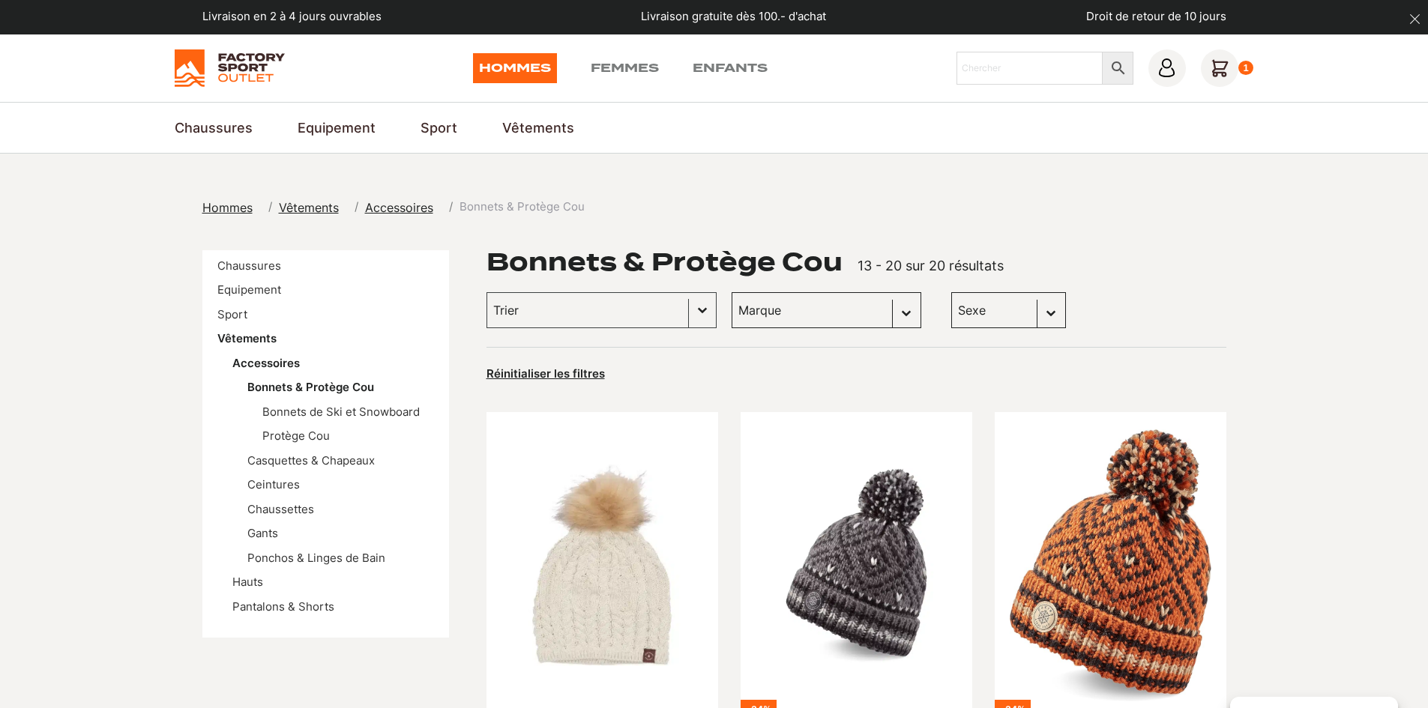
scroll to position [0, 0]
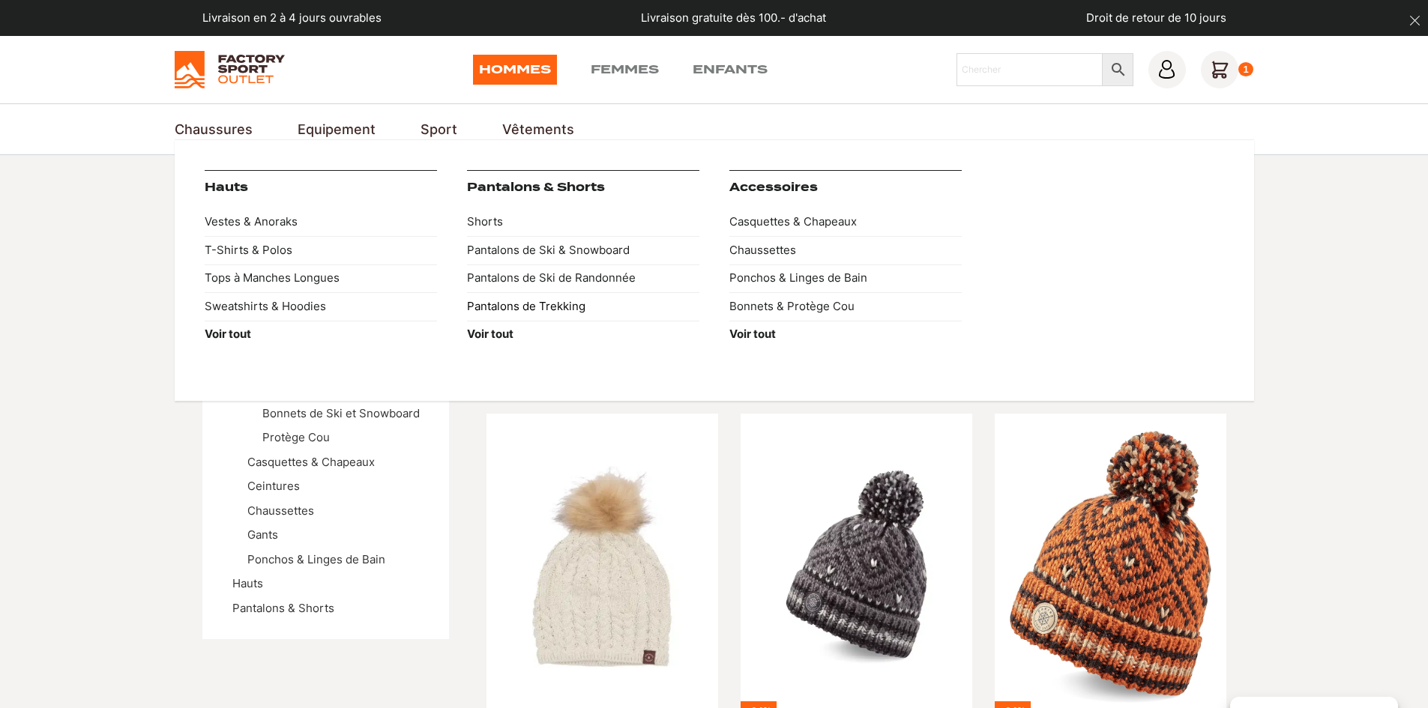
click at [556, 307] on link "Pantalons de Trekking" at bounding box center [583, 306] width 232 height 28
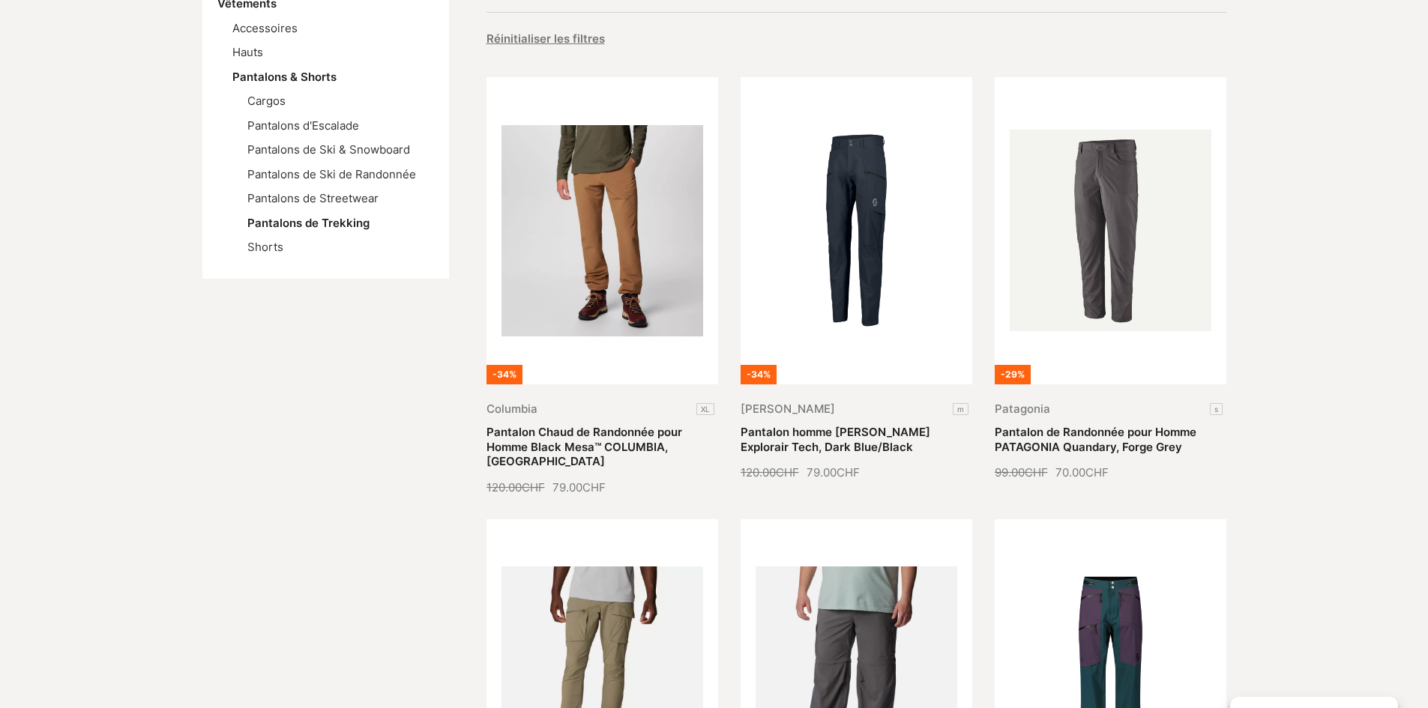
scroll to position [336, 0]
click at [533, 431] on link "Pantalon Chaud de Randonnée pour Homme Black Mesa™ COLUMBIA, Delta" at bounding box center [584, 447] width 196 height 43
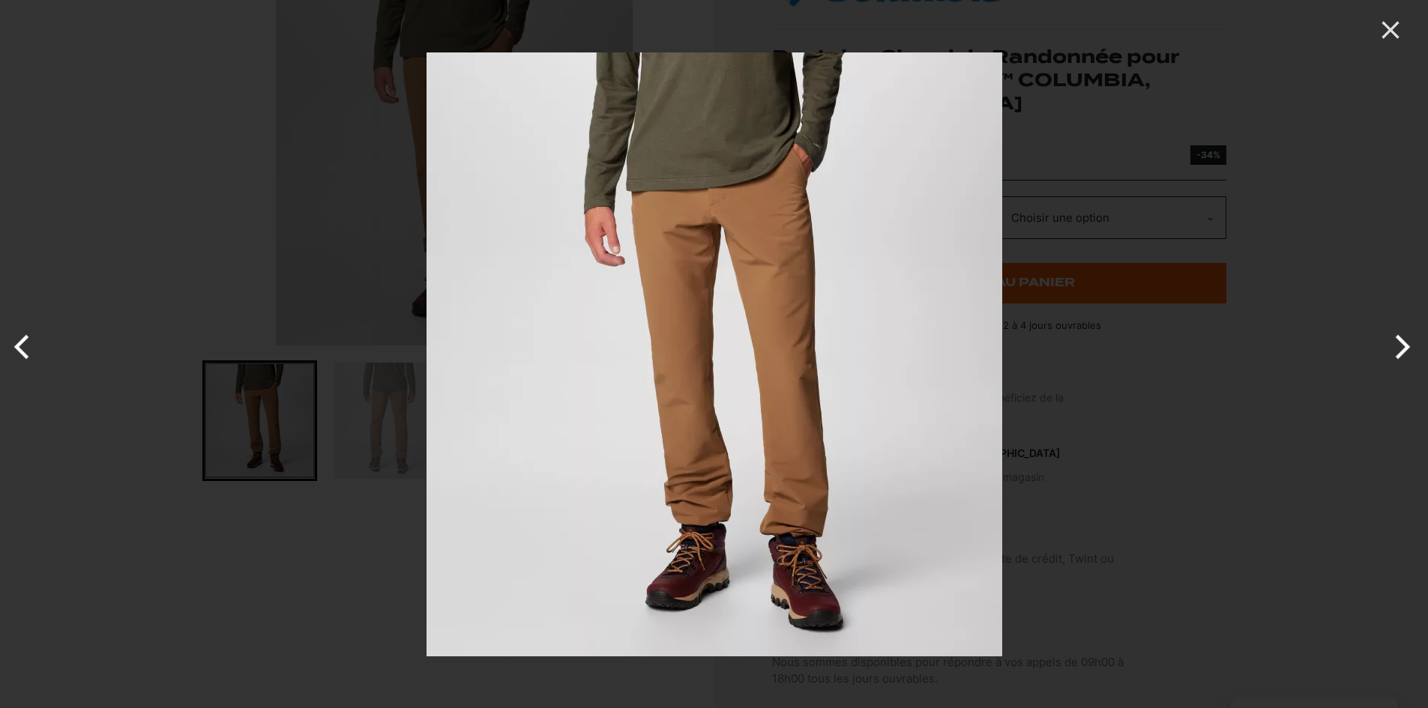
scroll to position [261, 0]
click at [1422, 312] on button "Next" at bounding box center [1399, 347] width 56 height 75
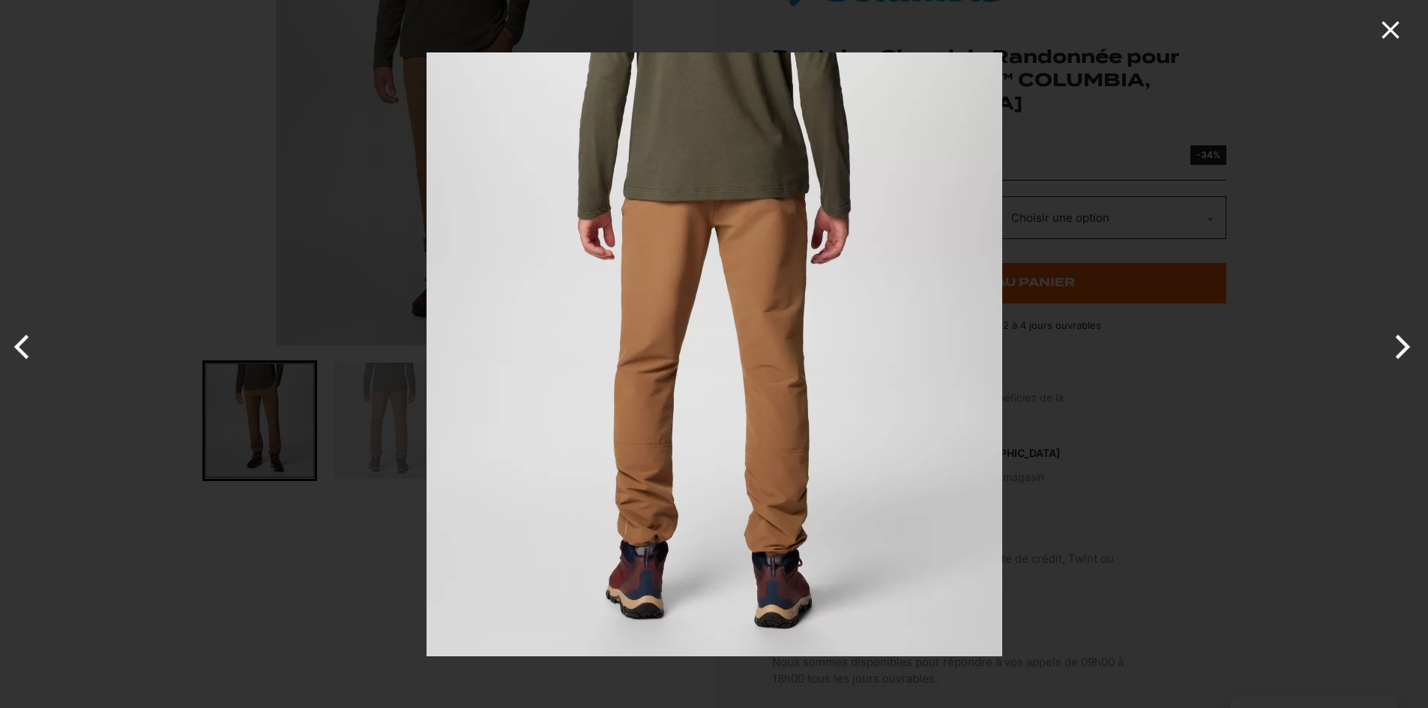
click at [1400, 33] on icon "Close" at bounding box center [1390, 30] width 30 height 30
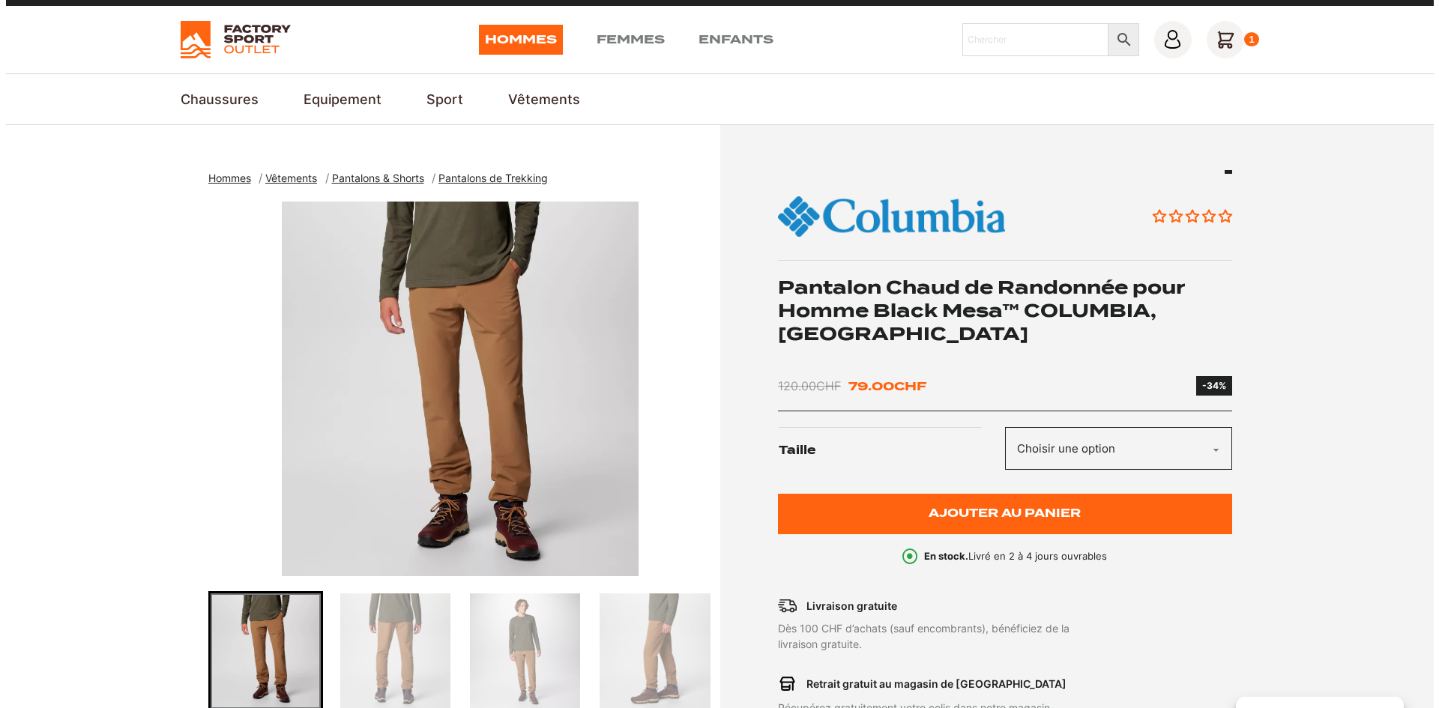
scroll to position [0, 0]
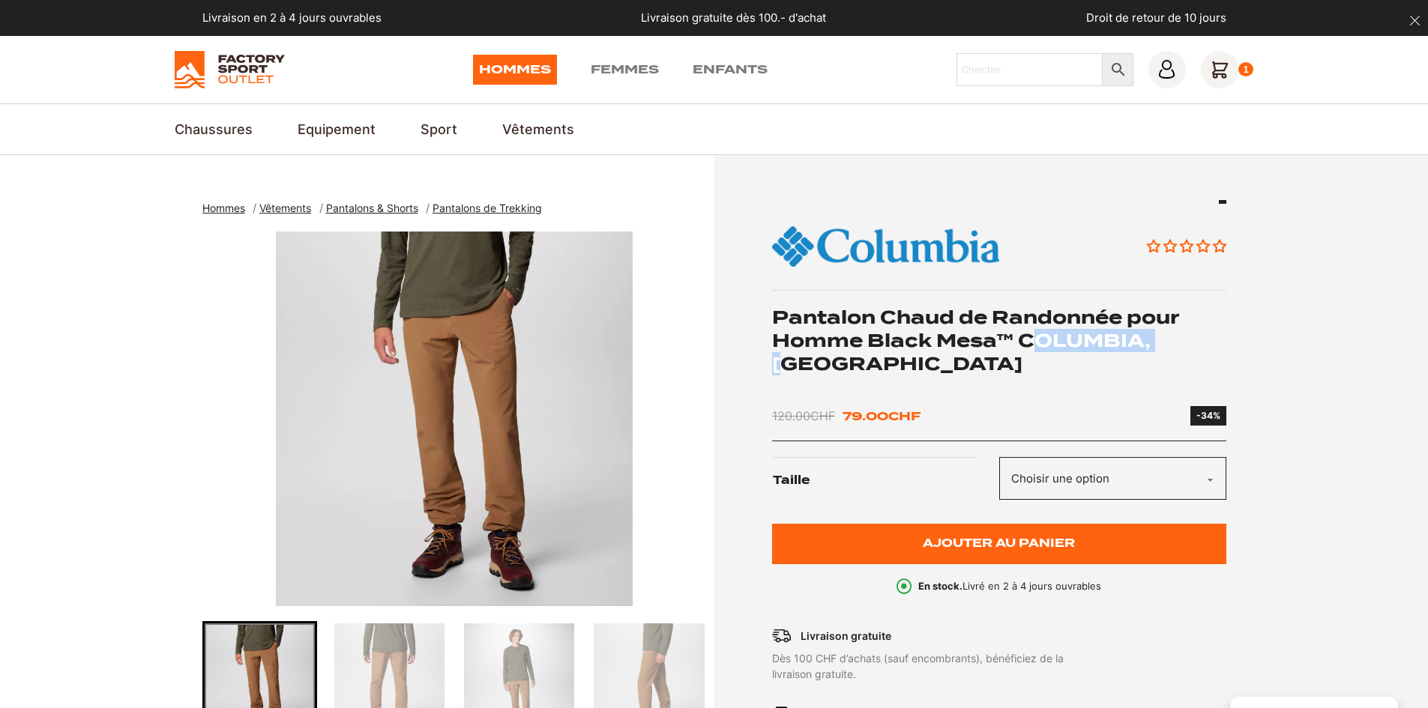
drag, startPoint x: 1028, startPoint y: 340, endPoint x: 1203, endPoint y: 338, distance: 174.6
click at [1168, 336] on h1 "Pantalon Chaud de Randonnée pour Homme Black Mesa™ COLUMBIA, [GEOGRAPHIC_DATA]" at bounding box center [999, 341] width 454 height 70
click at [1214, 339] on h1 "Pantalon Chaud de Randonnée pour Homme Black Mesa™ COLUMBIA, [GEOGRAPHIC_DATA]" at bounding box center [999, 341] width 454 height 70
click at [1209, 71] on icon at bounding box center [1219, 69] width 37 height 37
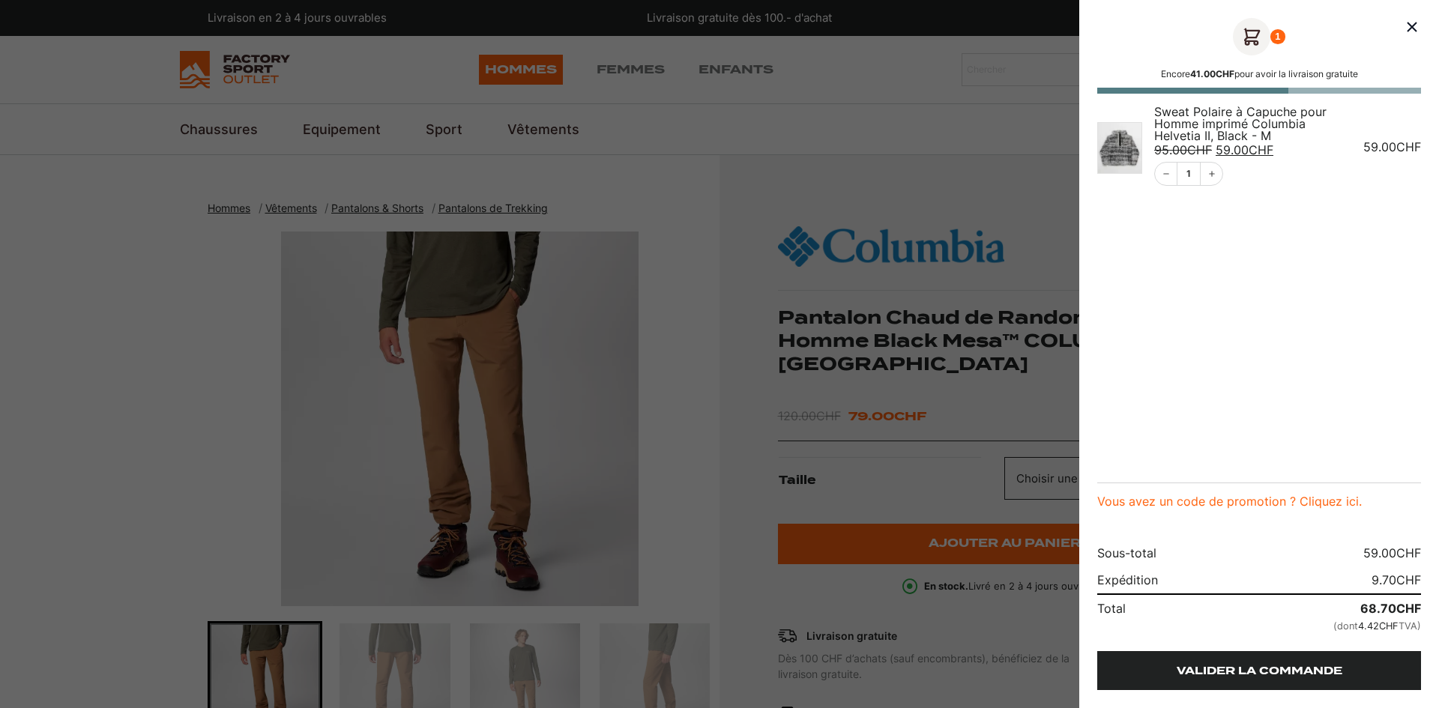
click at [1294, 675] on link "Valider la commande" at bounding box center [1259, 670] width 324 height 39
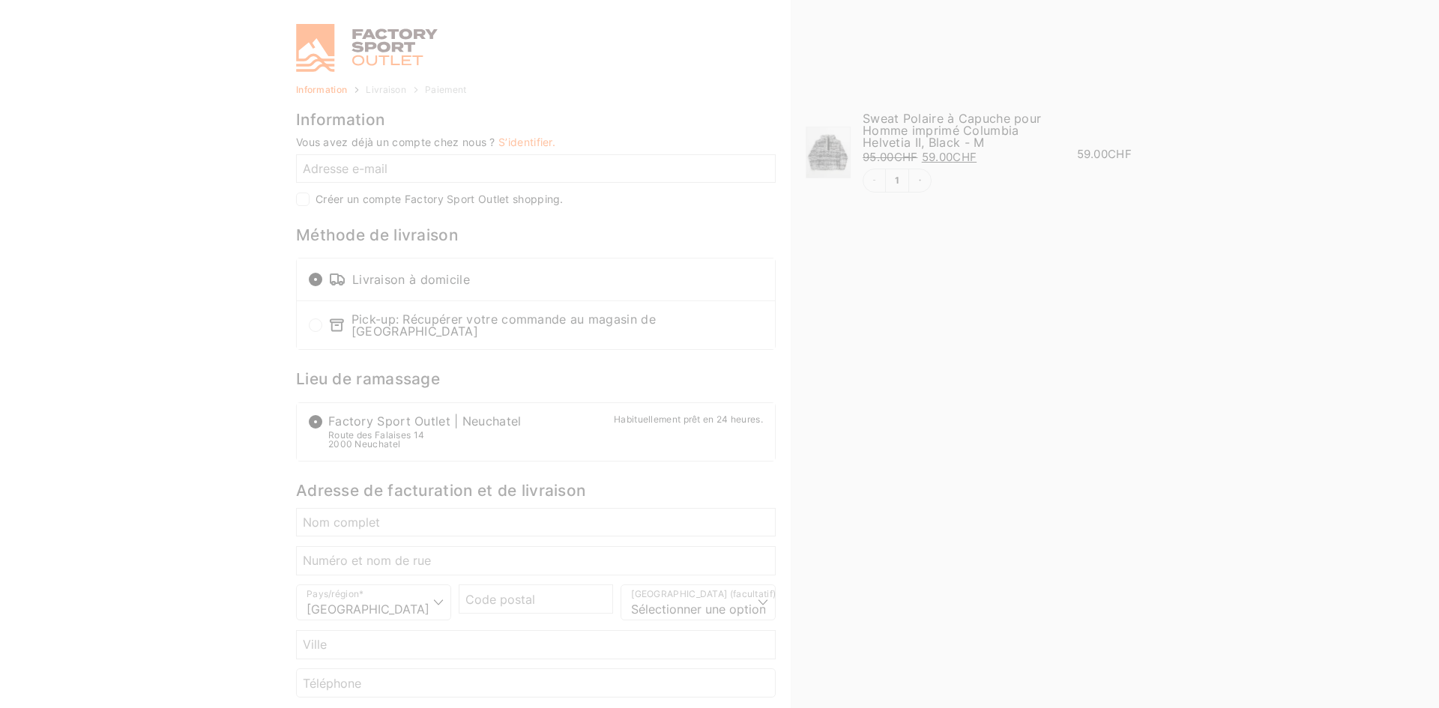
select select "NE"
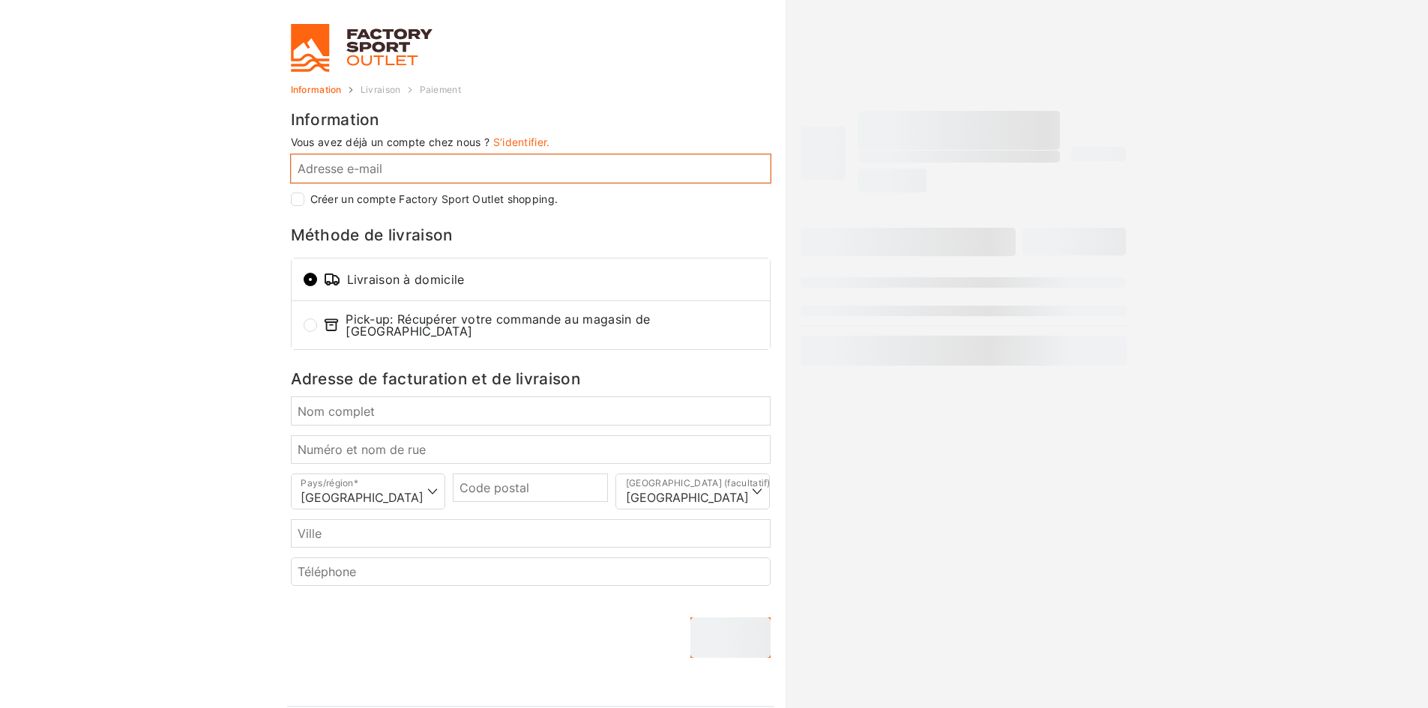
click at [404, 176] on input "Adresse e-mail *" at bounding box center [531, 168] width 480 height 28
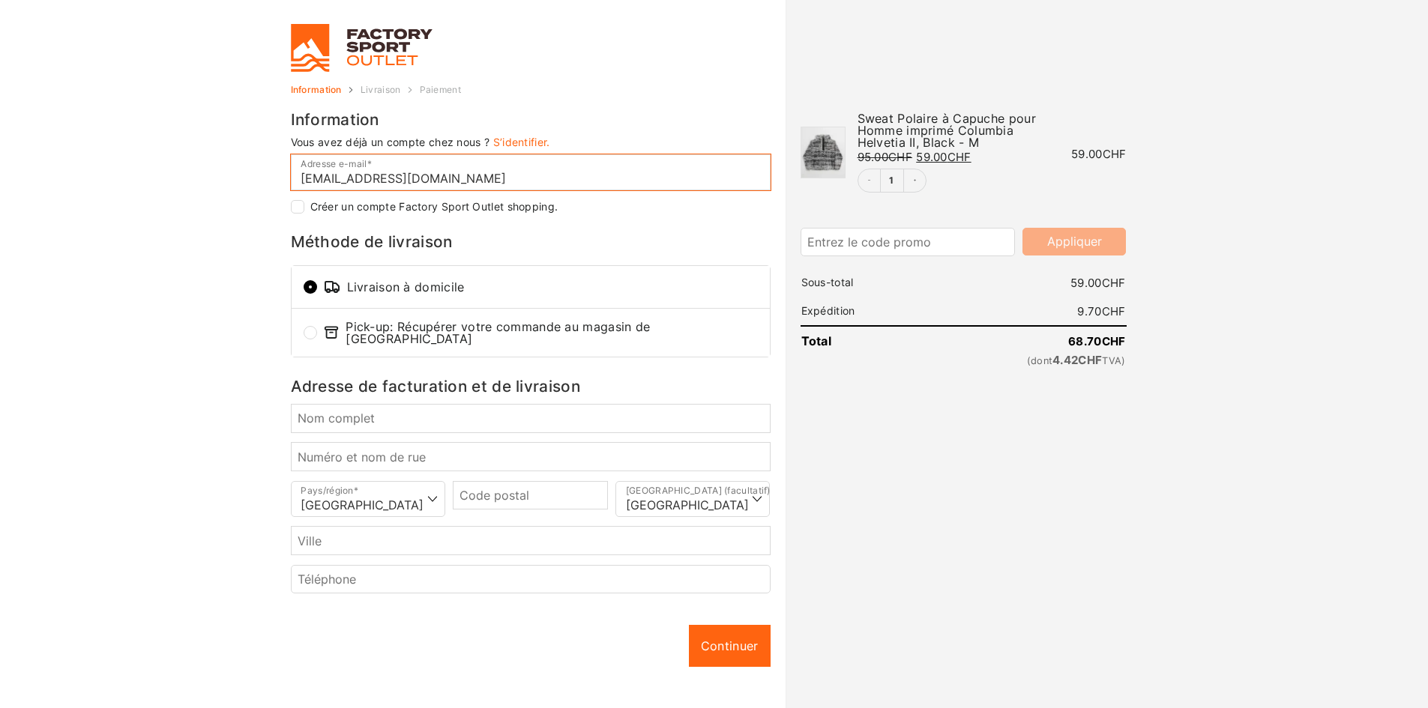
type input "jameshhburrows@hotmail.com"
checkbox input "true"
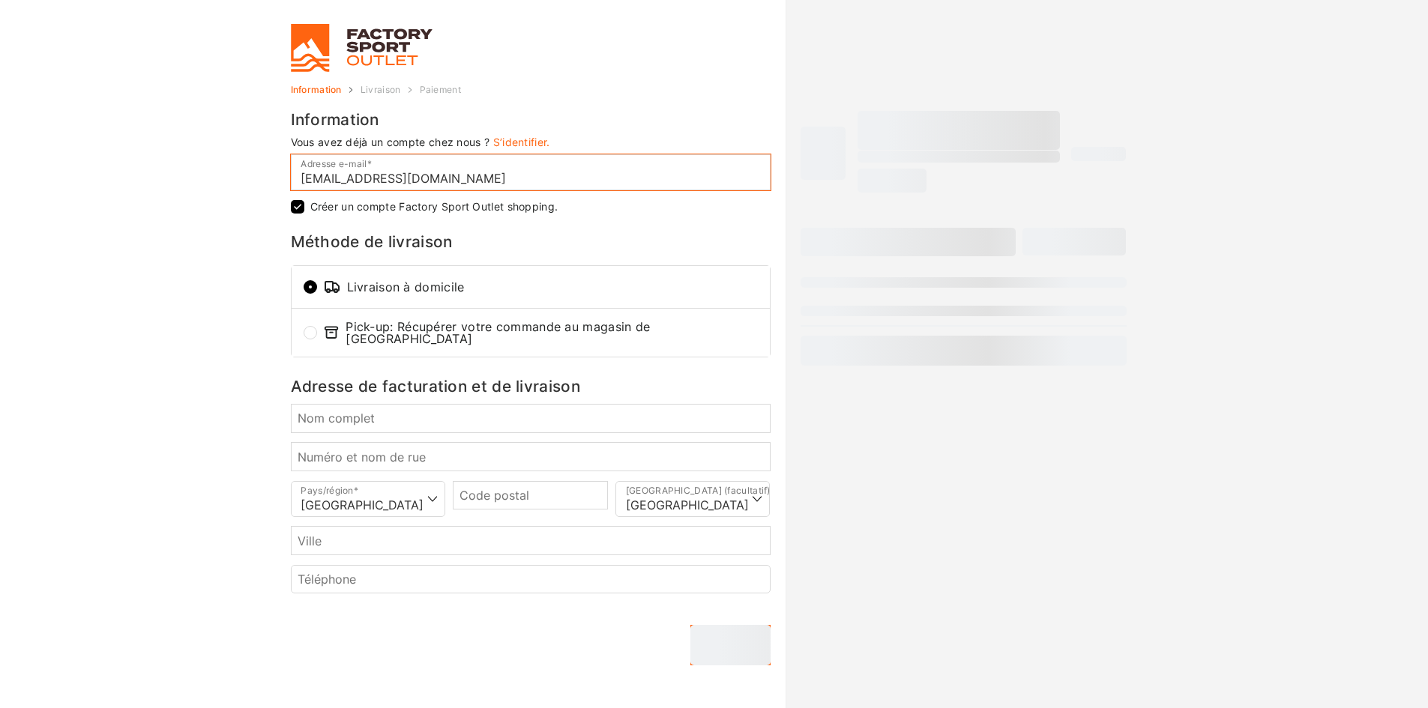
click at [484, 187] on input "jameshhburrows@hotmail.com" at bounding box center [531, 172] width 480 height 36
click at [492, 182] on input "jameshhburrows@hotmail.com" at bounding box center [531, 172] width 480 height 36
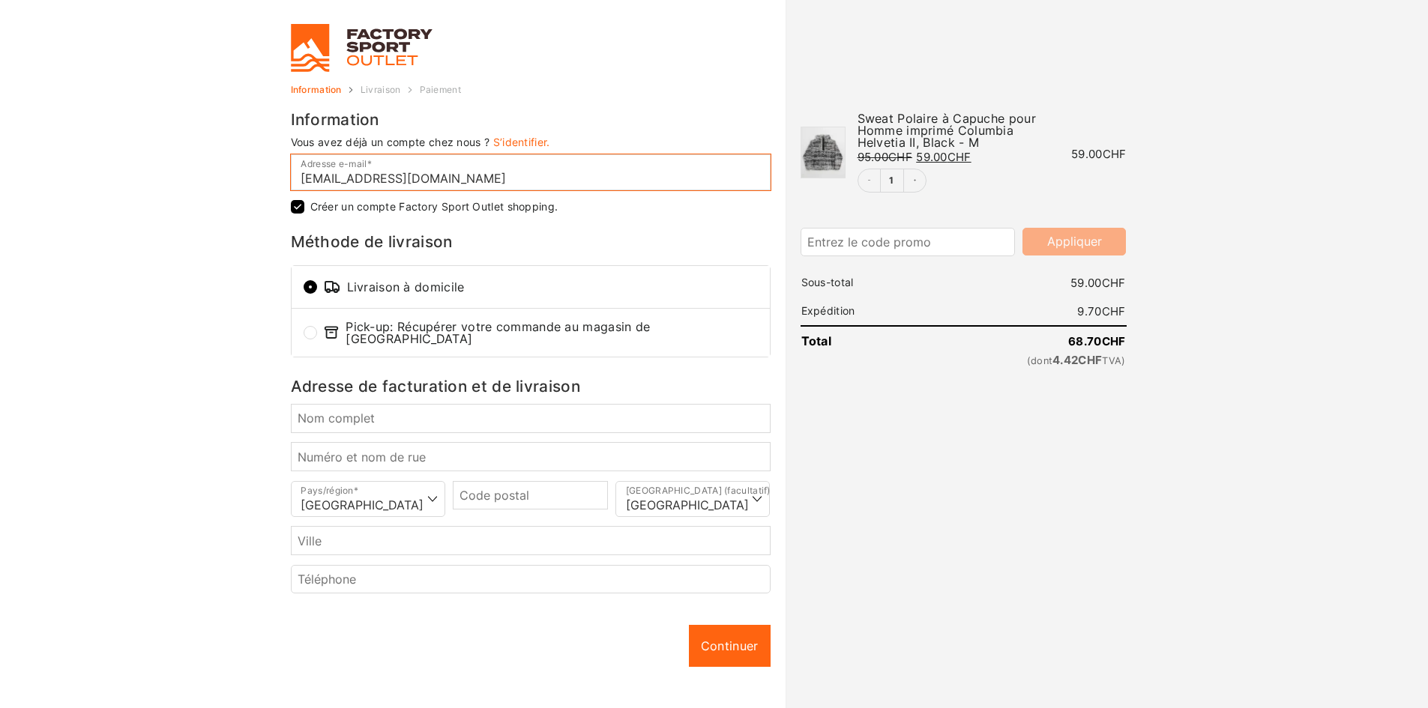
type input "[EMAIL_ADDRESS][DOMAIN_NAME]"
click at [228, 313] on body "Gérer le consentement Pour offrir les meilleures expériences, nous utilisons de…" at bounding box center [714, 354] width 1428 height 708
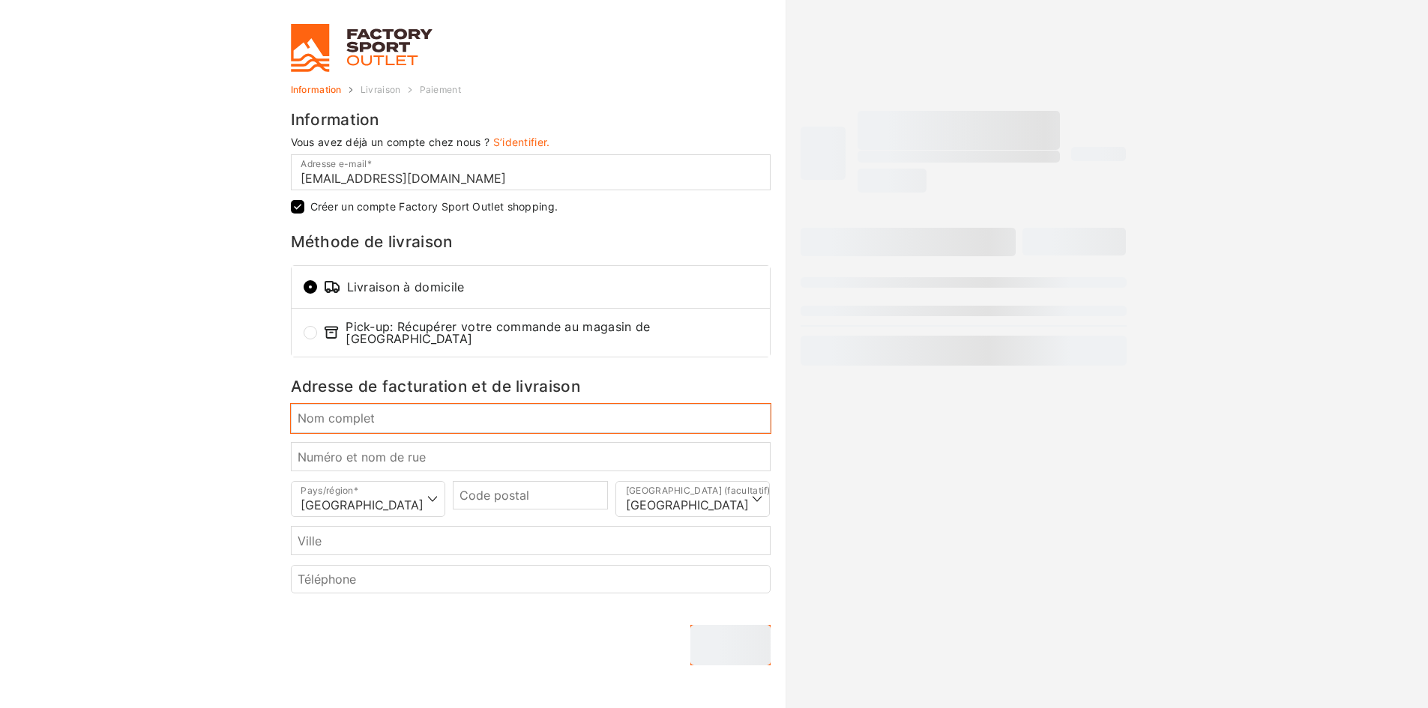
click at [431, 413] on input "Nom complet *" at bounding box center [531, 418] width 480 height 28
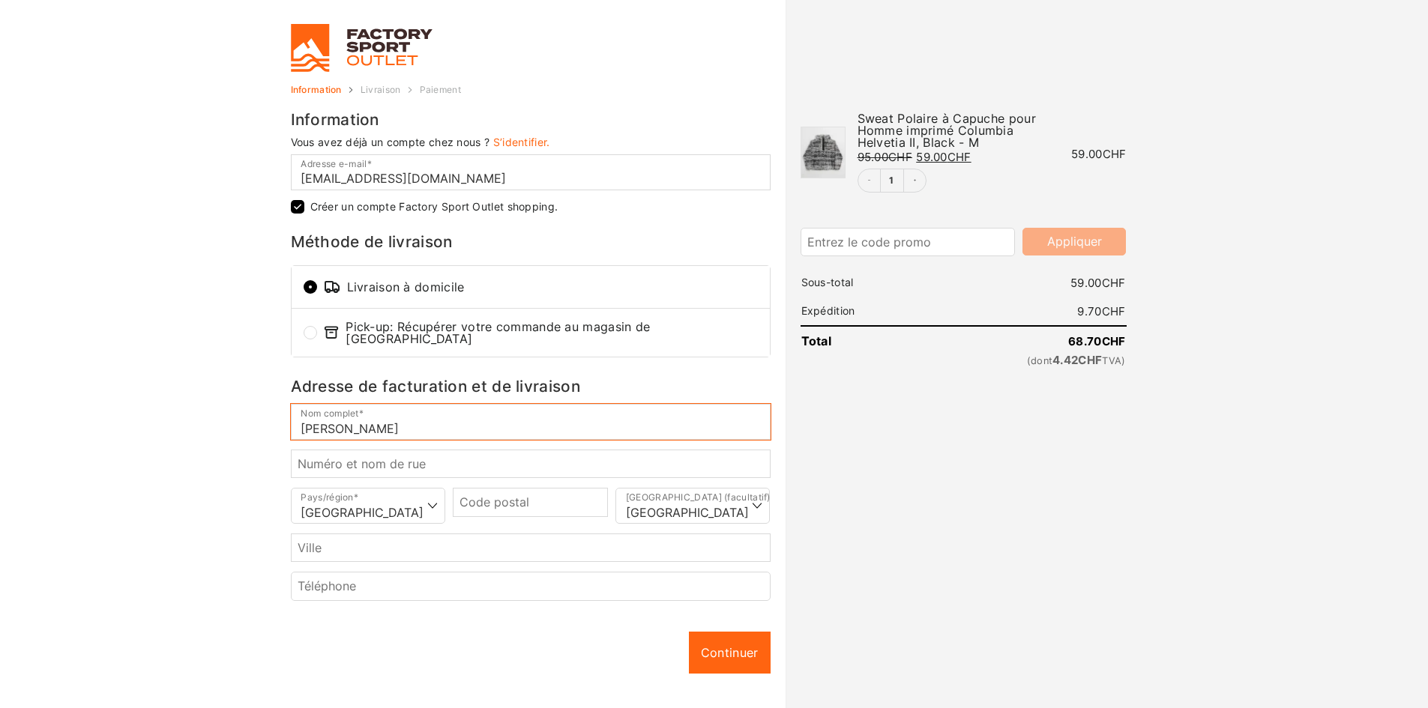
type input "[PERSON_NAME]"
click at [567, 457] on input "Numéro et nom de rue *" at bounding box center [531, 464] width 480 height 28
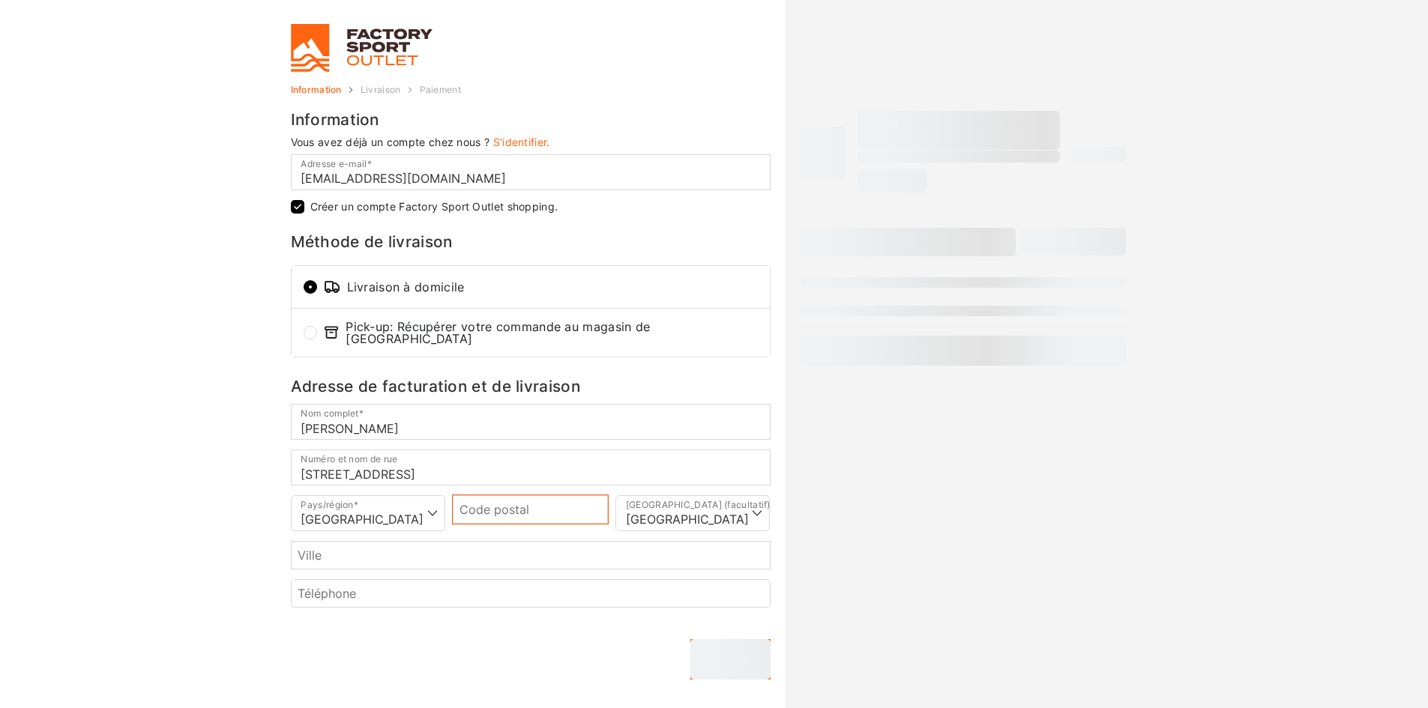
type input "[STREET_ADDRESS]"
type input "1278"
type input "La Rippe"
select select "VD"
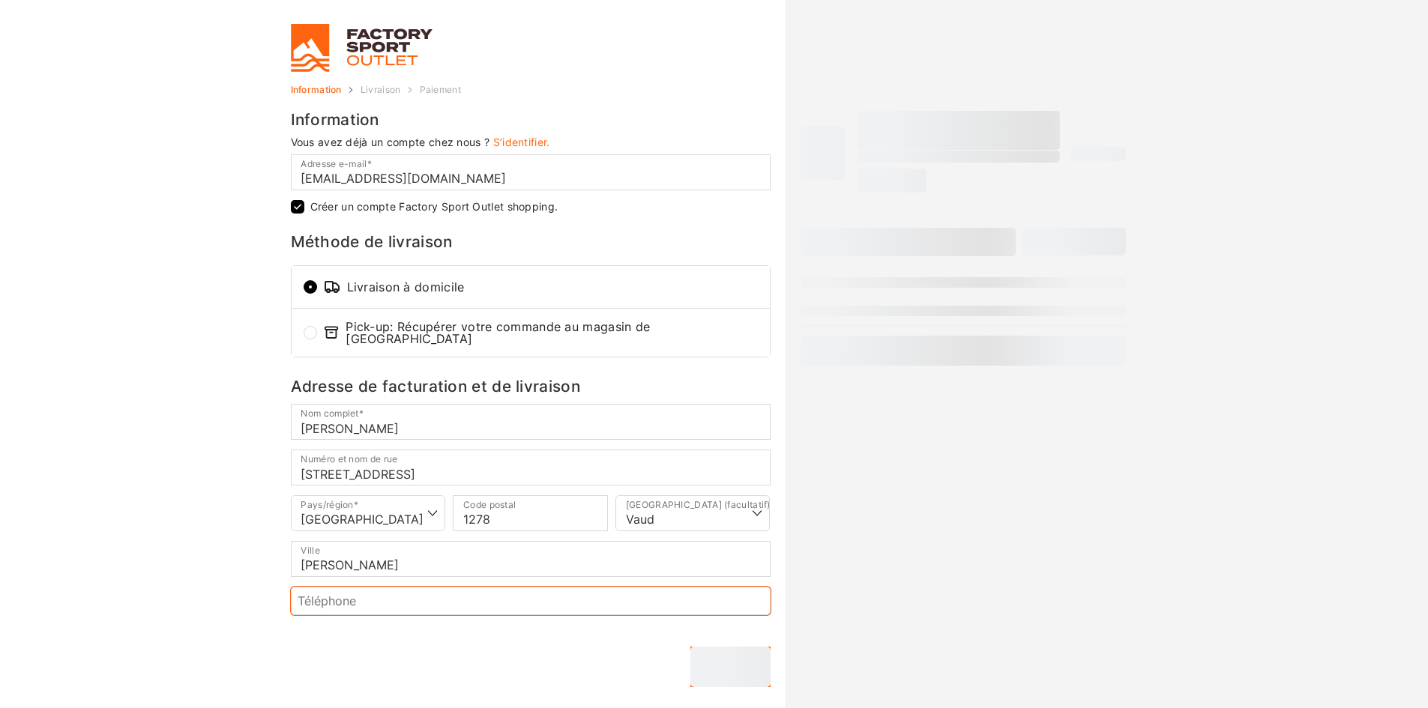
click at [471, 604] on input "Téléphone *" at bounding box center [531, 601] width 480 height 28
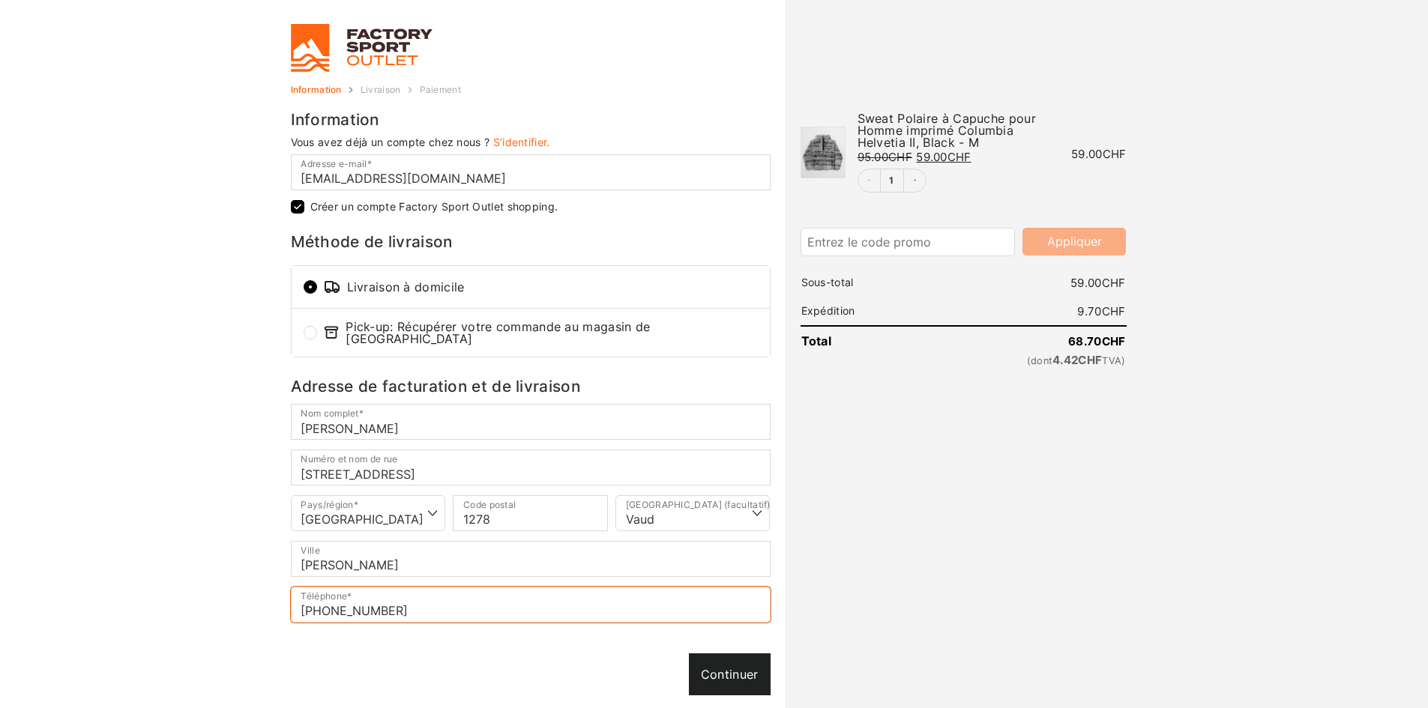
type input "+41797707673"
click at [755, 675] on div "Continuer Continuer" at bounding box center [531, 675] width 480 height 42
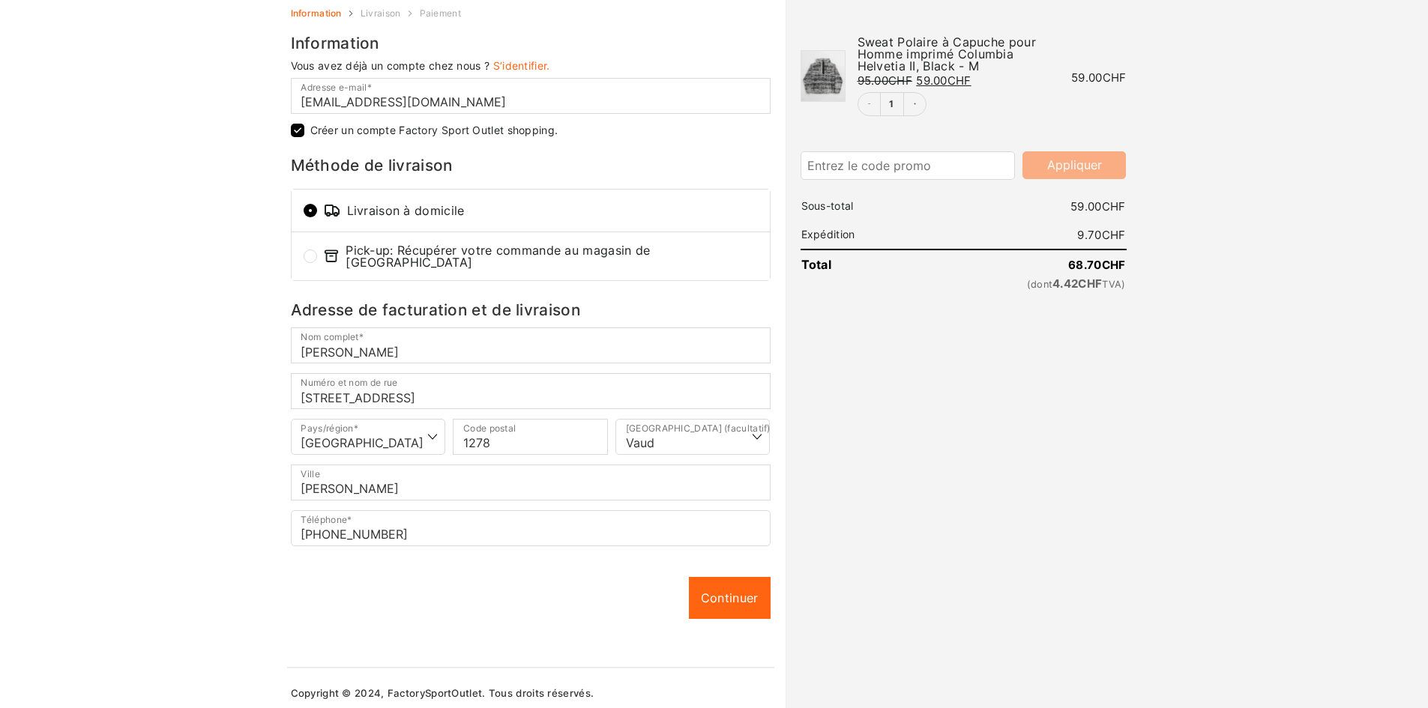
scroll to position [80, 0]
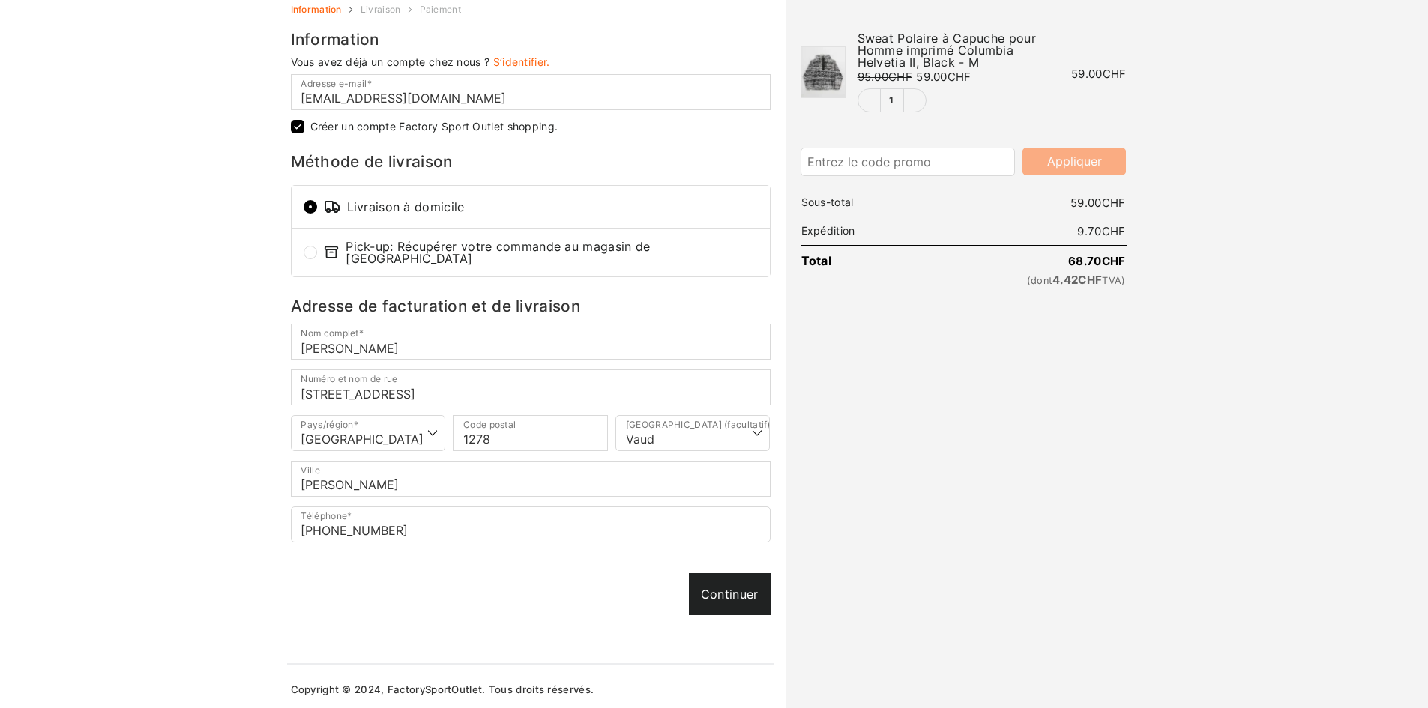
click at [694, 593] on link "Continuer" at bounding box center [730, 594] width 82 height 42
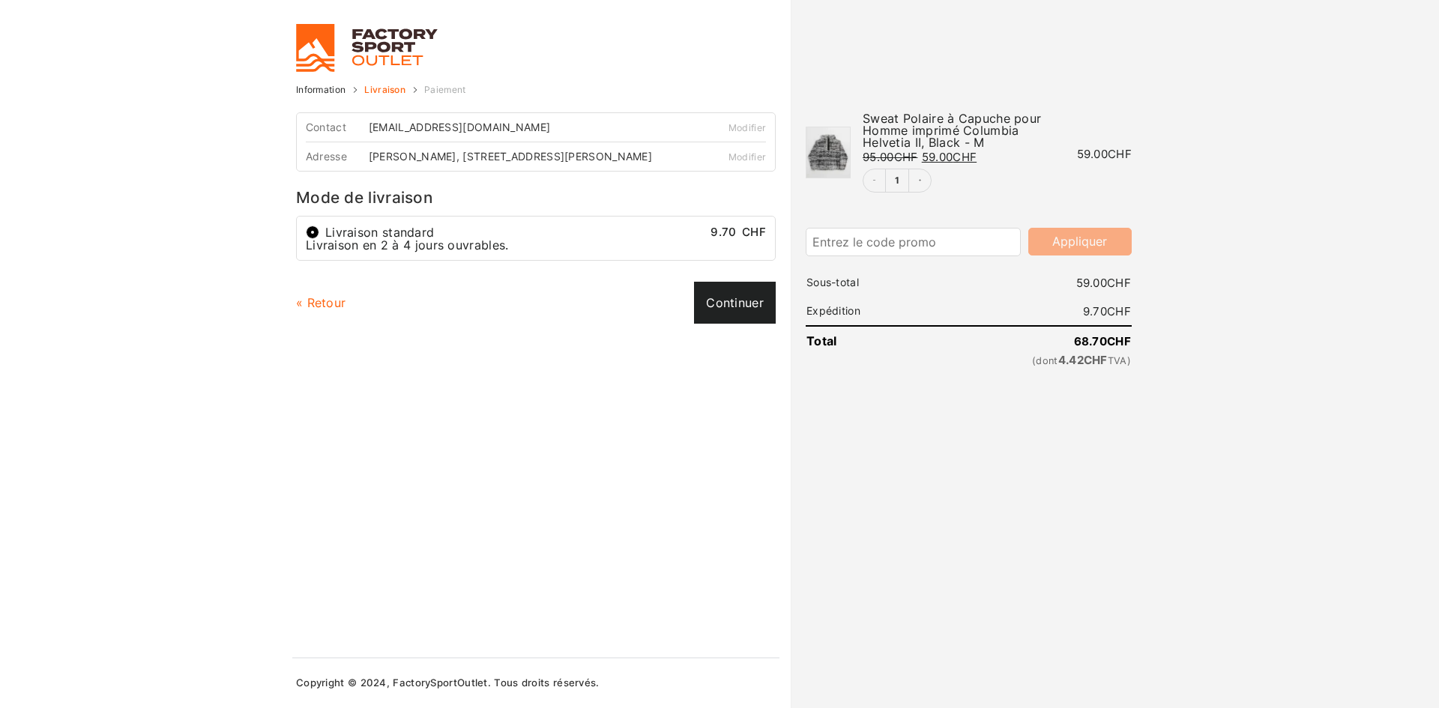
click at [723, 292] on link "Continuer" at bounding box center [735, 303] width 82 height 42
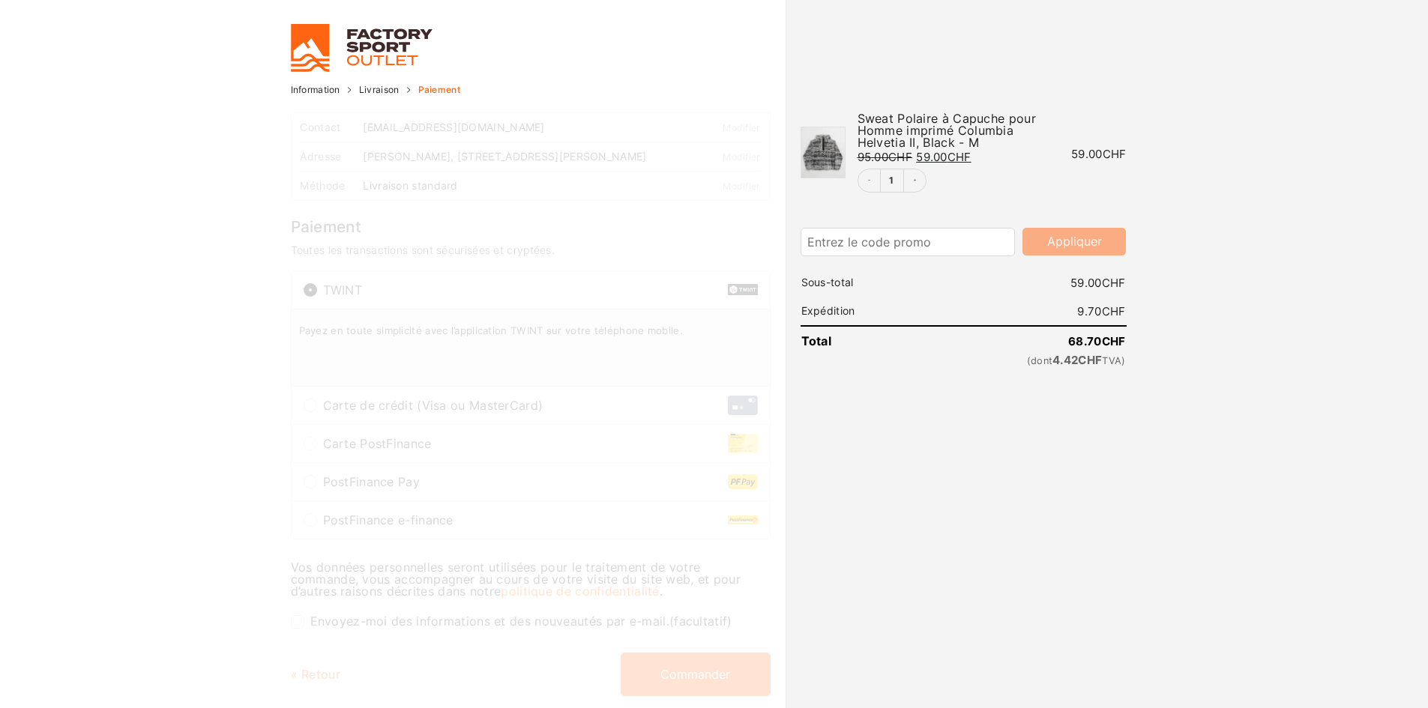
click at [444, 396] on div "Carte de crédit (Visa ou MasterCard)" at bounding box center [531, 405] width 478 height 37
radio input "true"
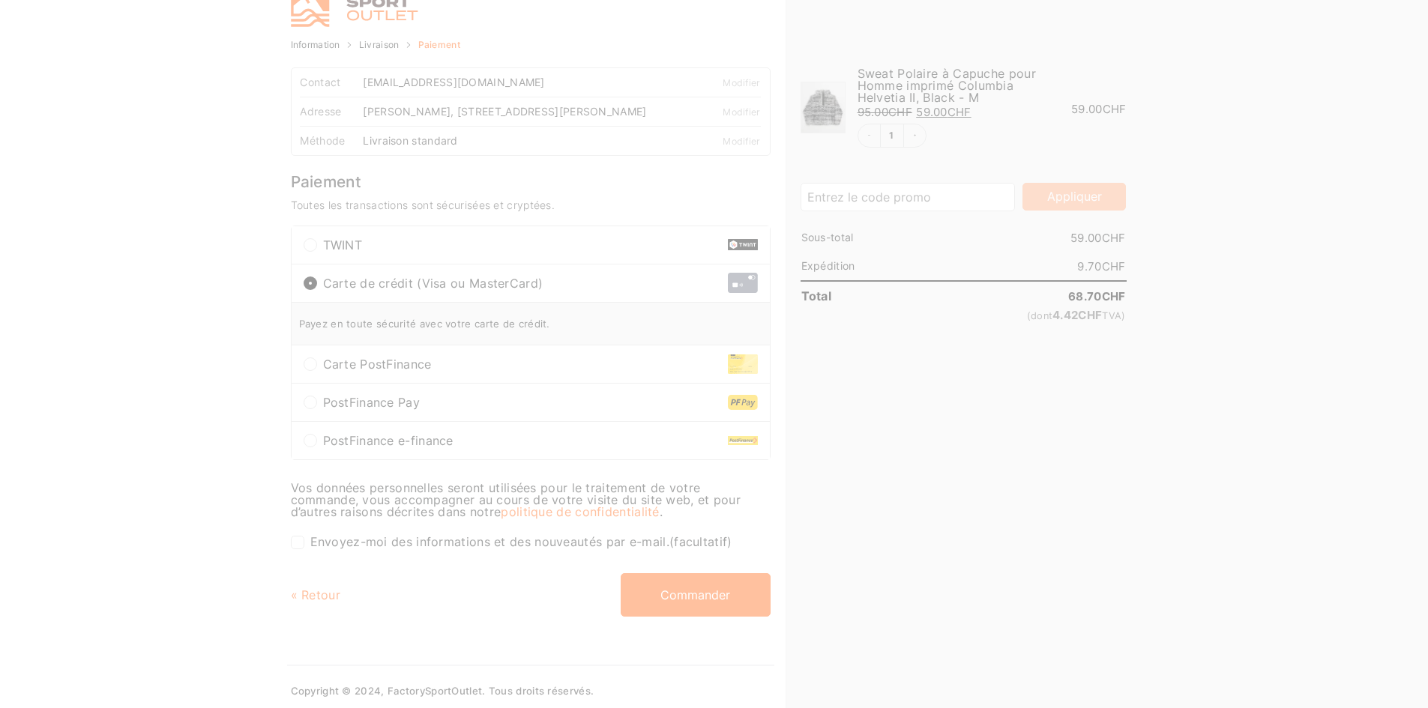
scroll to position [52, 0]
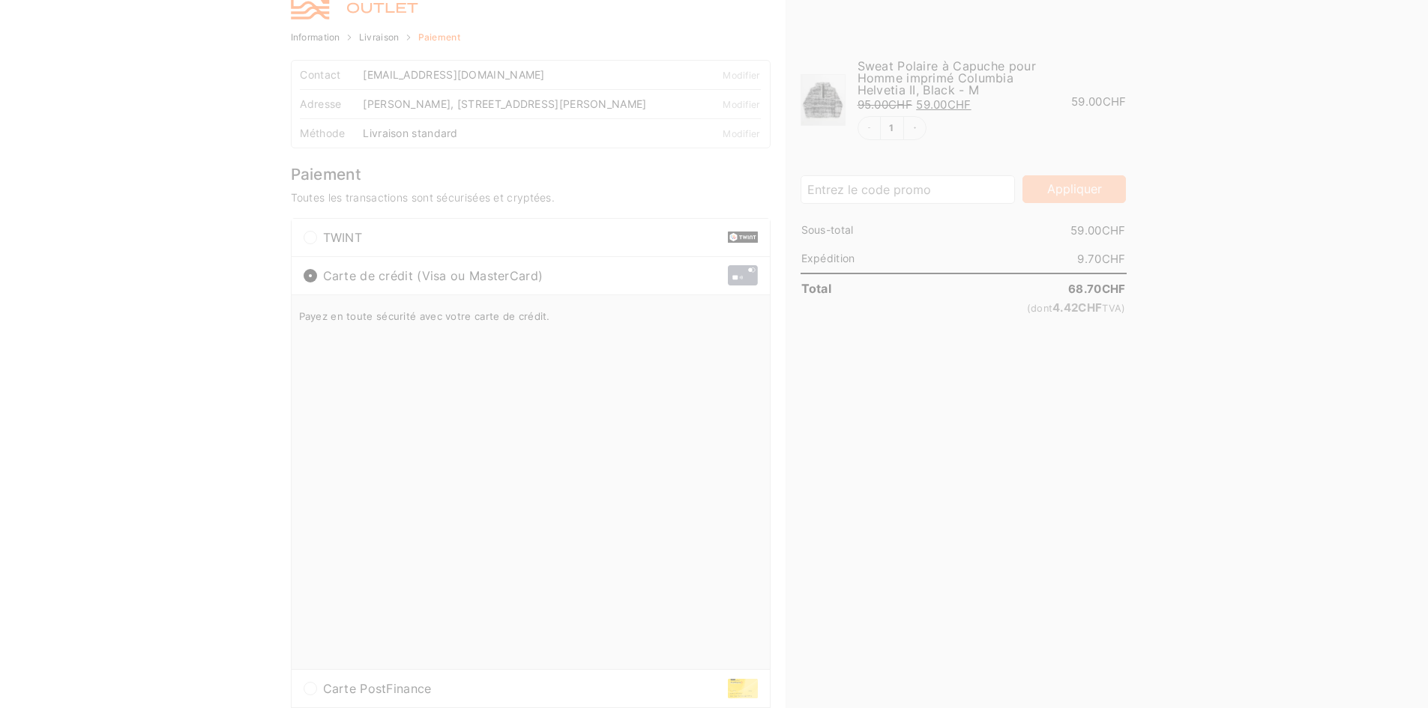
click at [458, 319] on div at bounding box center [714, 354] width 1428 height 708
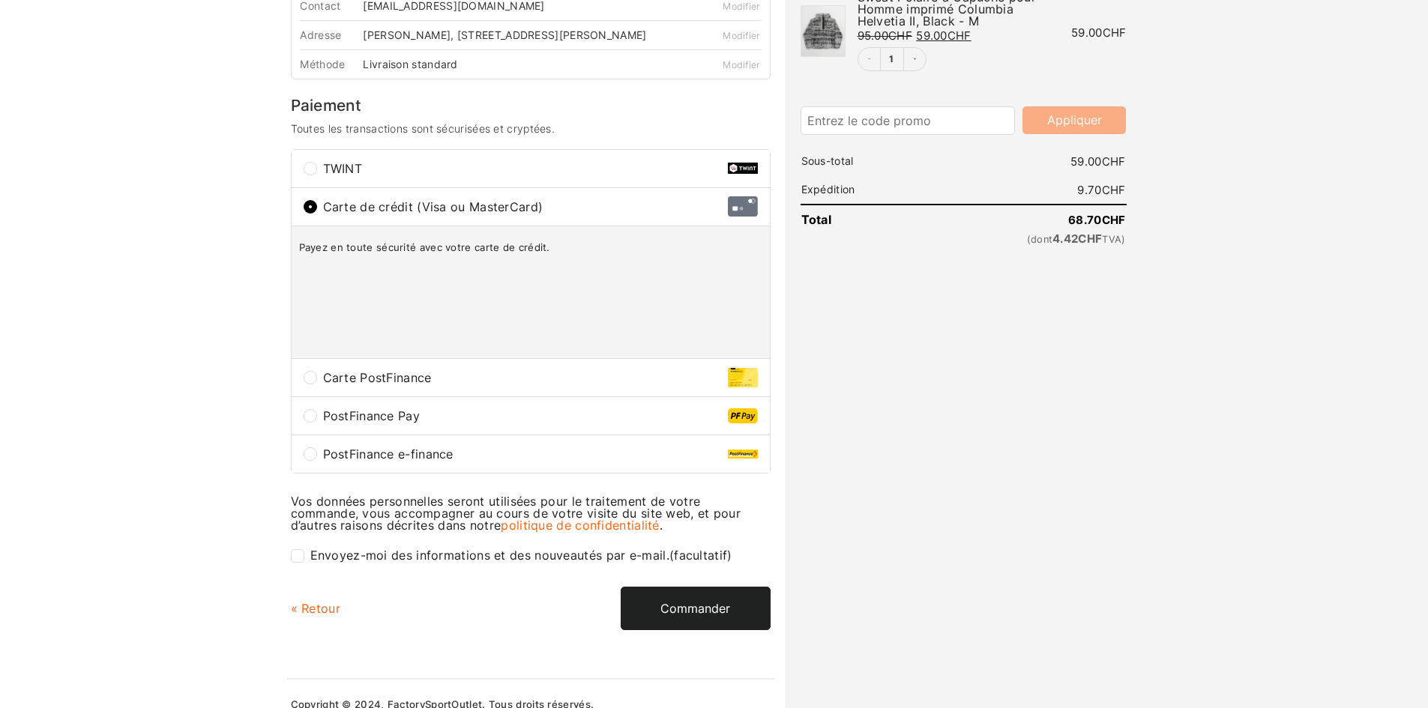
scroll to position [127, 0]
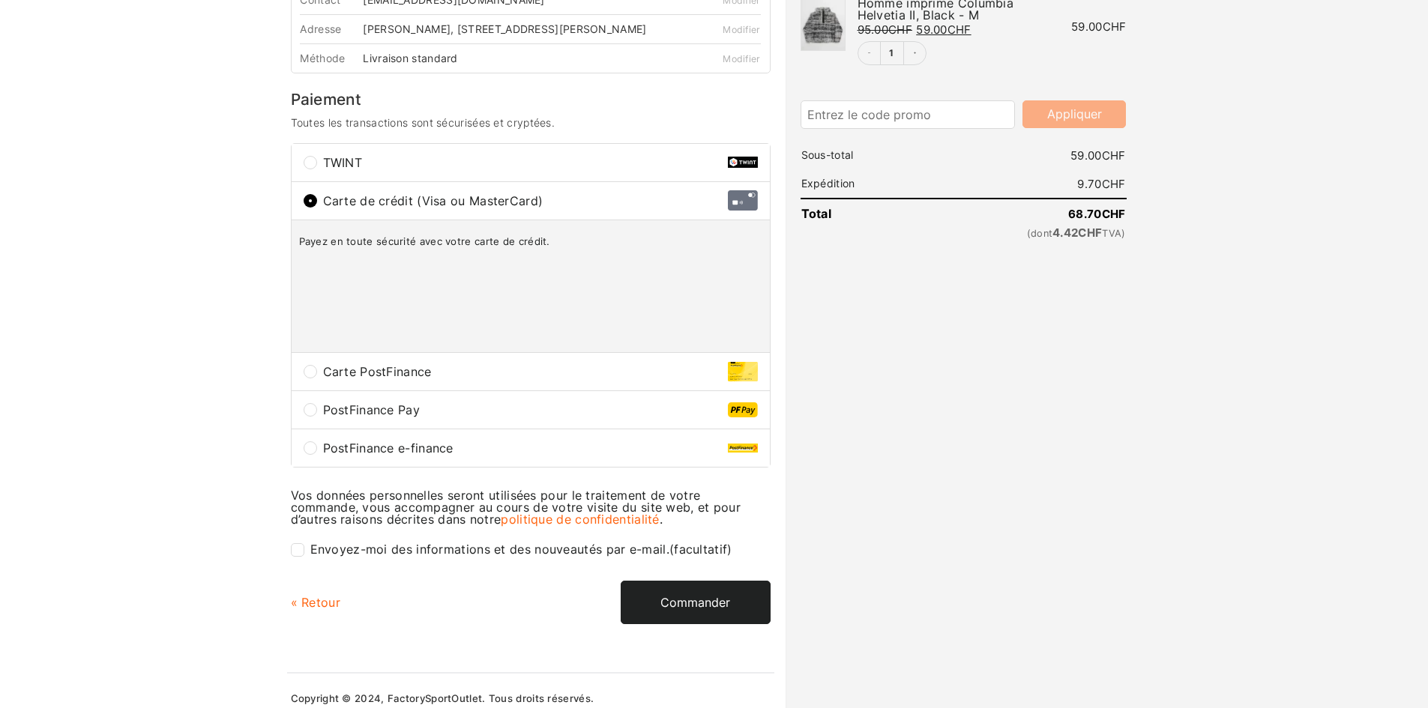
click at [696, 592] on button "Commander" at bounding box center [696, 602] width 150 height 43
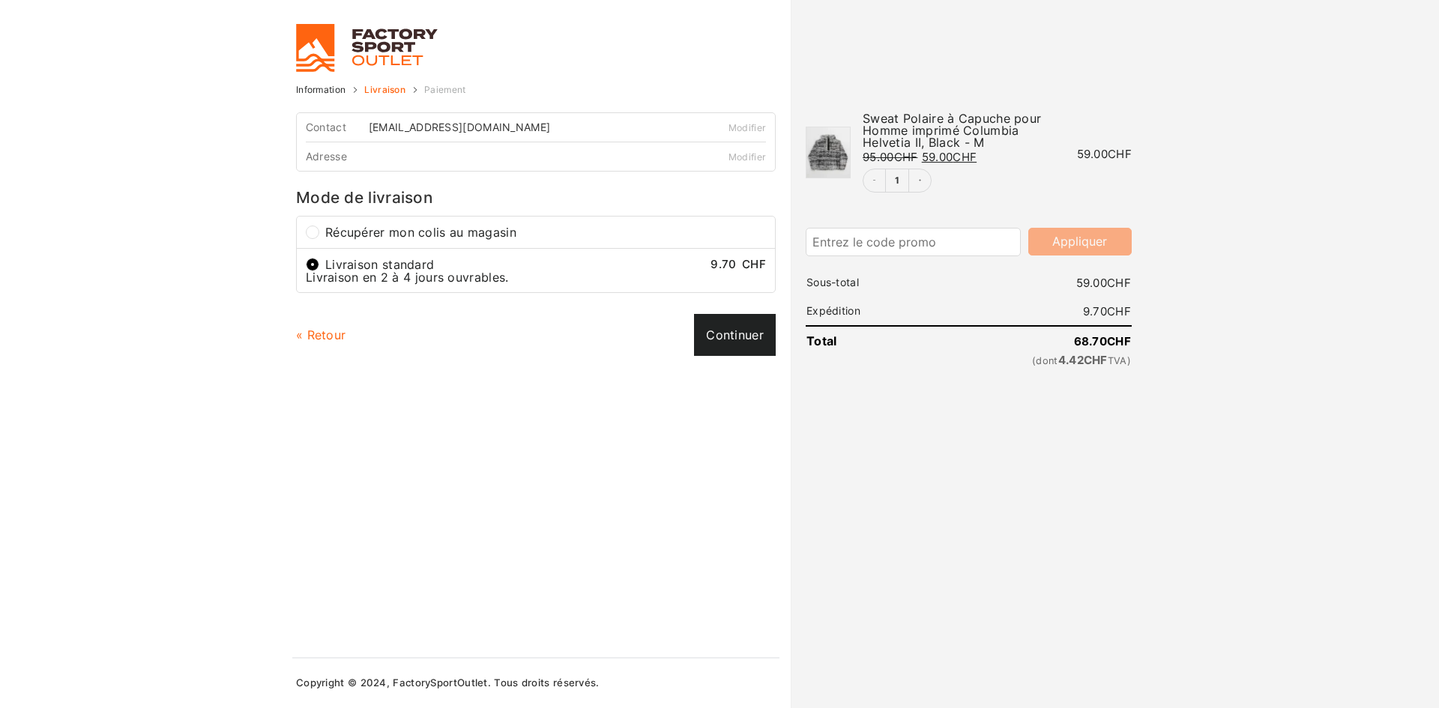
click at [749, 342] on link "Continuer" at bounding box center [735, 335] width 82 height 42
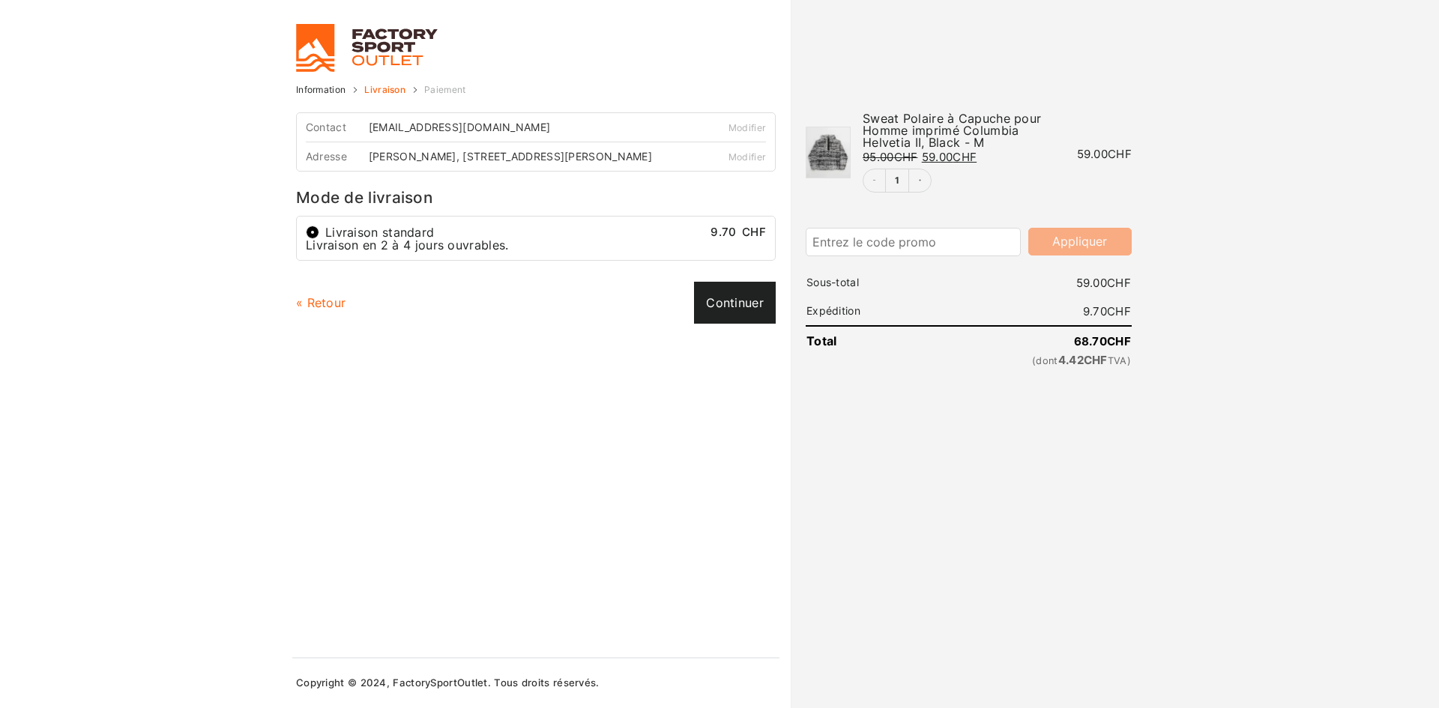
click at [747, 313] on link "Continuer" at bounding box center [735, 303] width 82 height 42
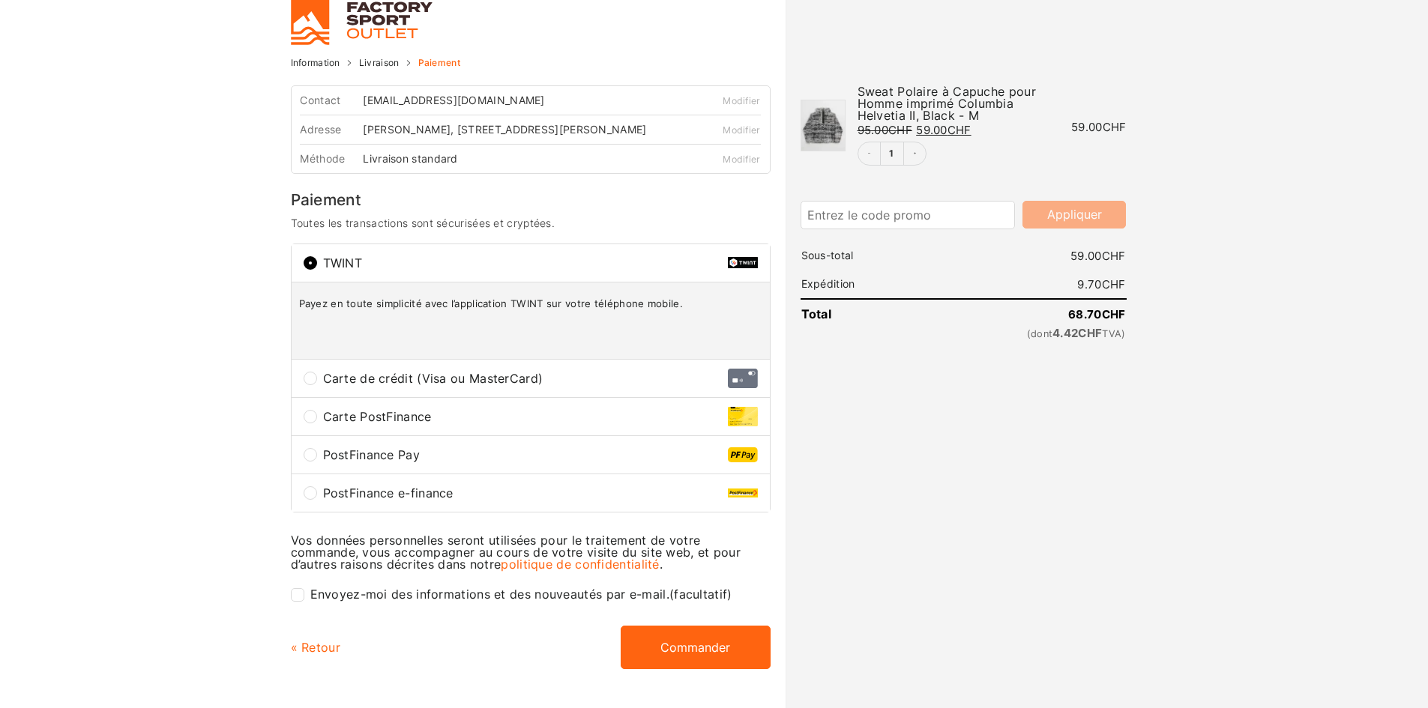
scroll to position [75, 0]
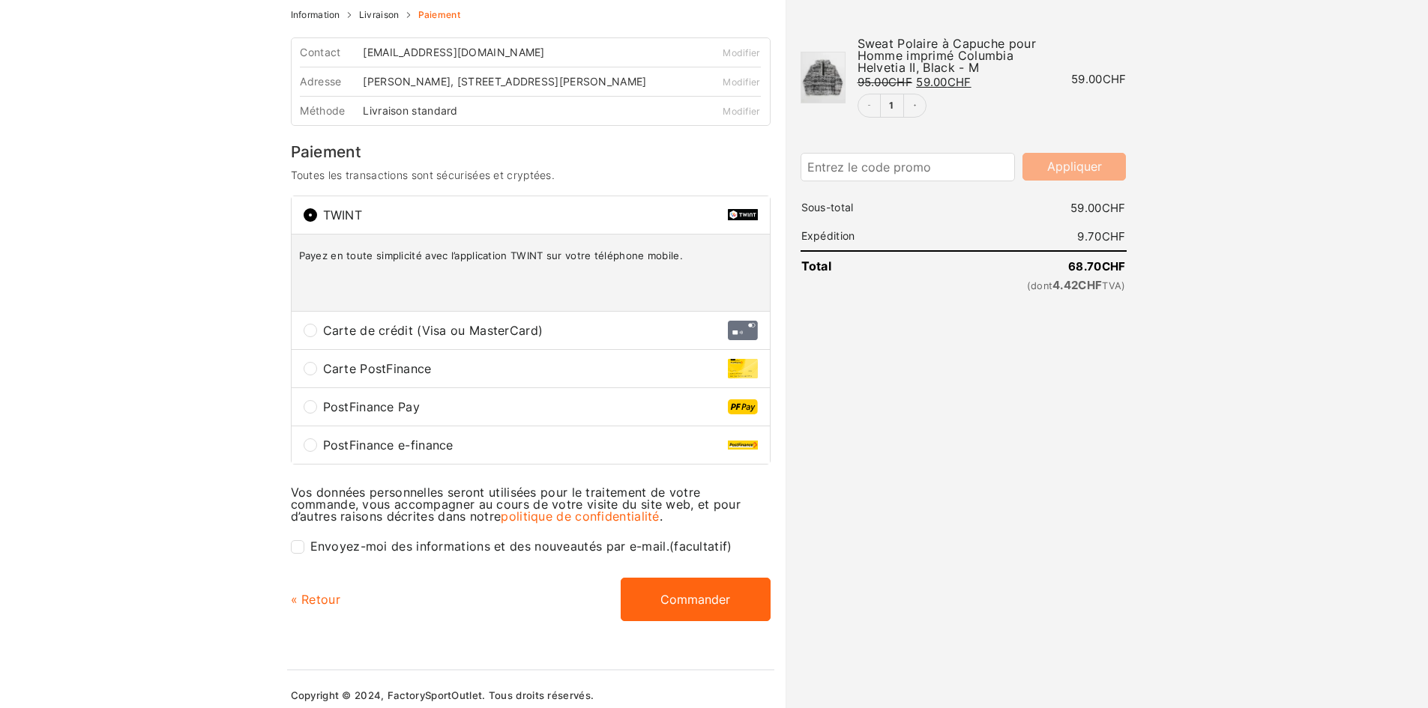
click at [440, 335] on span "Carte de crédit (Visa ou MasterCard)" at bounding box center [525, 331] width 405 height 12
click at [317, 335] on input "Carte de crédit (Visa ou MasterCard)" at bounding box center [310, 330] width 13 height 13
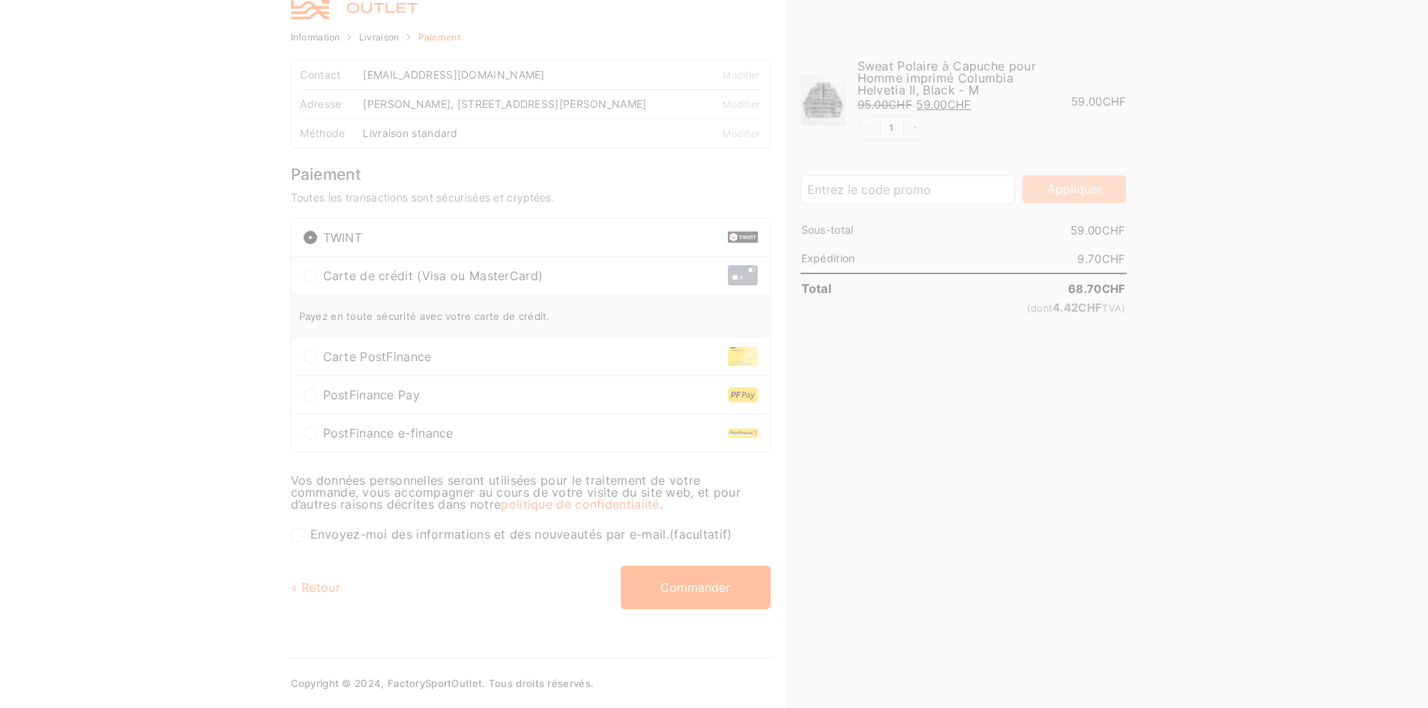
radio input "true"
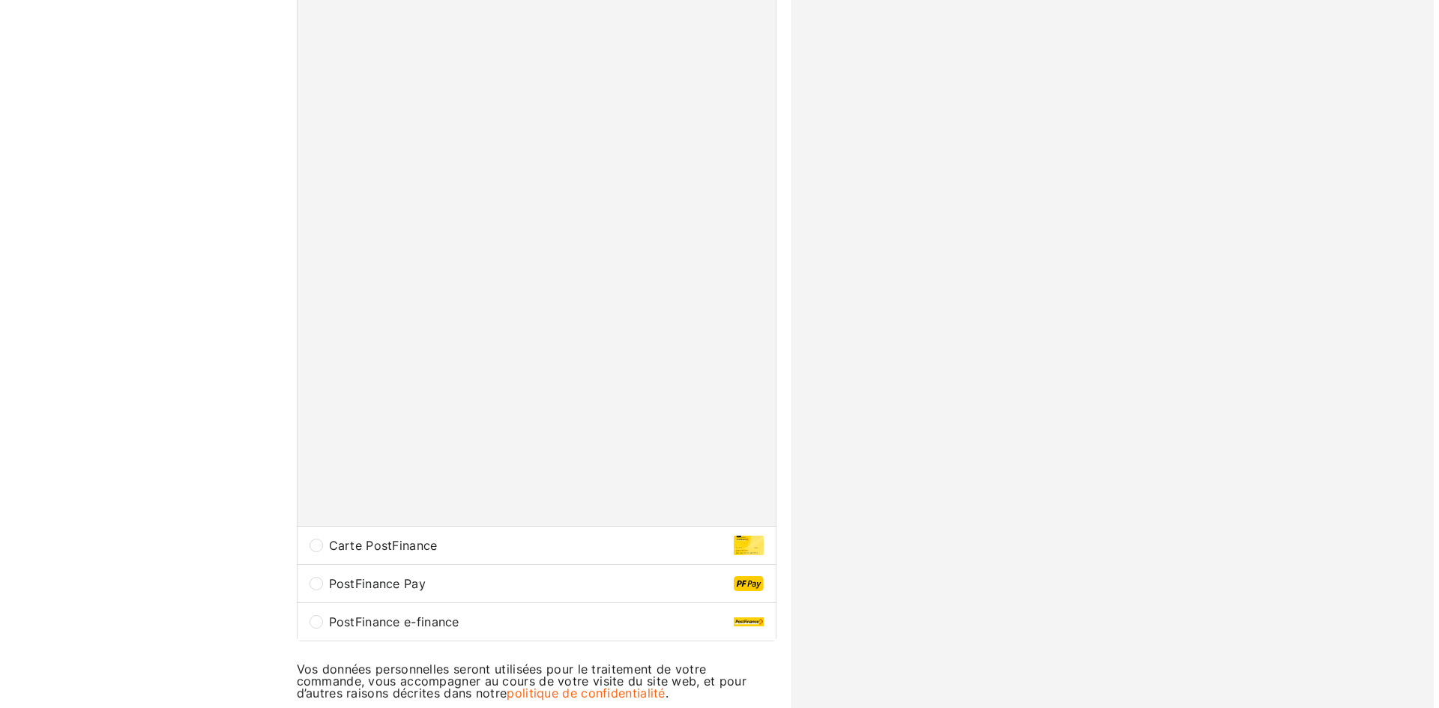
scroll to position [605, 0]
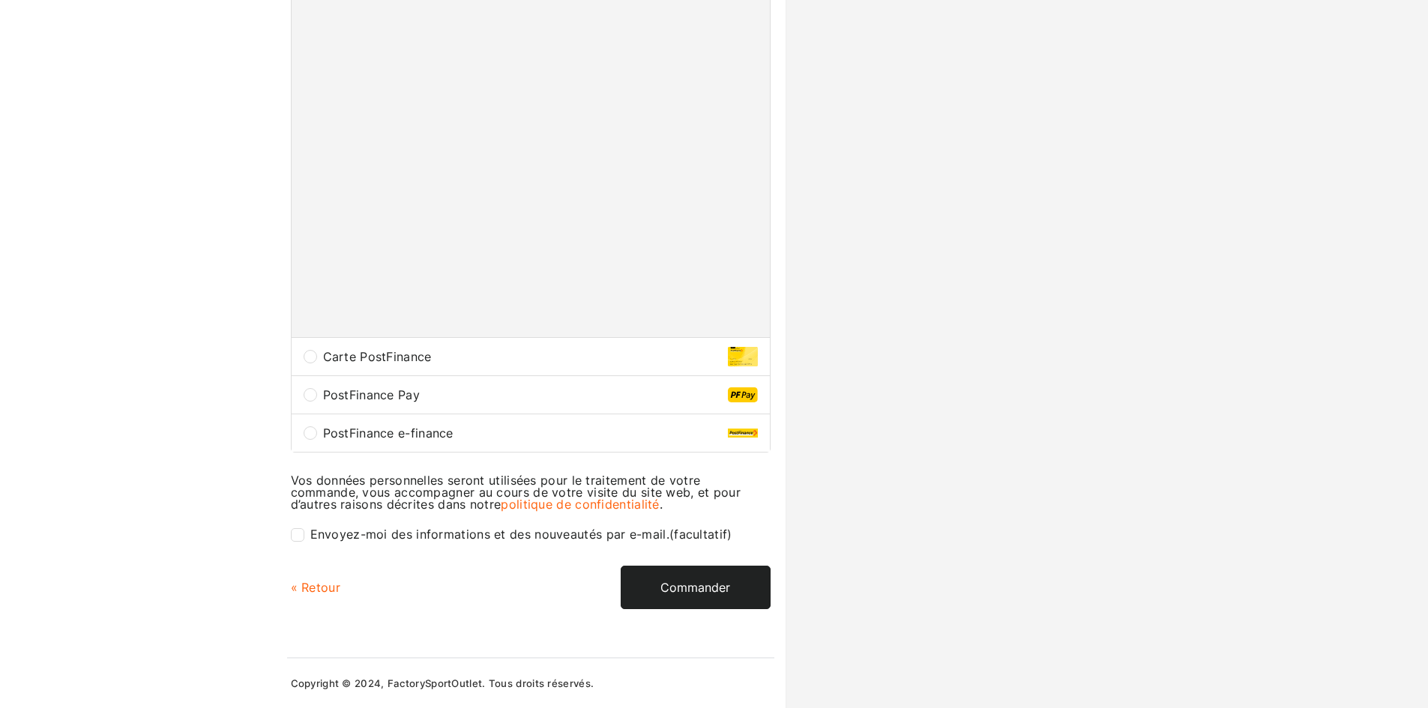
click at [725, 578] on button "Commander" at bounding box center [696, 587] width 150 height 43
